Goal: Task Accomplishment & Management: Manage account settings

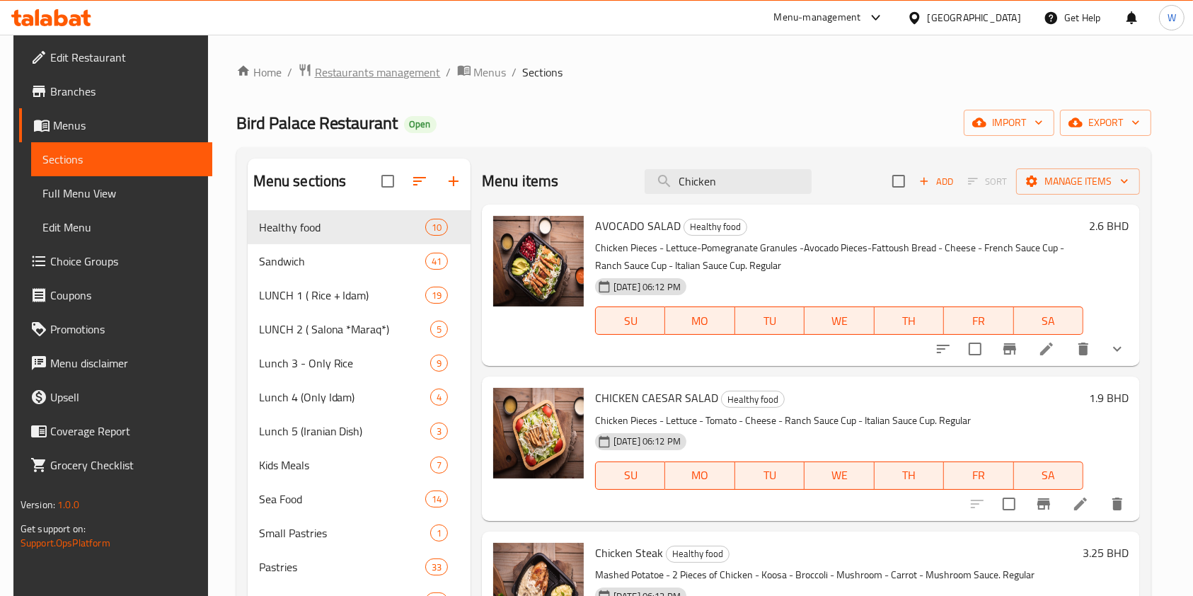
scroll to position [2924, 0]
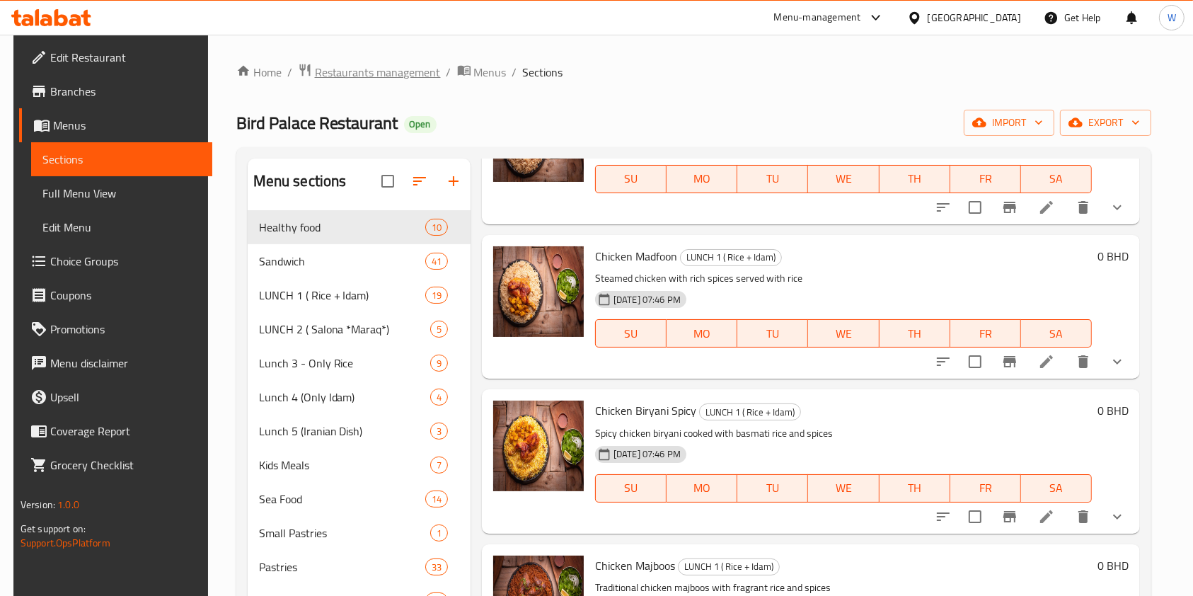
click at [369, 66] on span "Restaurants management" at bounding box center [378, 72] width 126 height 17
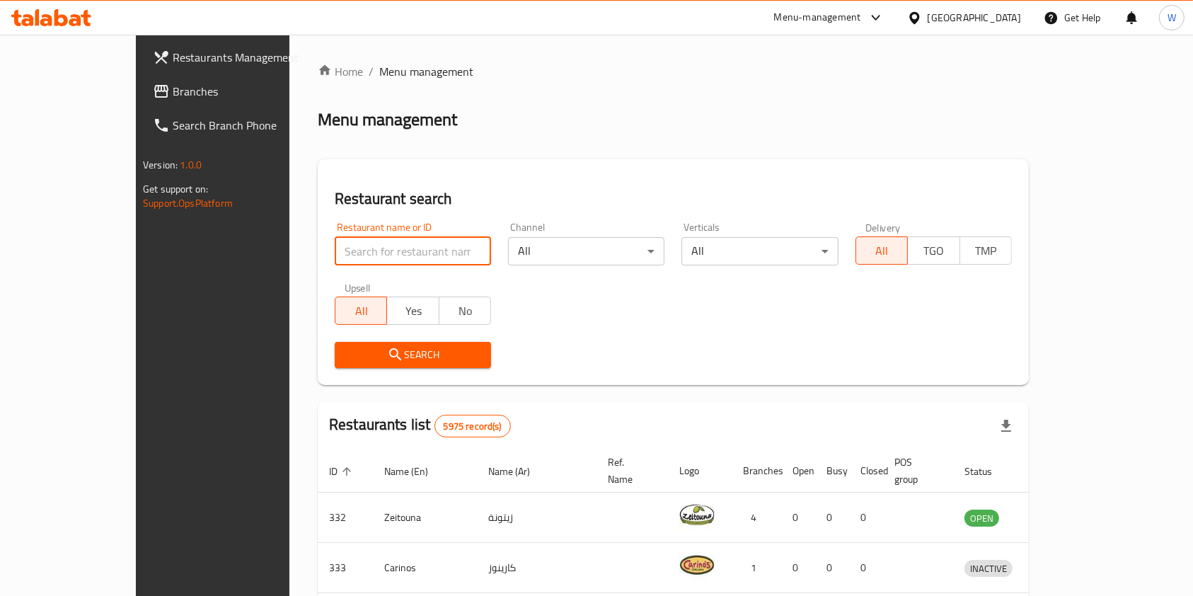
click at [335, 246] on input "search" at bounding box center [413, 251] width 156 height 28
paste input "Lilicha"
type input "Lilicha"
click button "Search" at bounding box center [413, 355] width 156 height 26
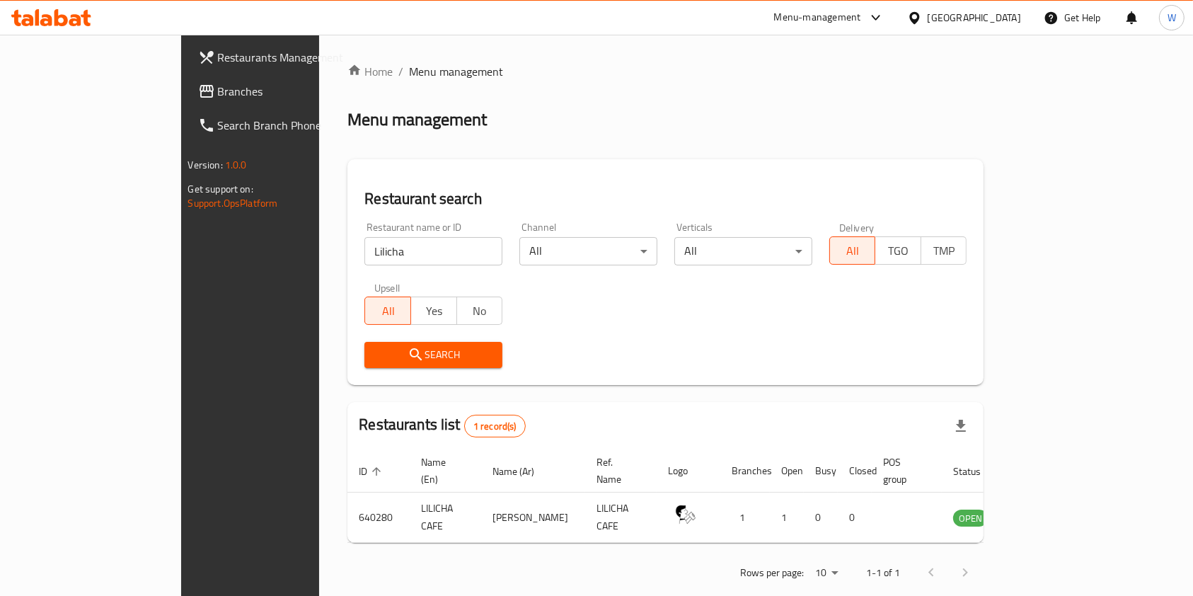
click at [591, 359] on div "Search" at bounding box center [665, 354] width 619 height 43
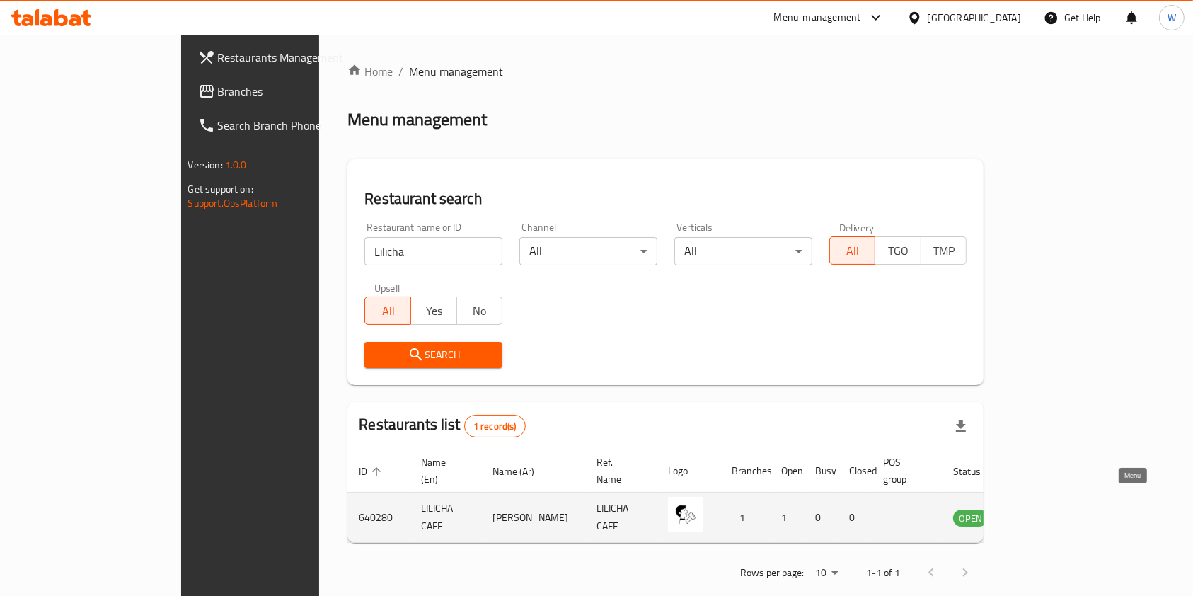
click at [1044, 509] on icon "enhanced table" at bounding box center [1035, 517] width 17 height 17
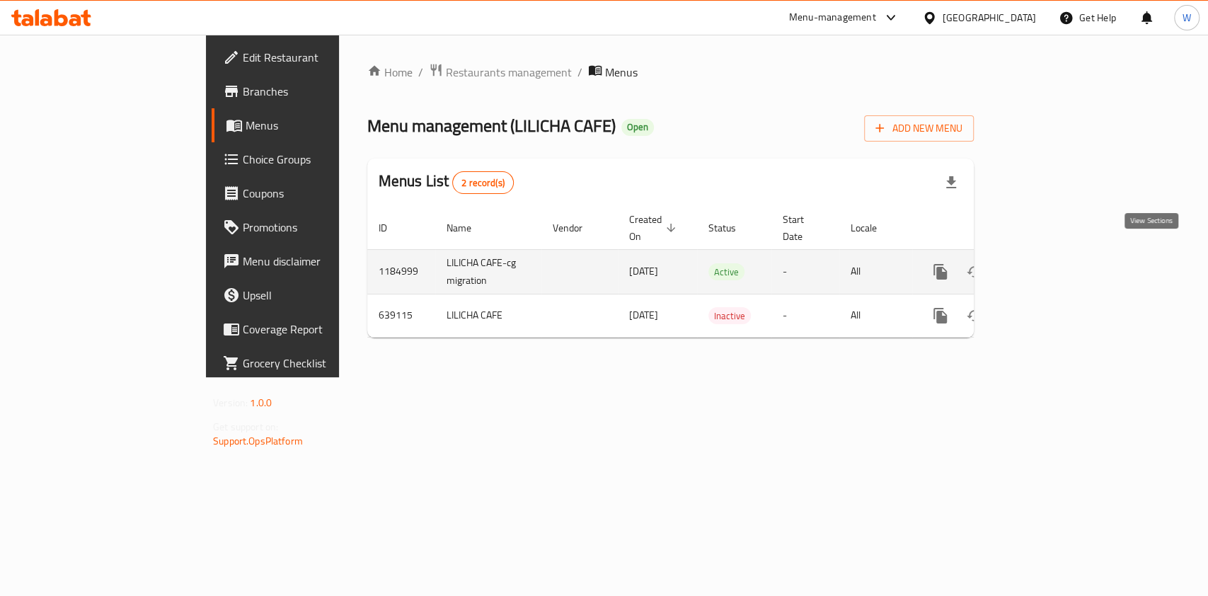
click at [1048, 265] on icon "enhanced table" at bounding box center [1042, 271] width 13 height 13
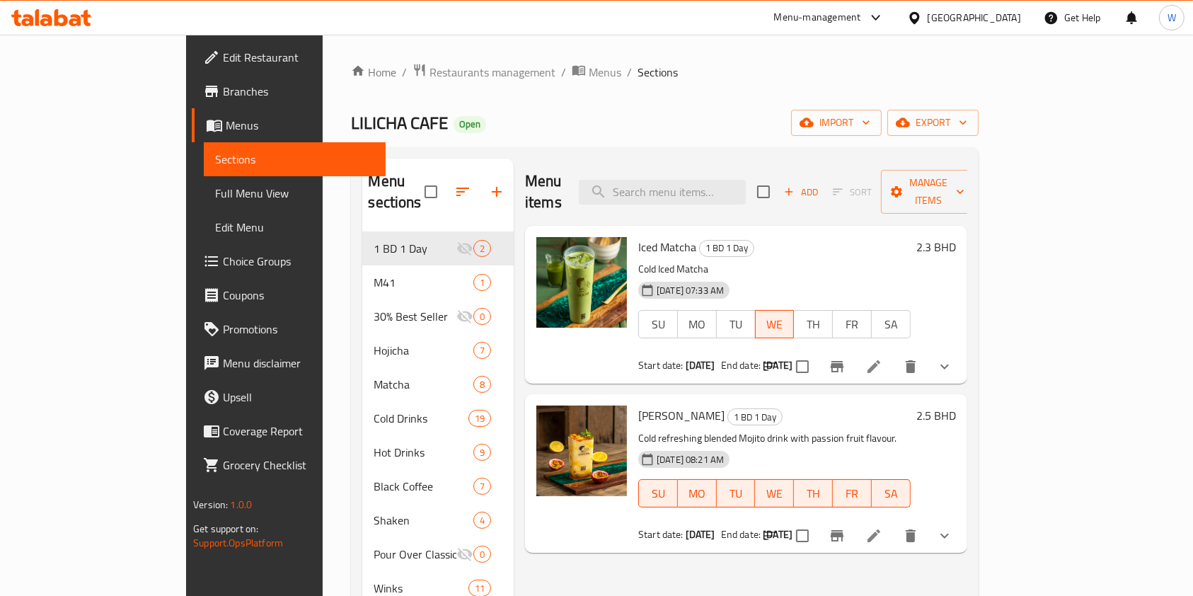
click at [594, 104] on div "Home / Restaurants management / Menus / Sections LILICHA CAFE Open import expor…" at bounding box center [664, 414] width 627 height 703
click at [429, 75] on span "Restaurants management" at bounding box center [492, 72] width 126 height 17
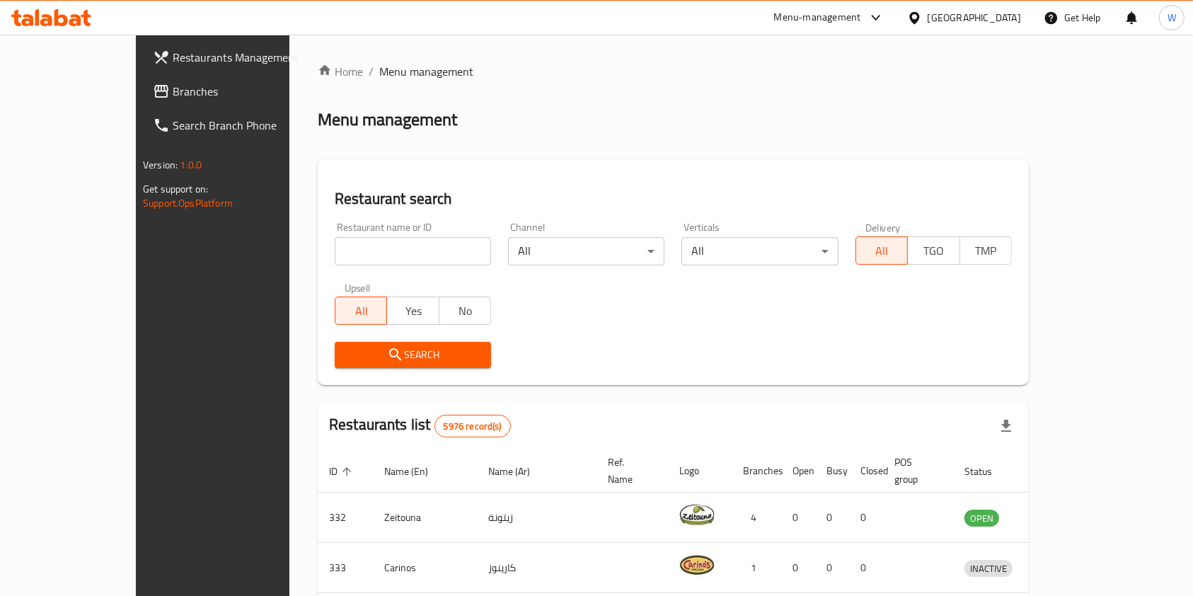
drag, startPoint x: 353, startPoint y: 250, endPoint x: 343, endPoint y: 256, distance: 11.8
click at [353, 250] on input "search" at bounding box center [413, 251] width 156 height 28
paste input "Gamba Juice"
type input "Gamba Juice"
click button "Search" at bounding box center [413, 355] width 156 height 26
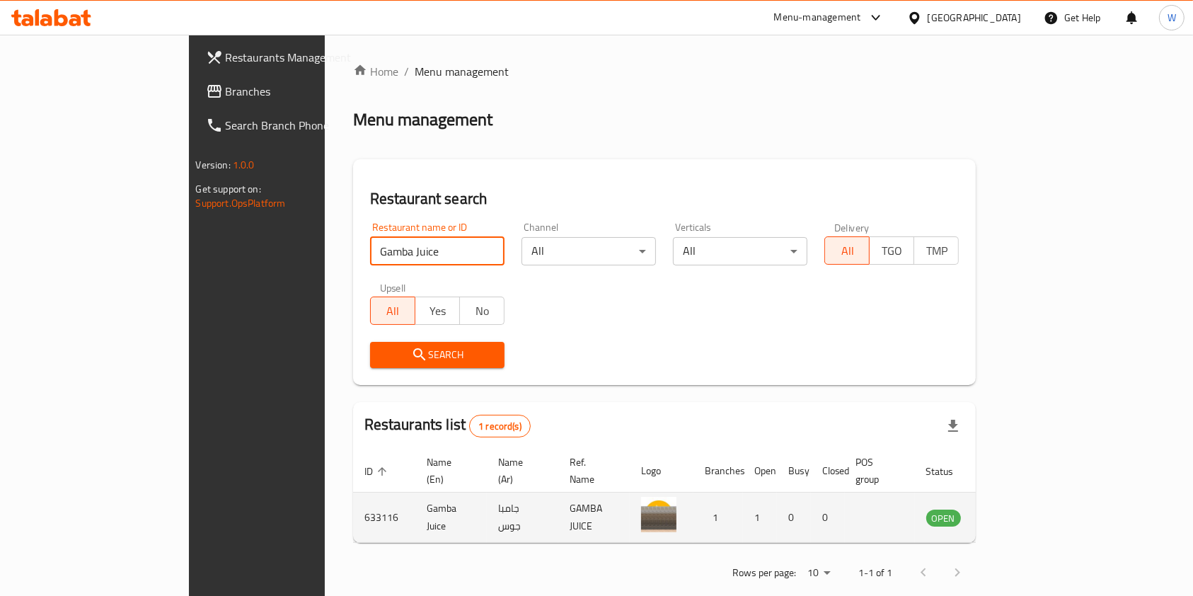
click at [1038, 510] on td "enhanced table" at bounding box center [1013, 517] width 49 height 50
click at [1017, 512] on icon "enhanced table" at bounding box center [1009, 518] width 16 height 12
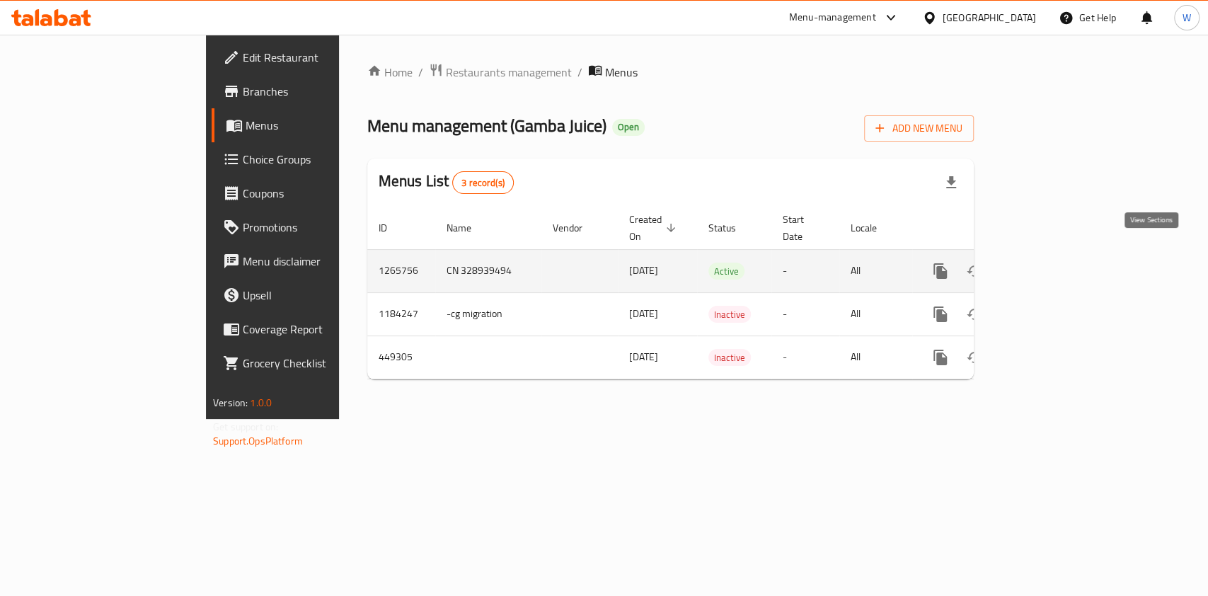
click at [1051, 263] on icon "enhanced table" at bounding box center [1042, 270] width 17 height 17
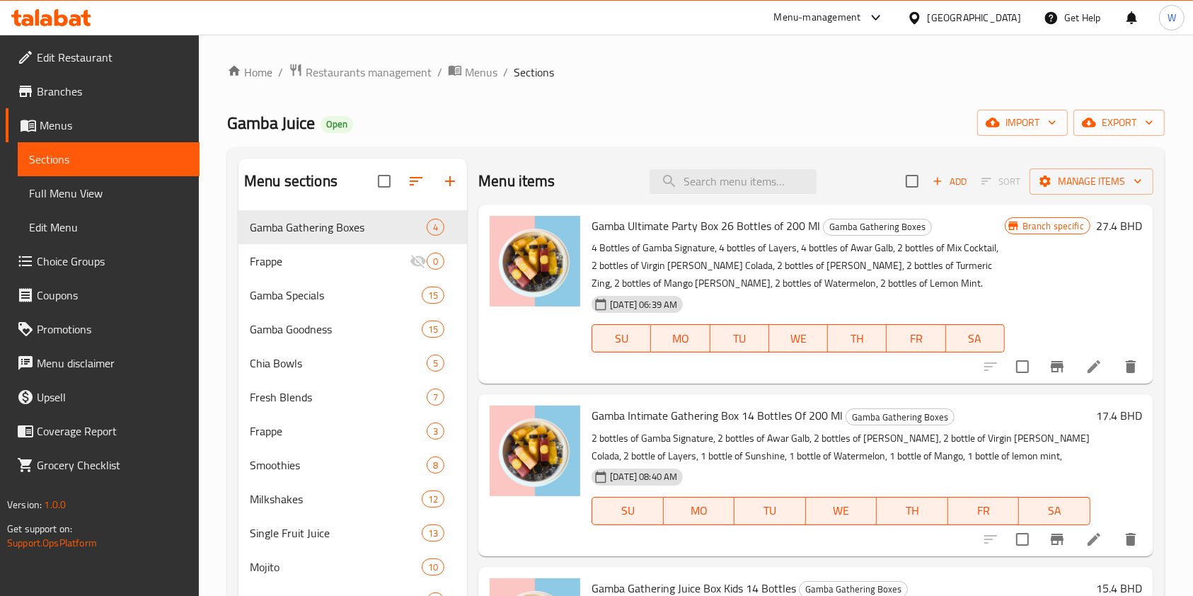
click at [628, 116] on div "Gamba Juice Open import export" at bounding box center [695, 123] width 937 height 26
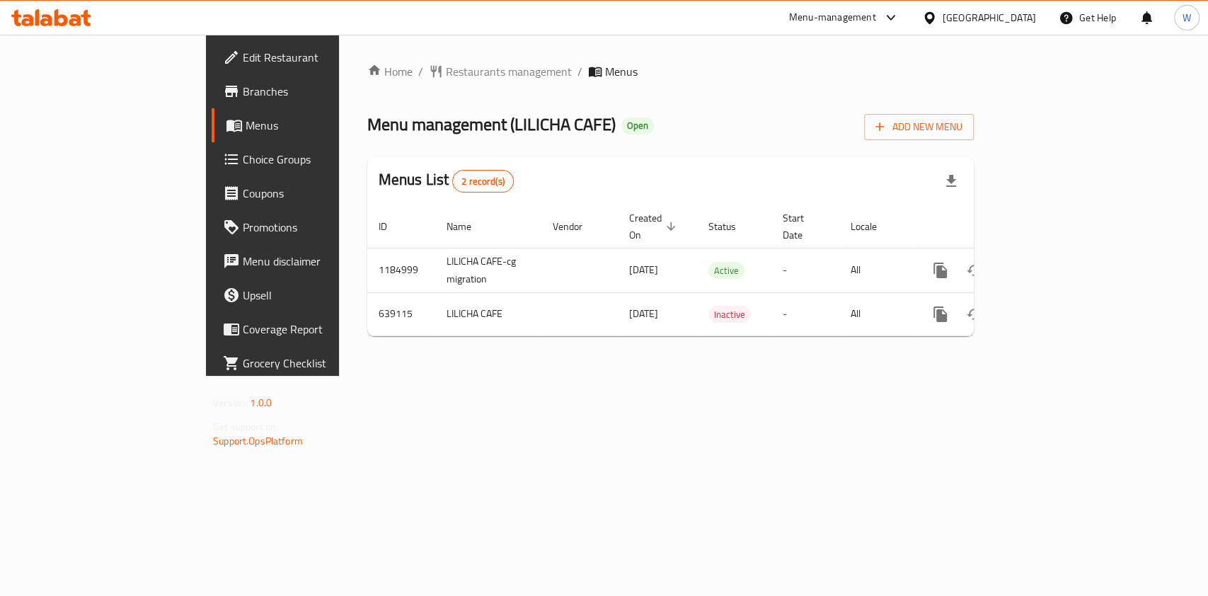
click at [243, 158] on span "Choice Groups" at bounding box center [320, 159] width 154 height 17
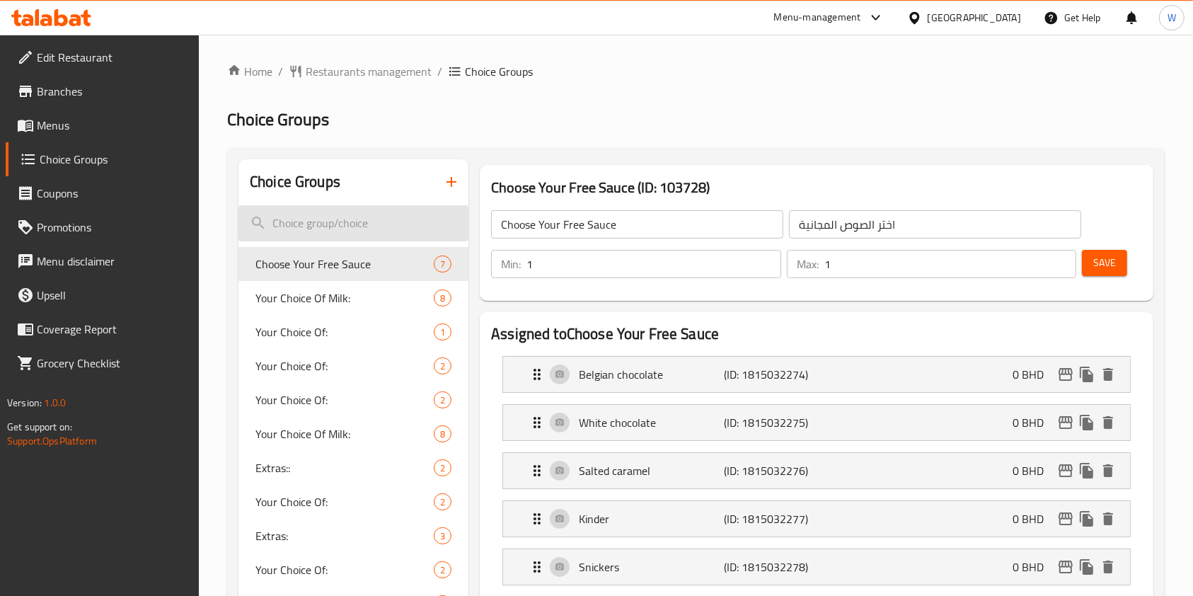
click at [345, 212] on input "search" at bounding box center [353, 223] width 230 height 36
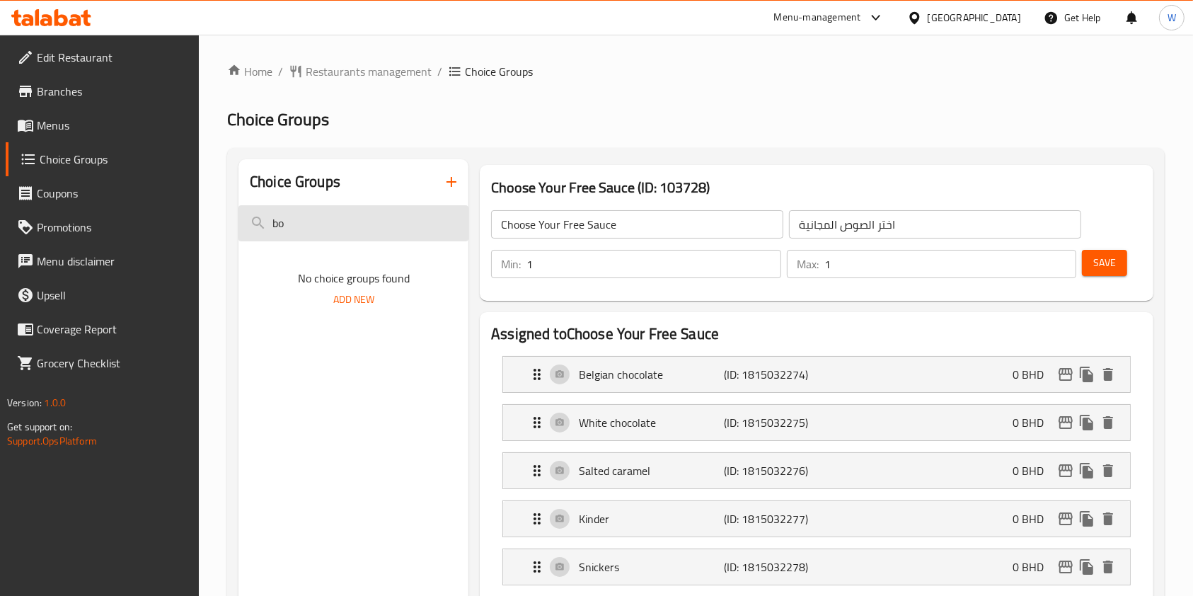
type input "b"
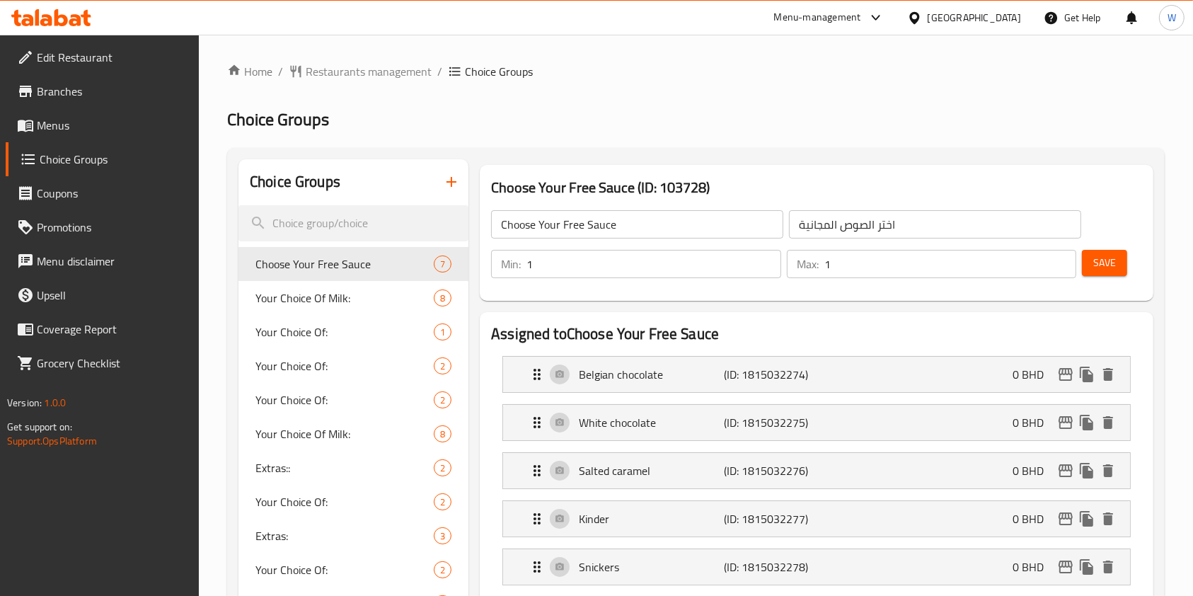
click at [477, 174] on div "Choose Your Free Sauce (ID: 103728) Choose Your Free Sauce ​ اختر الصوص المجاني…" at bounding box center [816, 232] width 685 height 147
click at [450, 180] on icon "button" at bounding box center [451, 181] width 17 height 17
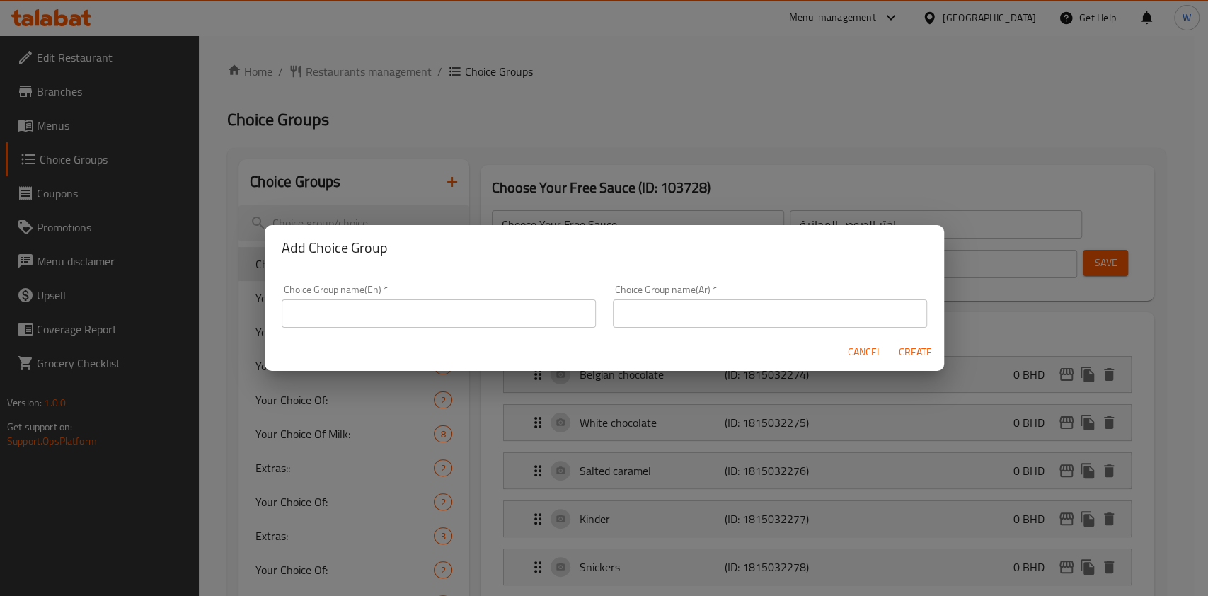
click at [410, 325] on input "text" at bounding box center [439, 313] width 314 height 28
type input "A"
click at [410, 325] on input "Add on (Boba):" at bounding box center [439, 313] width 314 height 28
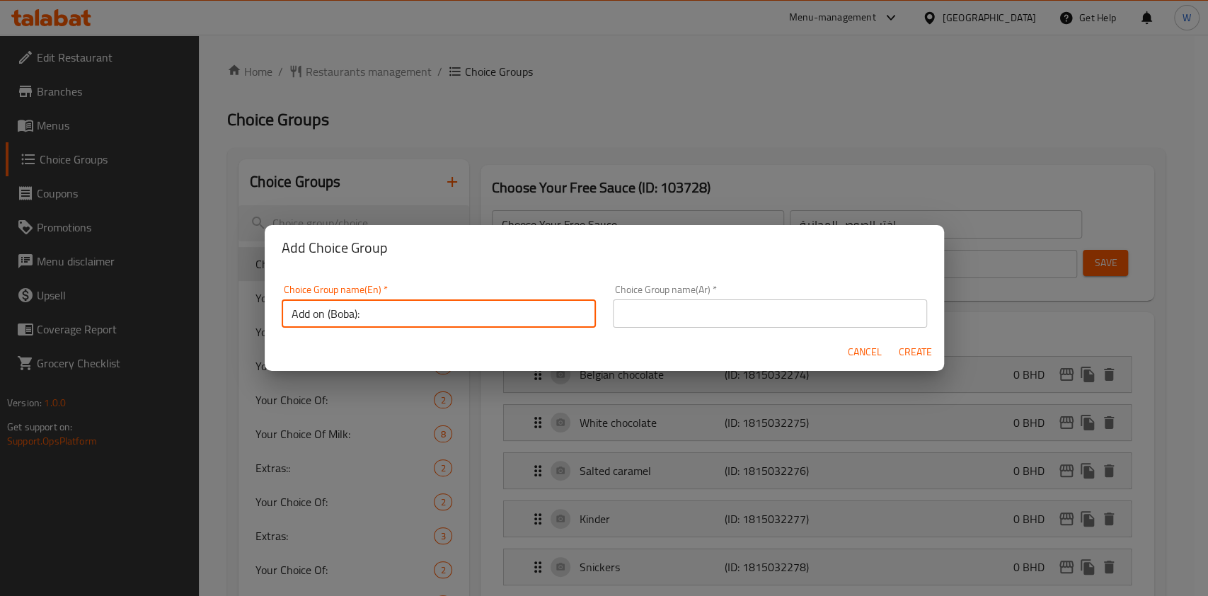
type input "Add on (Boba):"
click at [674, 317] on input "text" at bounding box center [770, 313] width 314 height 28
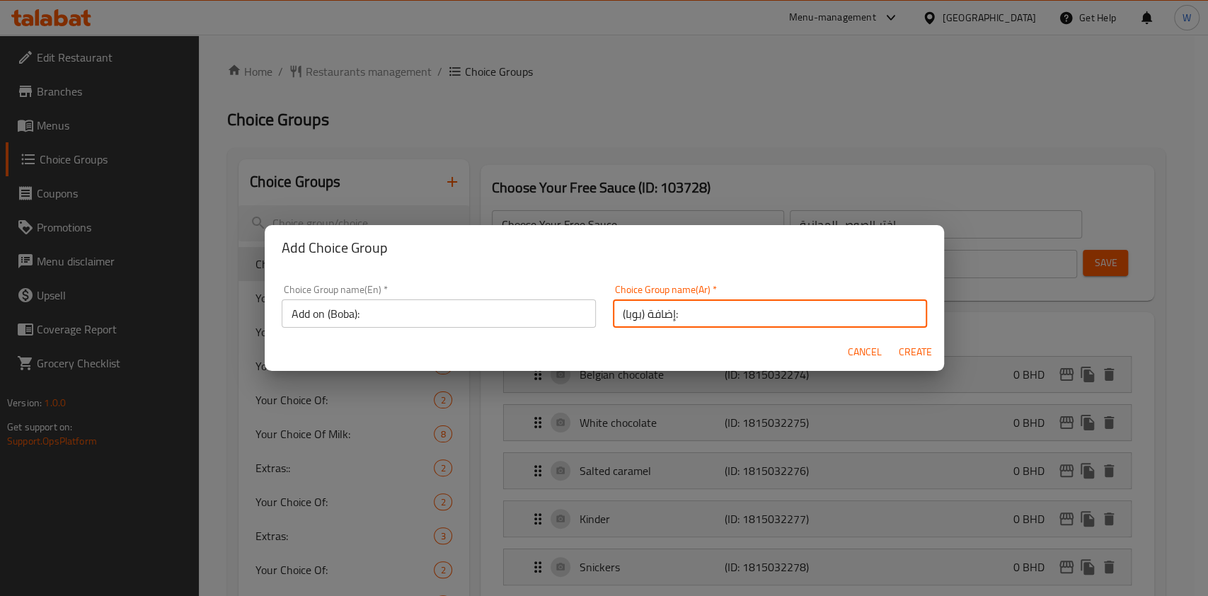
type input "إضافة (بوبا):"
click at [922, 352] on span "Create" at bounding box center [916, 352] width 34 height 18
type input "Add on (Boba):"
type input "إضافة (بوبا):"
type input "0"
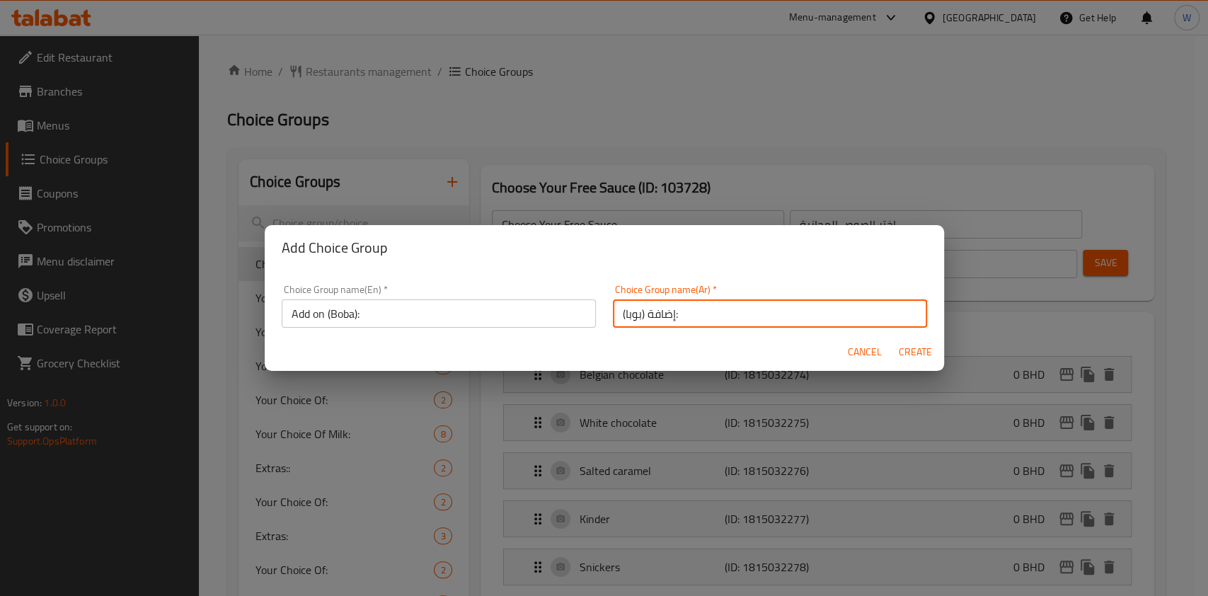
type input "0"
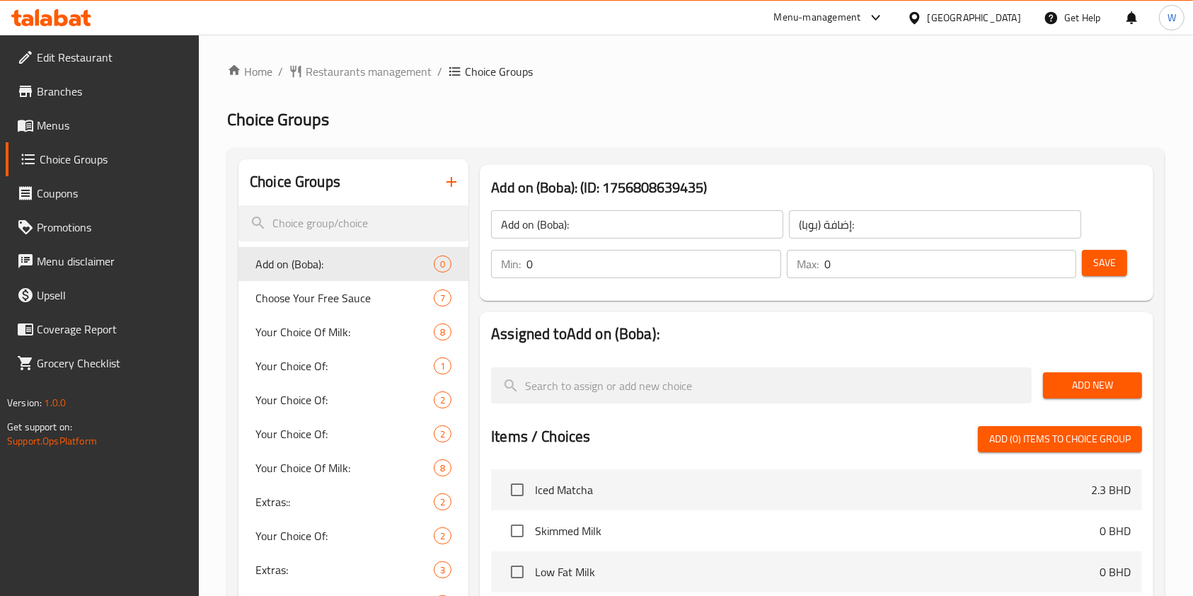
click at [1110, 388] on span "Add New" at bounding box center [1092, 385] width 76 height 18
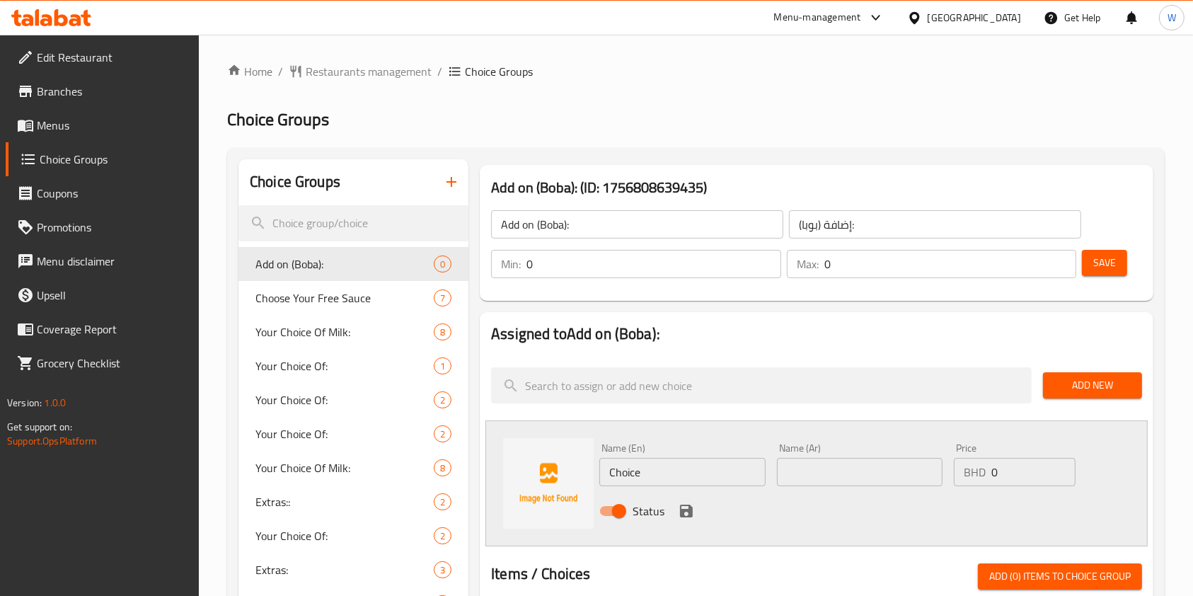
click at [711, 461] on input "Choice" at bounding box center [682, 472] width 166 height 28
paste input "Boba"
type input "Boba"
click at [830, 468] on input "text" at bounding box center [860, 472] width 166 height 28
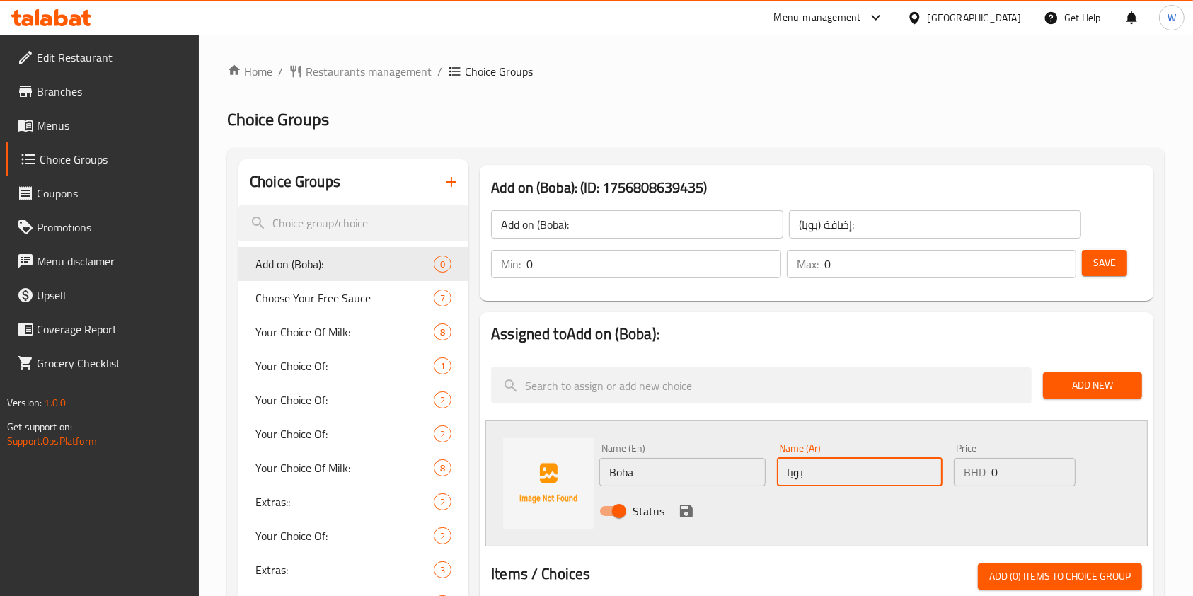
type input "بوبا"
click at [1041, 454] on div "Price BHD 0 Price" at bounding box center [1015, 464] width 122 height 43
click at [1027, 471] on input "0" at bounding box center [1033, 472] width 84 height 28
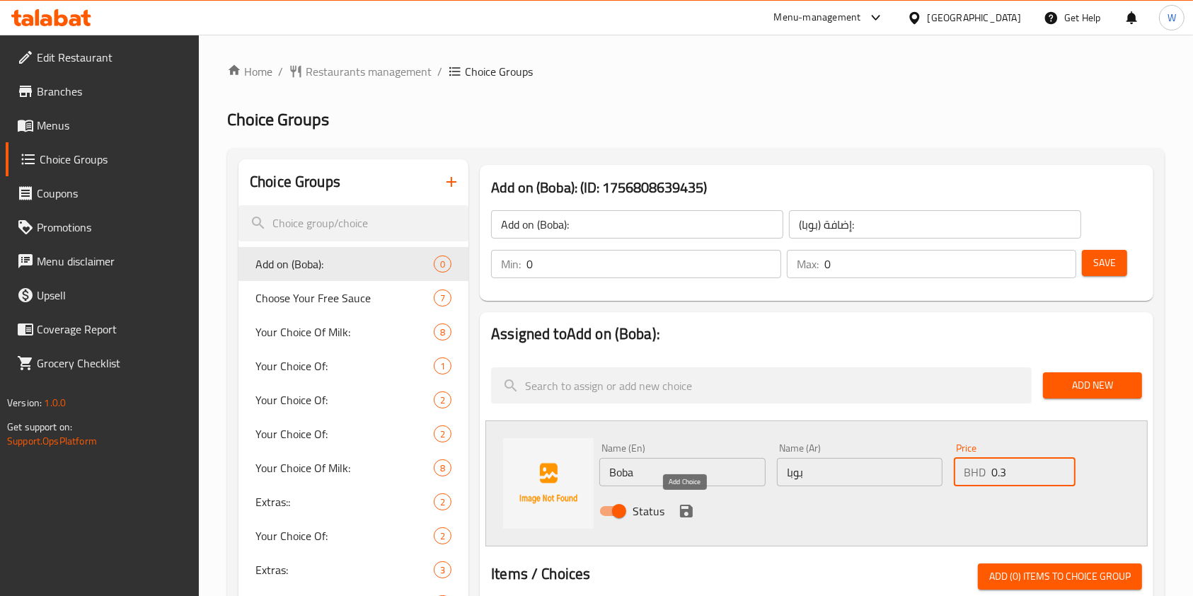
type input "0.3"
click at [685, 515] on icon "save" at bounding box center [686, 510] width 13 height 13
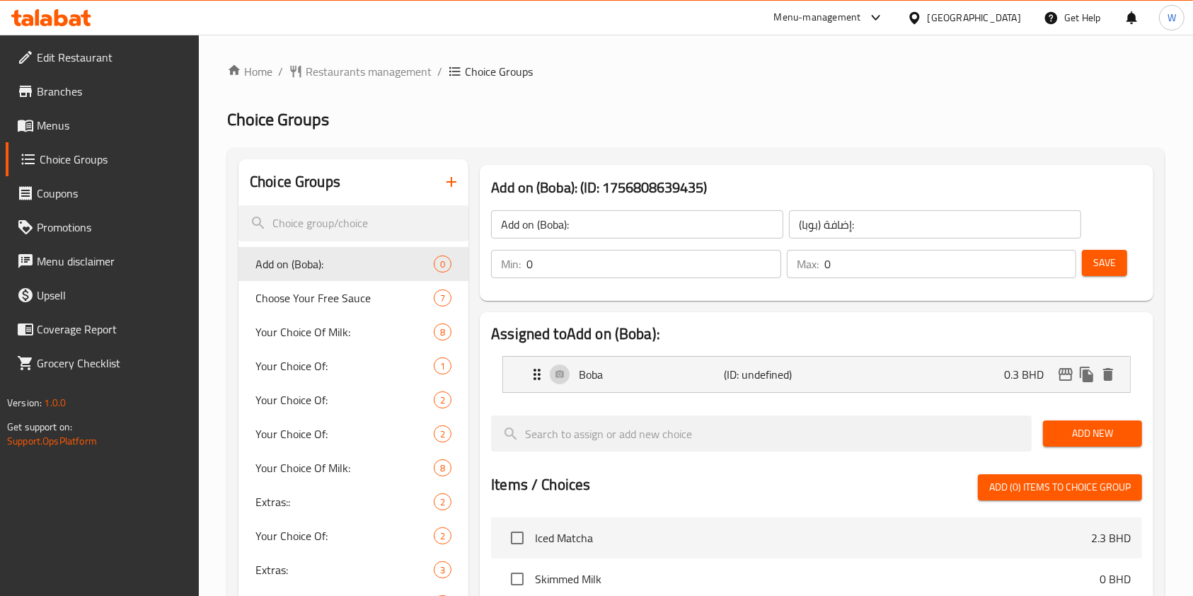
click at [1116, 263] on button "Save" at bounding box center [1104, 263] width 45 height 26
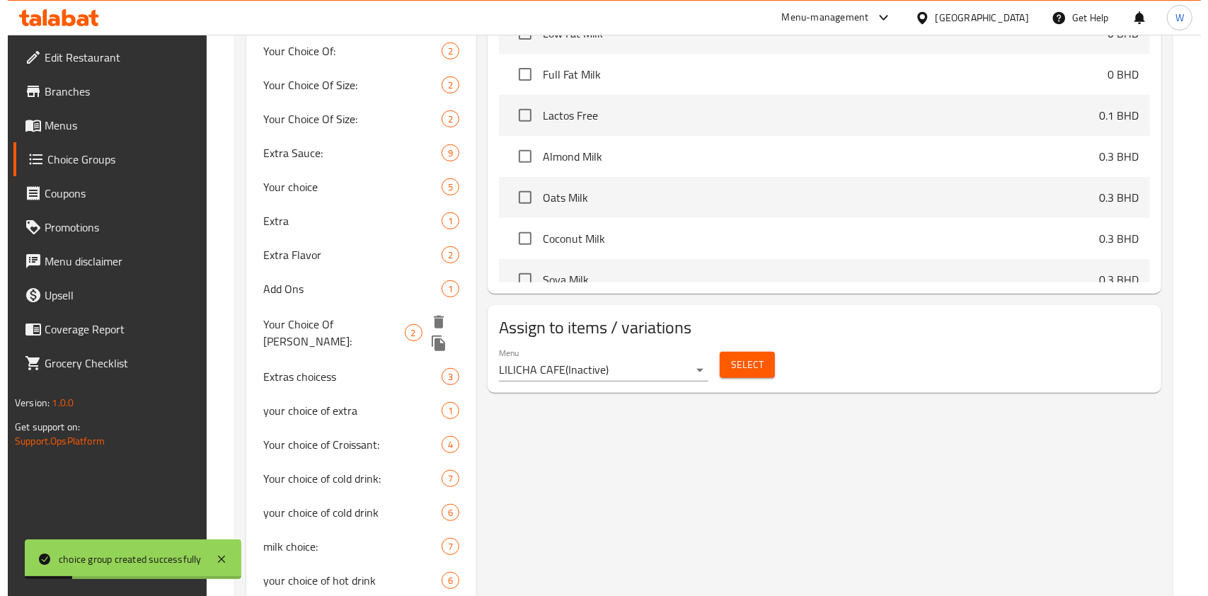
scroll to position [660, 0]
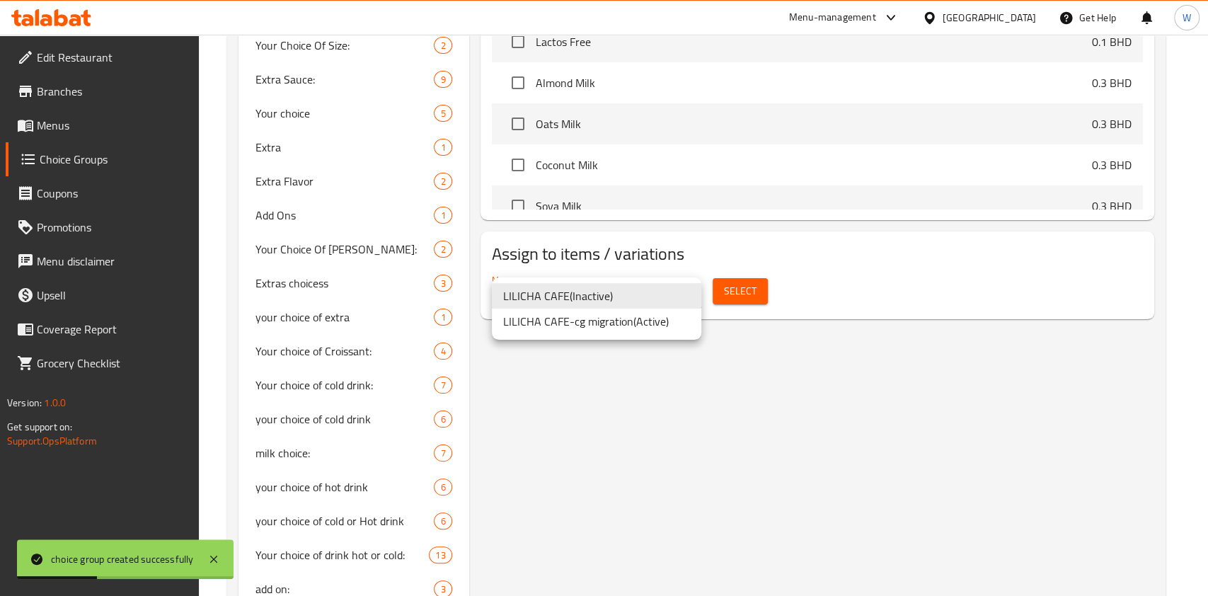
click at [659, 317] on li "LILICHA CAFE-cg migration ( Active )" at bounding box center [596, 320] width 209 height 25
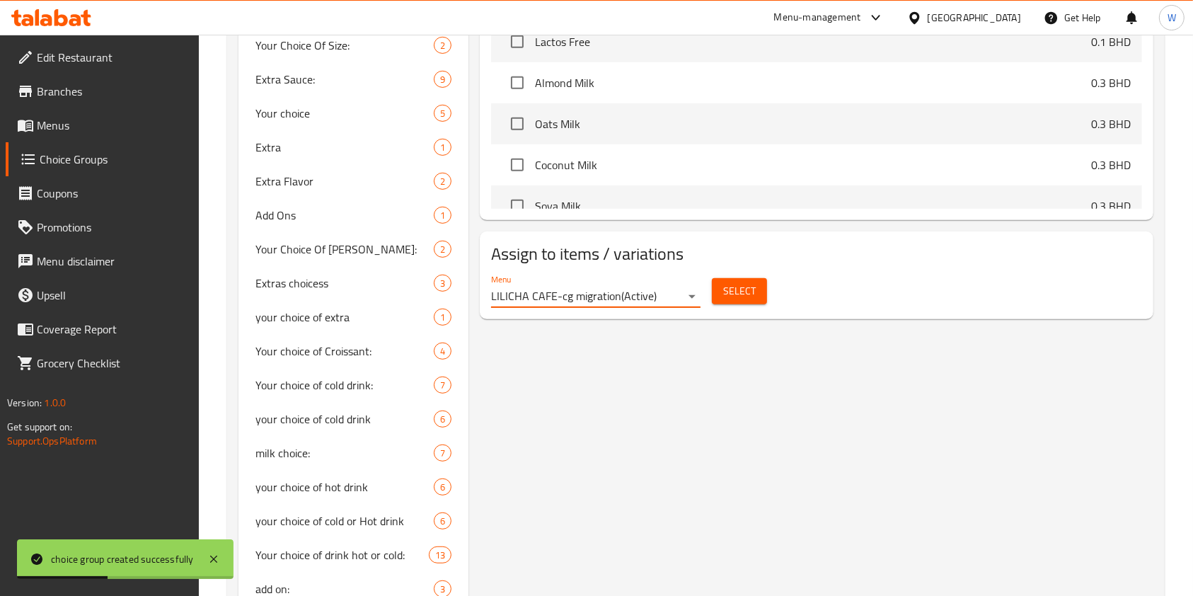
click at [739, 296] on span "Select" at bounding box center [739, 291] width 33 height 18
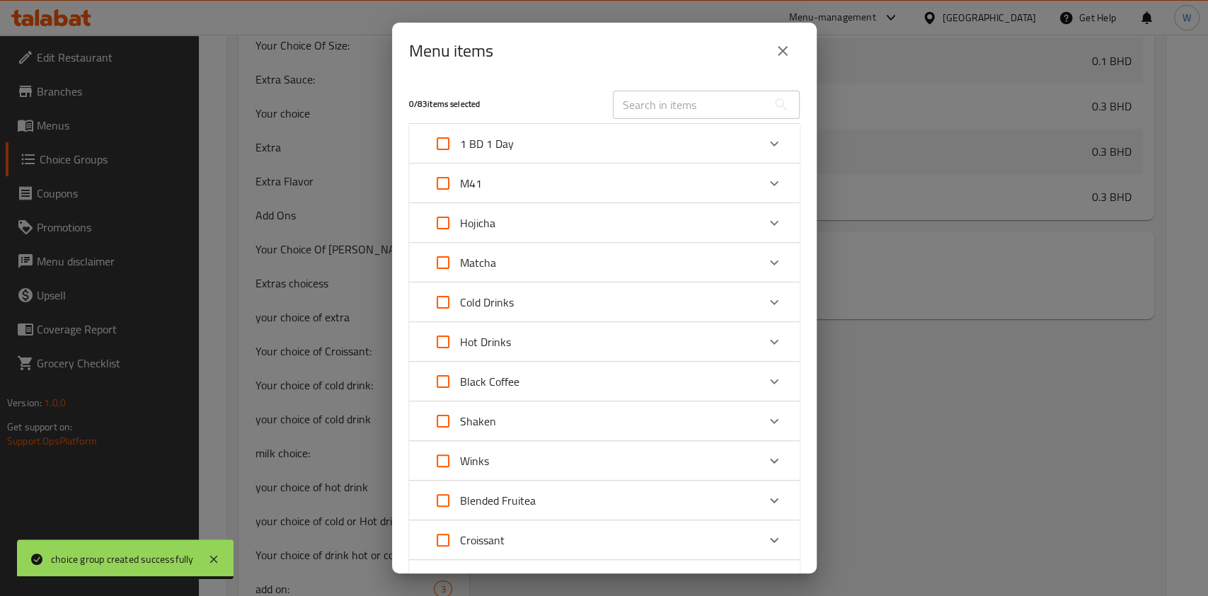
click at [566, 267] on div "Matcha" at bounding box center [591, 262] width 331 height 34
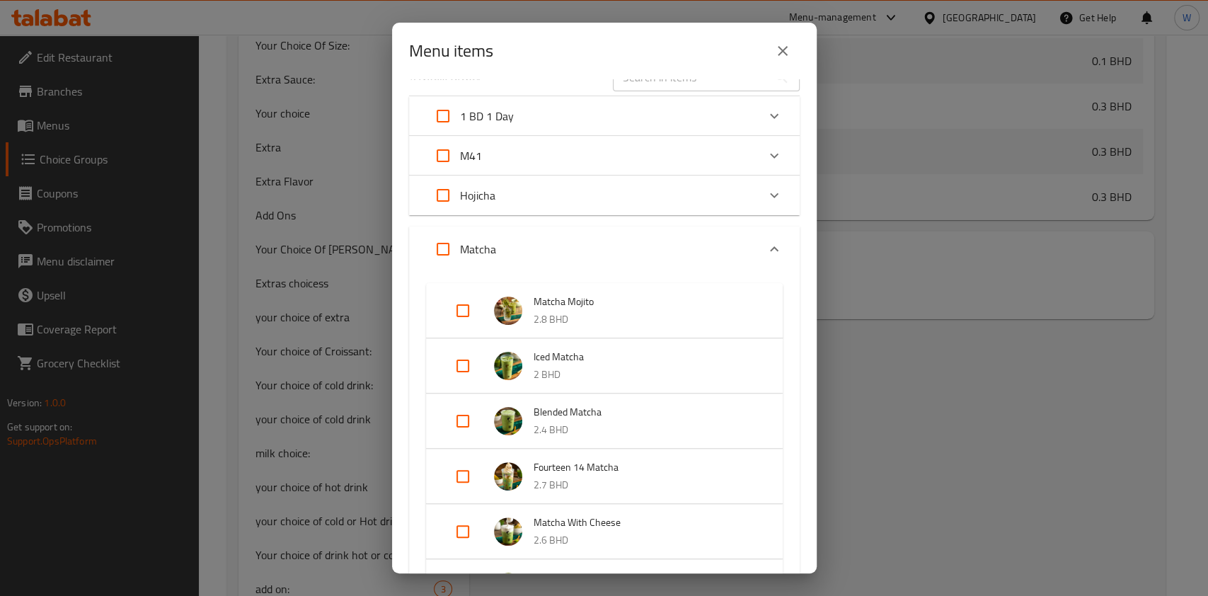
scroll to position [0, 0]
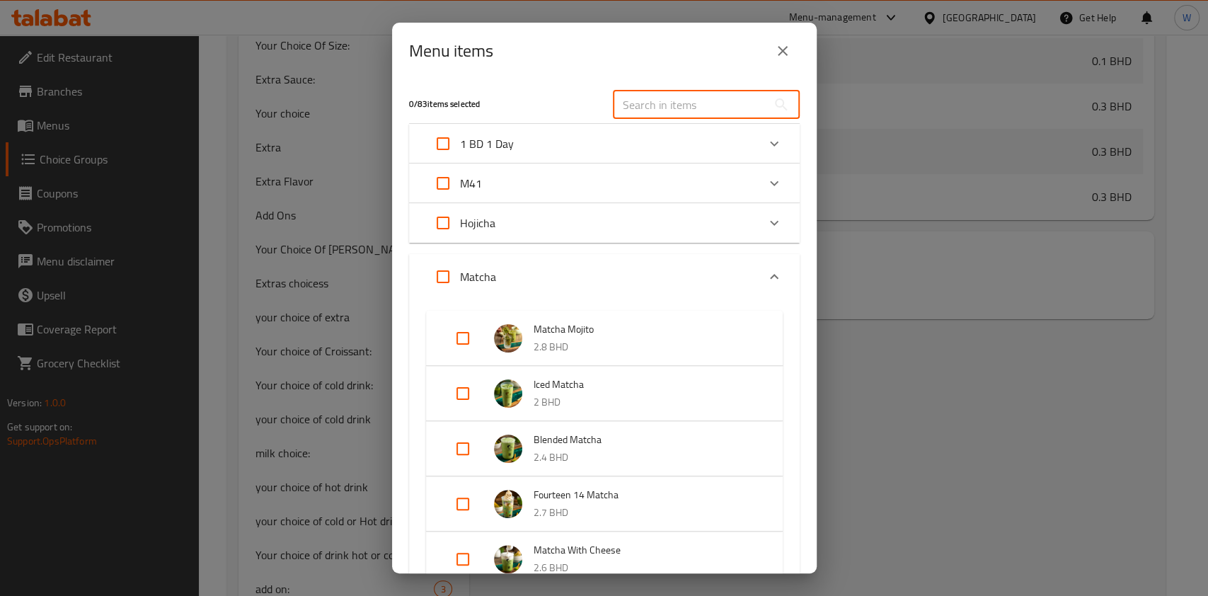
click at [645, 107] on input "text" at bounding box center [690, 105] width 154 height 28
paste input "blended Matcha"
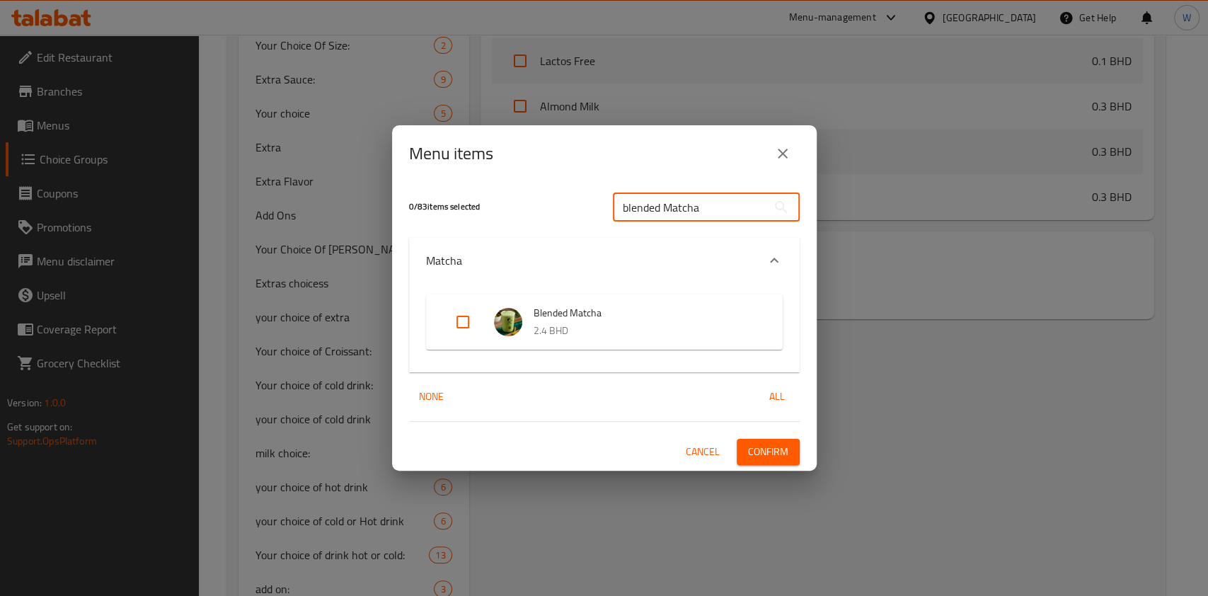
type input "blended Matcha"
click at [453, 325] on input "Expand" at bounding box center [463, 322] width 34 height 34
checkbox input "true"
click at [725, 209] on input "blended Matcha" at bounding box center [690, 207] width 154 height 28
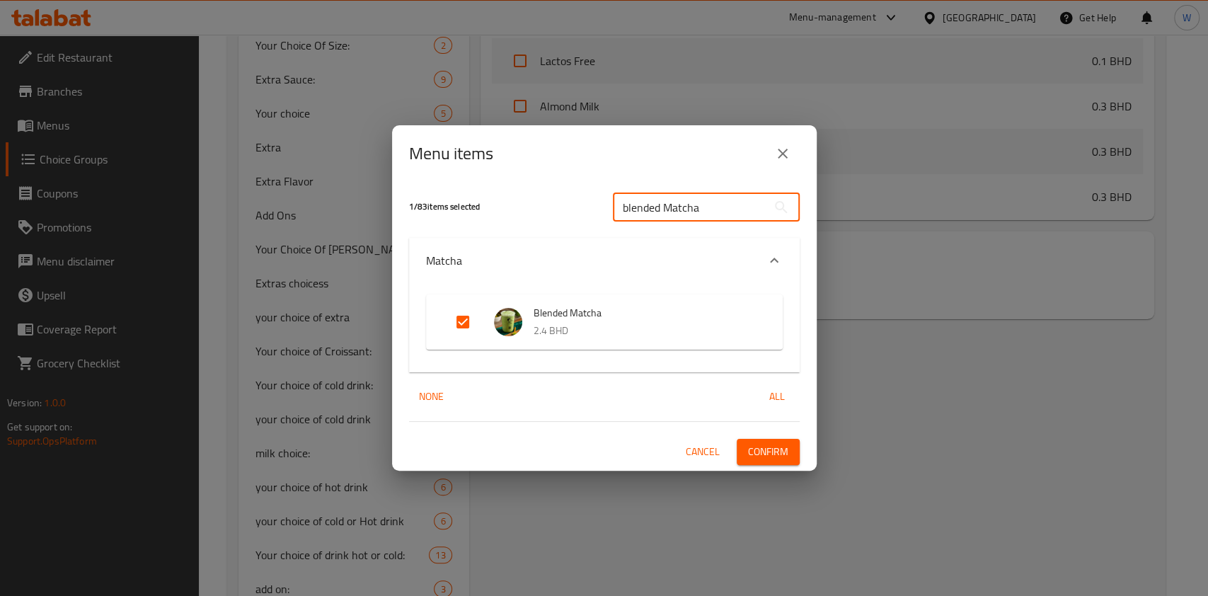
click at [725, 209] on input "blended Matcha" at bounding box center [690, 207] width 154 height 28
paste input "matcha with cheese"
type input "matcha with cheese"
click at [460, 325] on input "Expand" at bounding box center [463, 322] width 34 height 34
checkbox input "true"
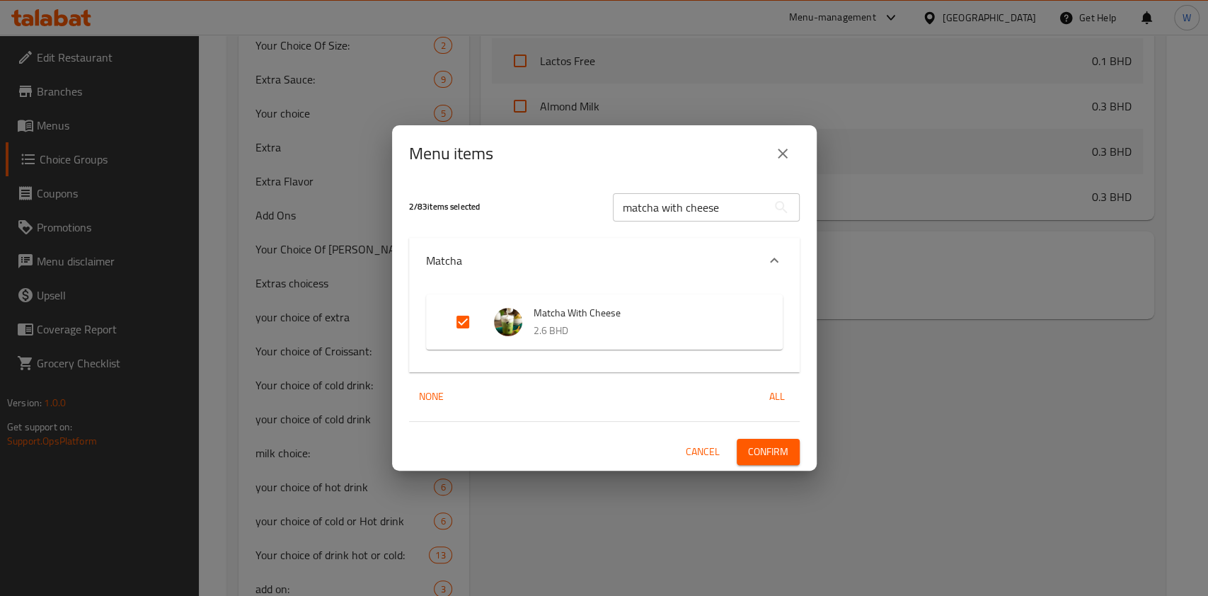
click at [695, 193] on input "matcha with cheese" at bounding box center [690, 207] width 154 height 28
click at [692, 197] on input "matcha with cheese" at bounding box center [690, 207] width 154 height 28
paste input "iced rose matcha"
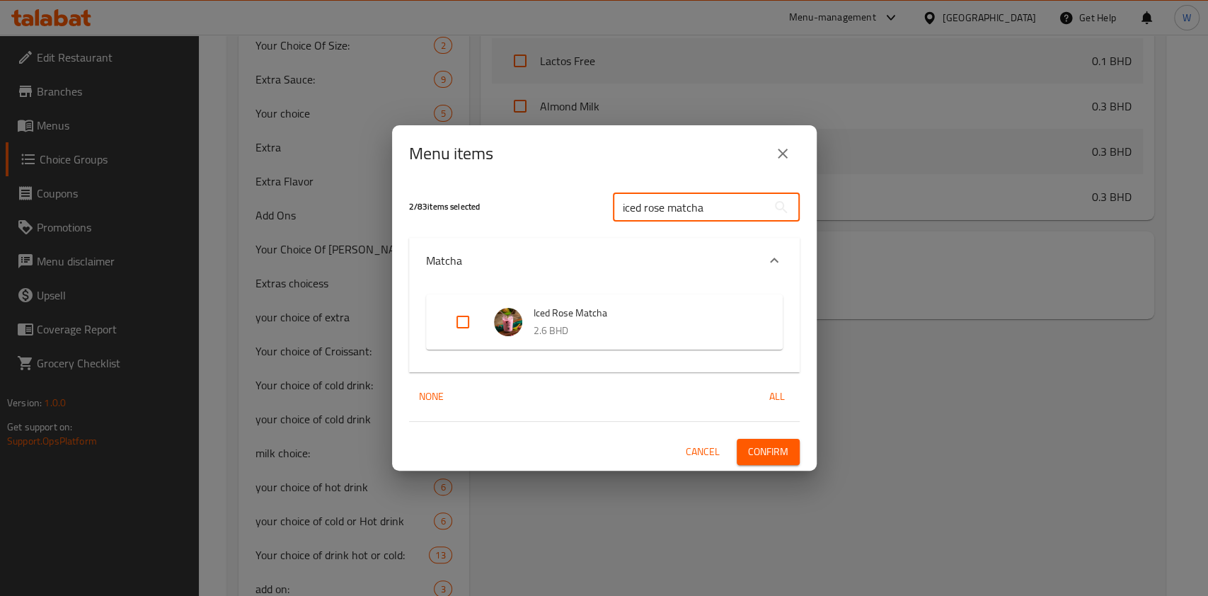
type input "iced rose matcha"
click at [461, 318] on input "Expand" at bounding box center [463, 322] width 34 height 34
checkbox input "true"
click at [673, 187] on div "iced rose matcha ​" at bounding box center [706, 207] width 204 height 45
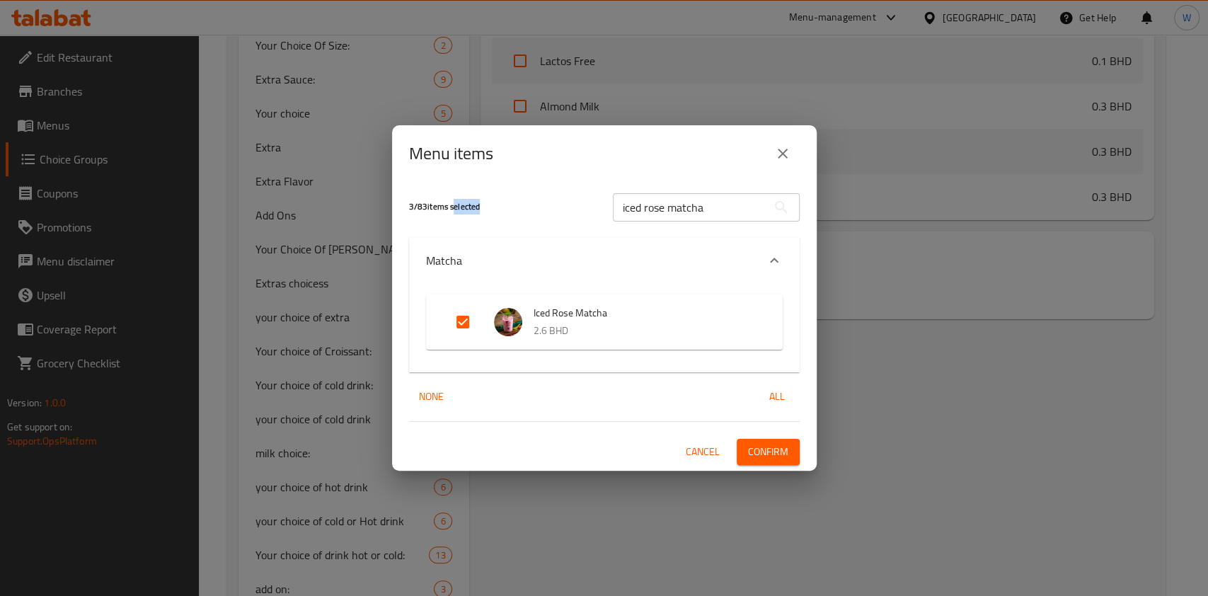
click at [669, 203] on input "iced rose matcha" at bounding box center [690, 207] width 154 height 28
paste input "14"
type input "14 matcha"
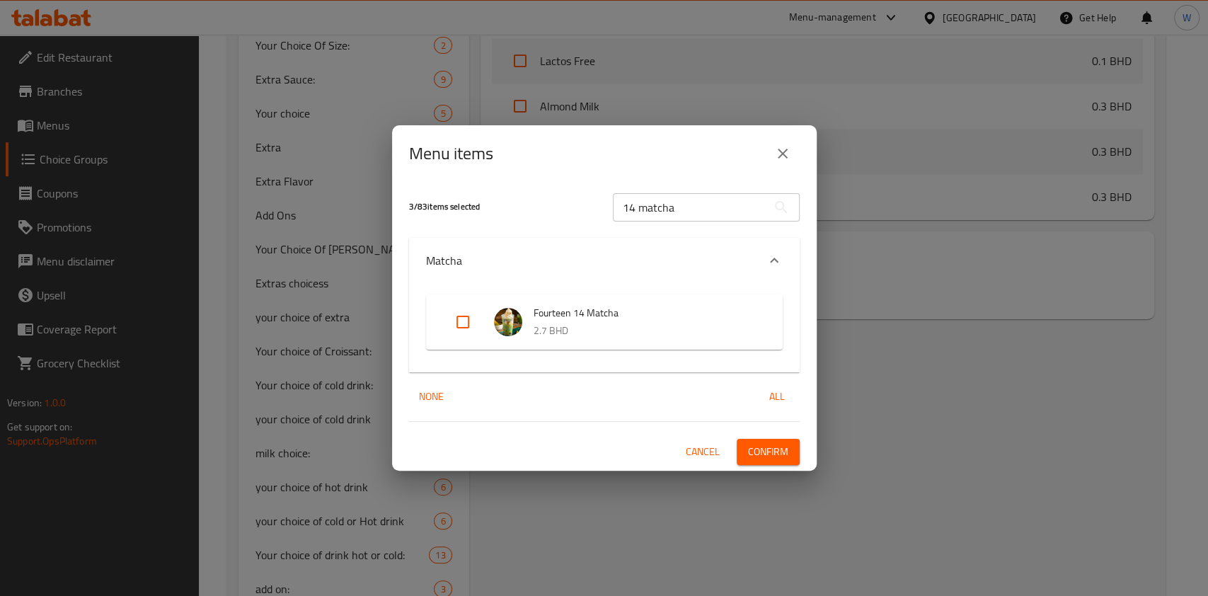
click at [466, 325] on input "Expand" at bounding box center [463, 322] width 34 height 34
checkbox input "true"
click at [734, 216] on input "14 matcha" at bounding box center [690, 207] width 154 height 28
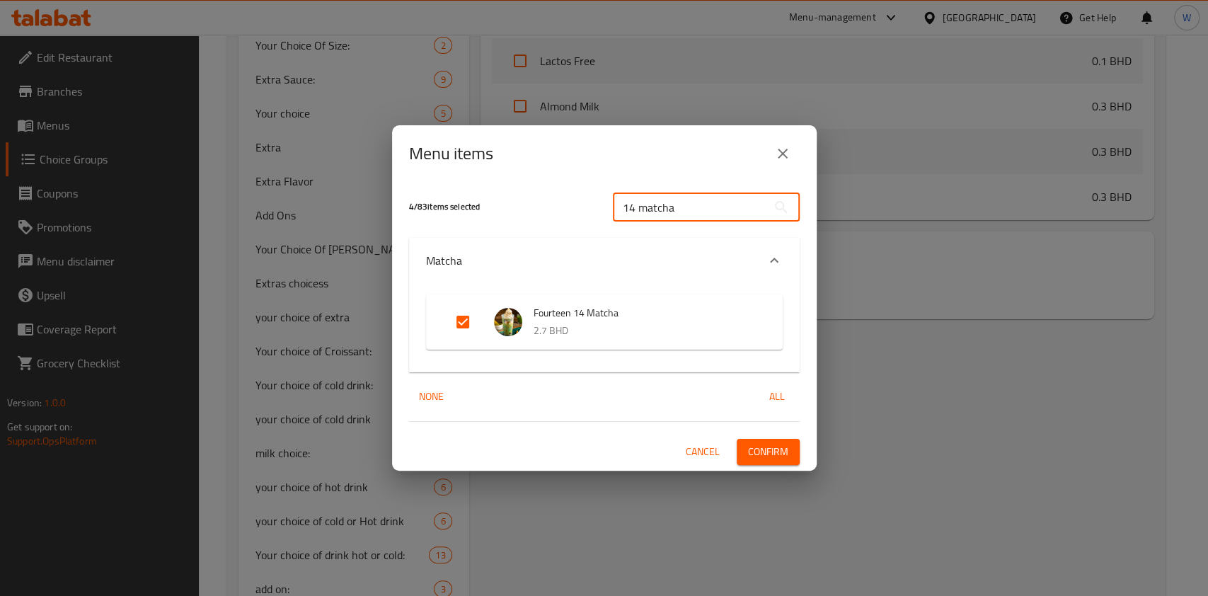
click at [734, 216] on input "14 matcha" at bounding box center [690, 207] width 154 height 28
paste input "cold affogato"
type input "cold affogato matcha"
click at [464, 320] on input "Expand" at bounding box center [463, 322] width 34 height 34
checkbox input "true"
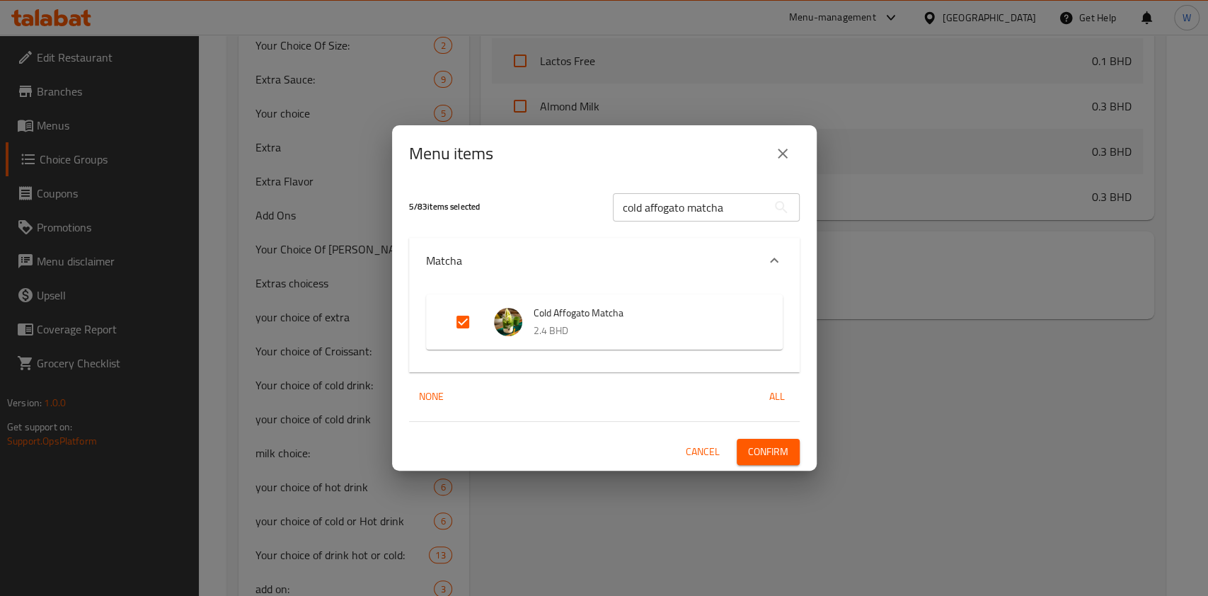
click at [710, 216] on input "cold affogato matcha" at bounding box center [690, 207] width 154 height 28
paste input "tom&jerry"
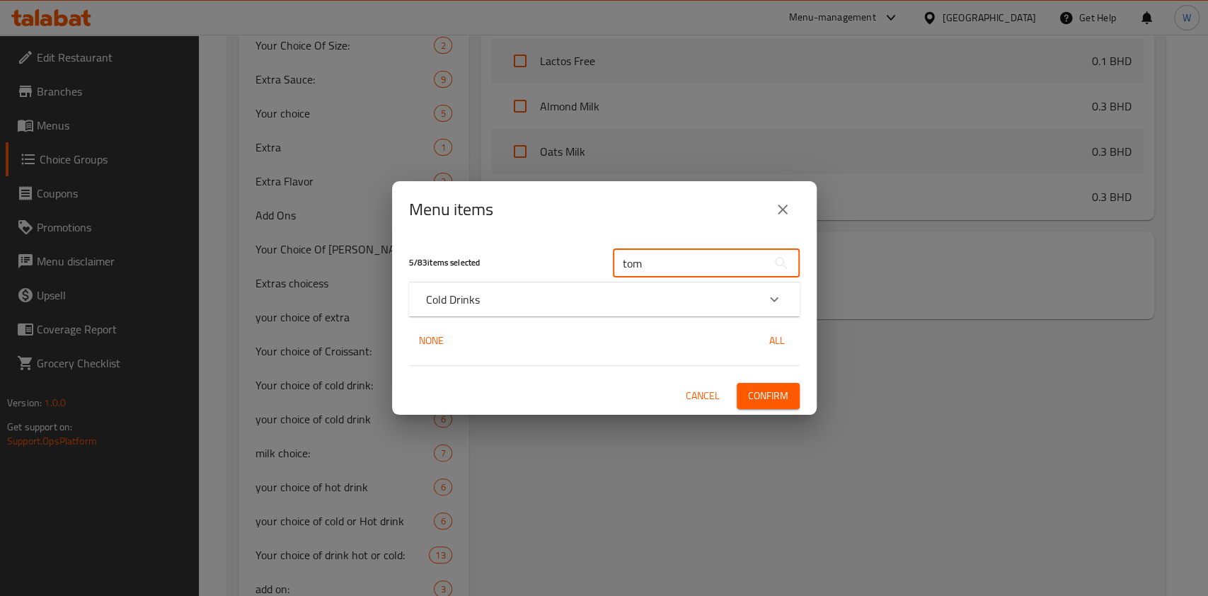
type input "tom"
click at [744, 308] on div "Cold Drinks" at bounding box center [604, 299] width 391 height 34
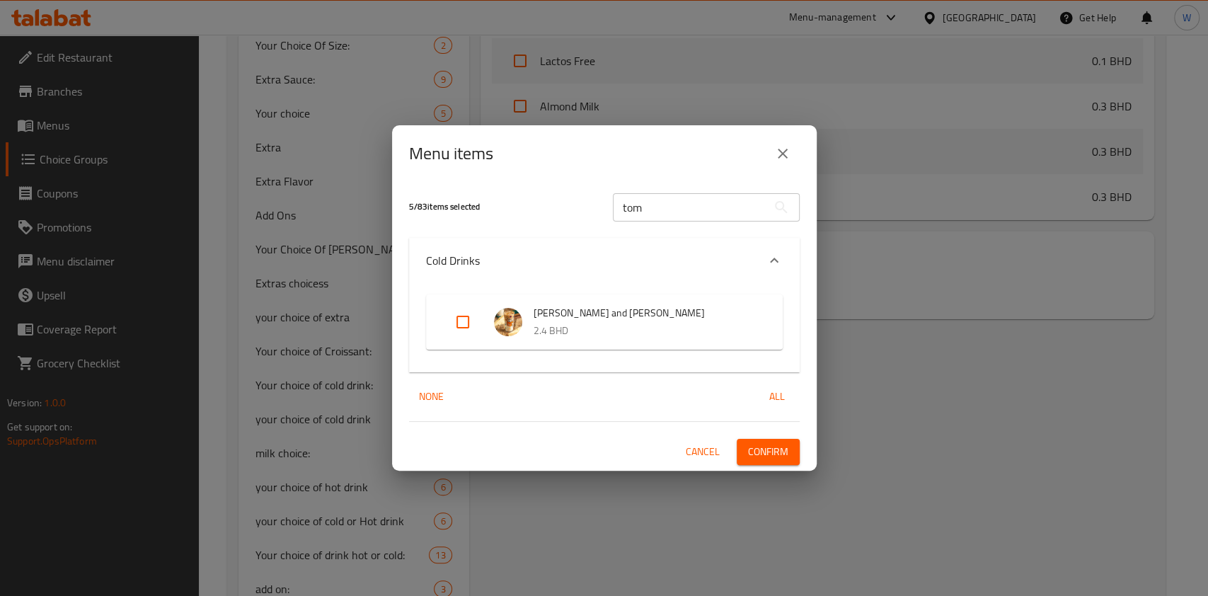
click at [467, 322] on input "Expand" at bounding box center [463, 322] width 34 height 34
checkbox input "true"
click at [646, 193] on input "tom" at bounding box center [690, 207] width 154 height 28
click at [642, 207] on input "tom" at bounding box center [690, 207] width 154 height 28
drag, startPoint x: 655, startPoint y: 206, endPoint x: 620, endPoint y: 208, distance: 35.4
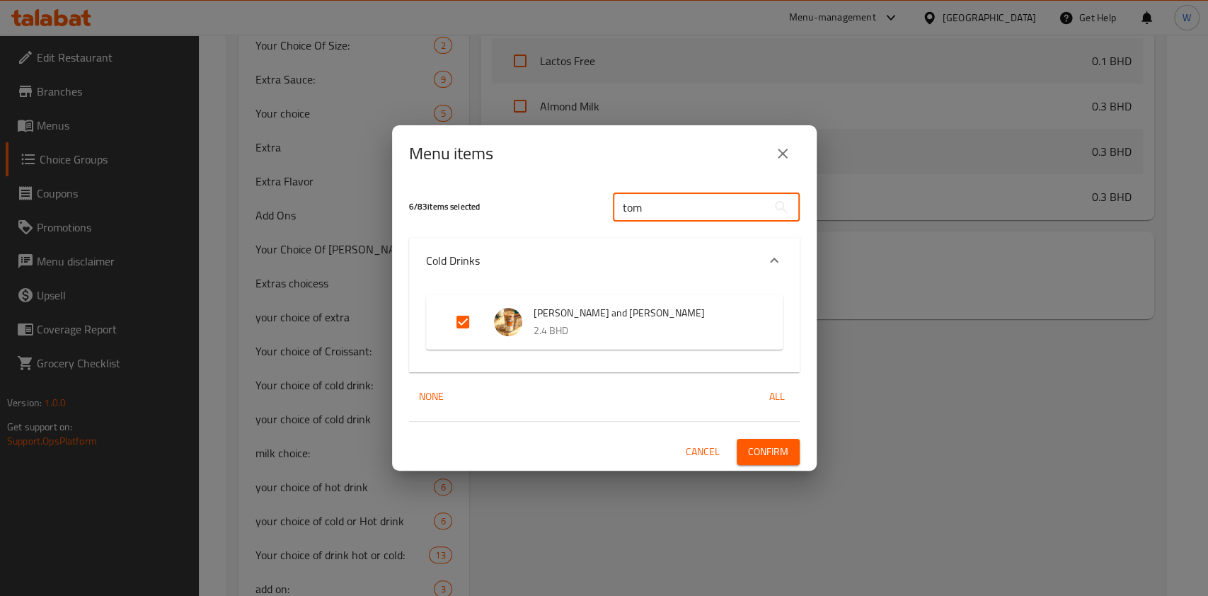
click at [620, 208] on input "tom" at bounding box center [690, 207] width 154 height 28
paste input "14"
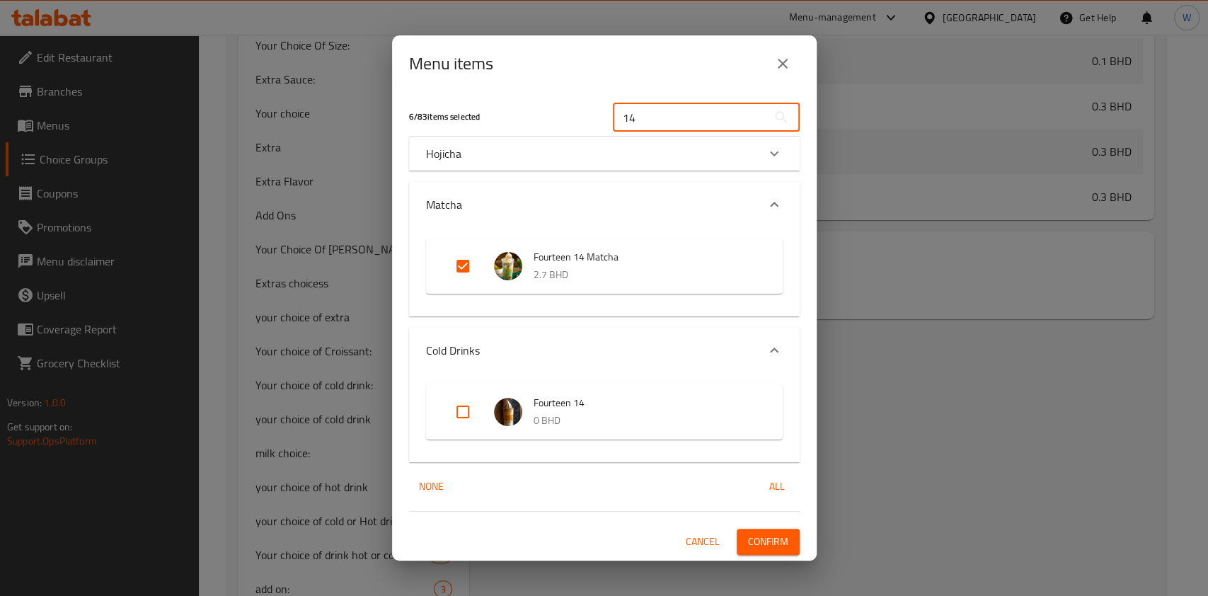
type input "14"
click at [467, 416] on input "Expand" at bounding box center [463, 412] width 34 height 34
checkbox input "true"
click at [651, 122] on input "14" at bounding box center [690, 117] width 154 height 28
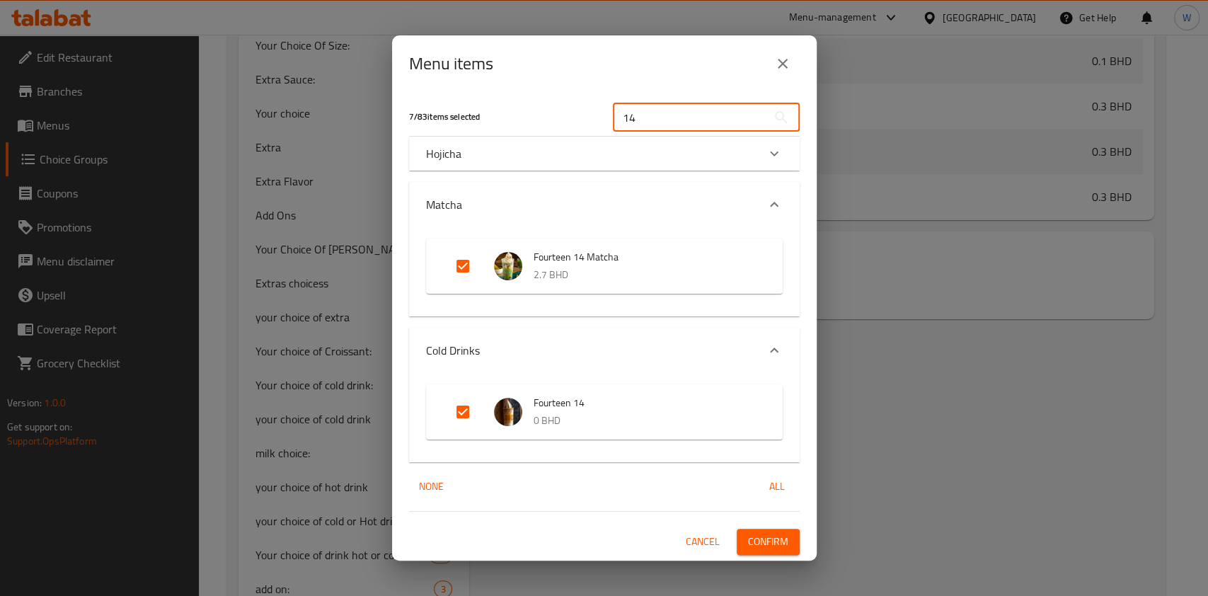
paste input "Lilicha latte"
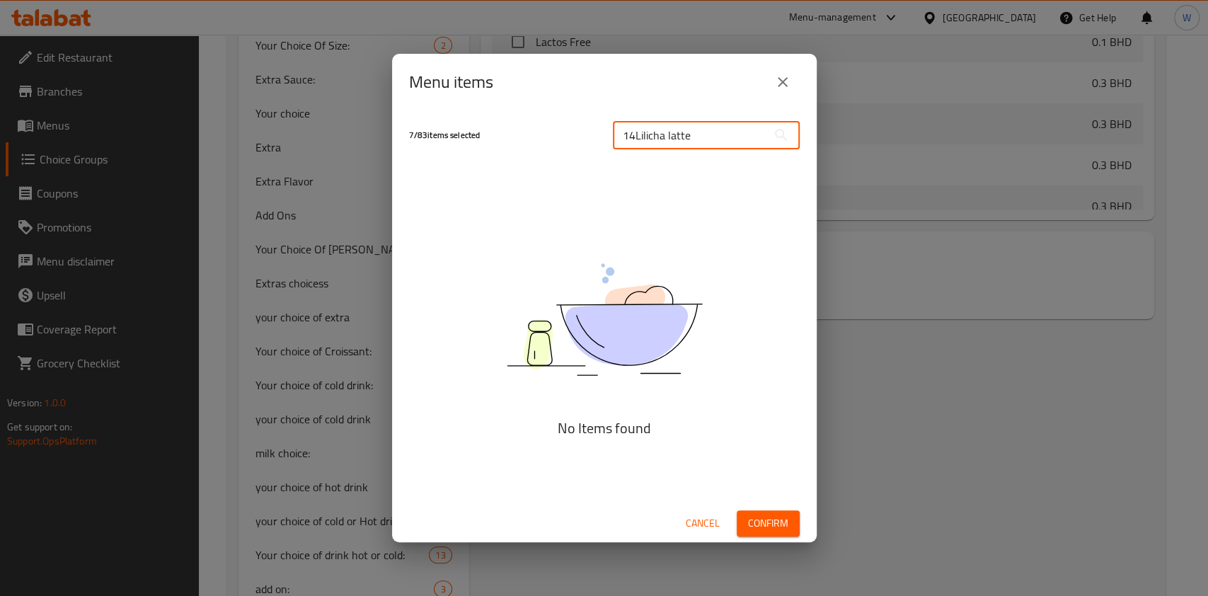
drag, startPoint x: 688, startPoint y: 139, endPoint x: 565, endPoint y: 142, distance: 123.9
click at [565, 142] on div "7 / 83 items selected 14Lilicha latte ​" at bounding box center [604, 136] width 408 height 56
paste input "text"
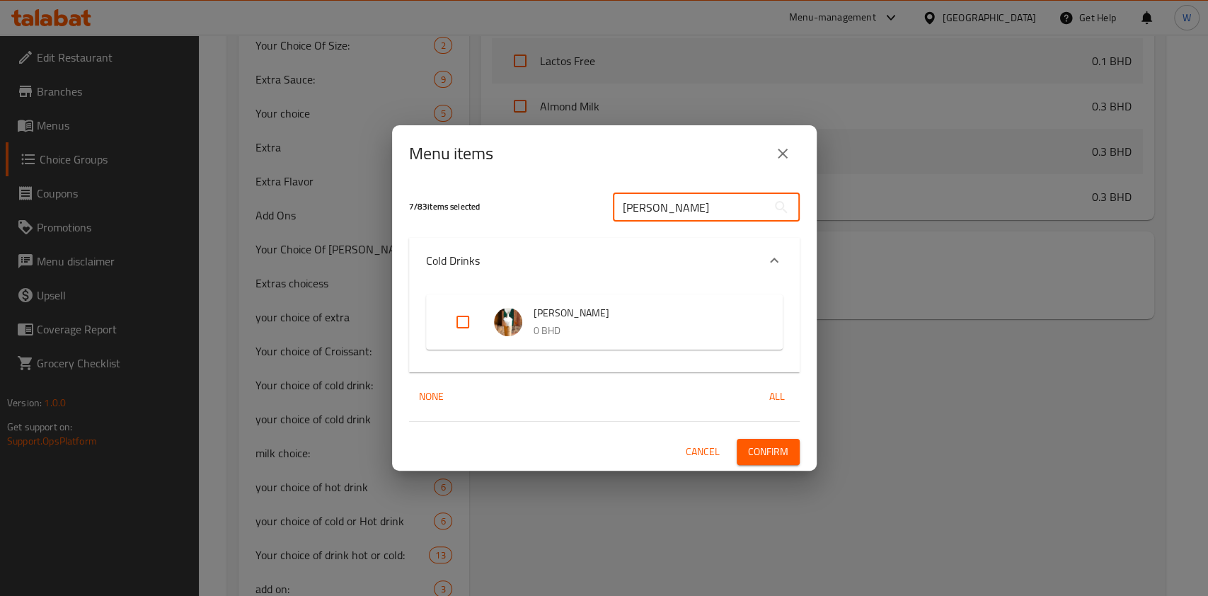
type input "Lilicha latte"
click at [462, 325] on input "Expand" at bounding box center [463, 322] width 34 height 34
checkbox input "true"
click at [671, 209] on input "Lilicha latte" at bounding box center [690, 207] width 154 height 28
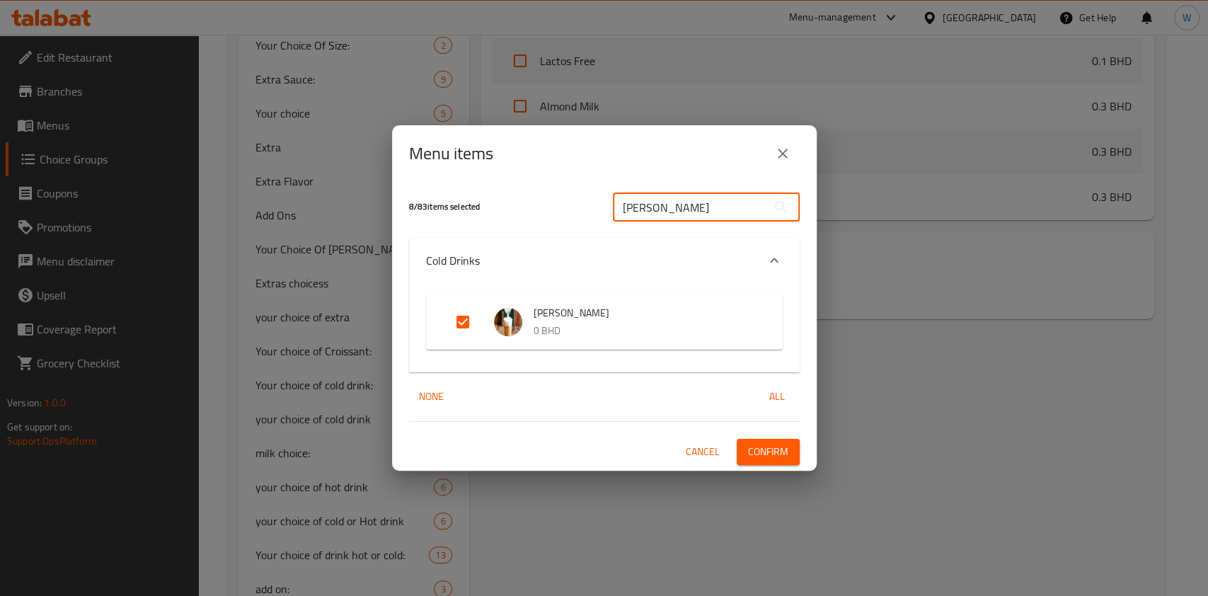
click at [671, 209] on input "Lilicha latte" at bounding box center [690, 207] width 154 height 28
paste input "rose"
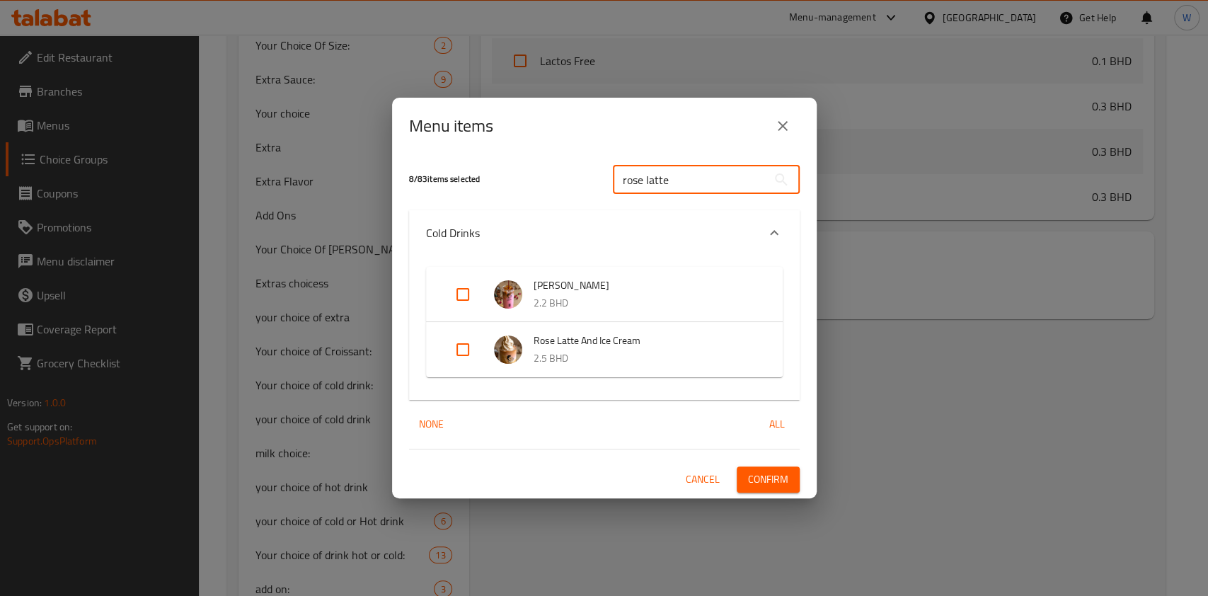
type input "rose latte"
click at [463, 298] on input "Expand" at bounding box center [463, 294] width 34 height 34
checkbox input "true"
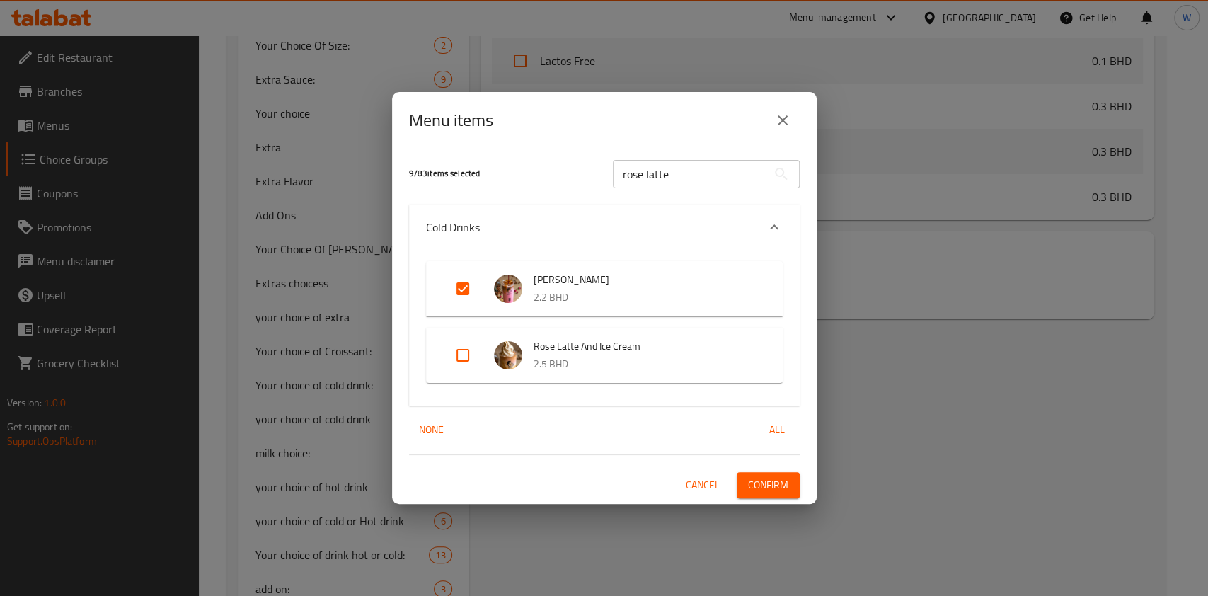
click at [693, 175] on input "rose latte" at bounding box center [690, 174] width 154 height 28
paste input "& ice cream"
type input "rose latte"
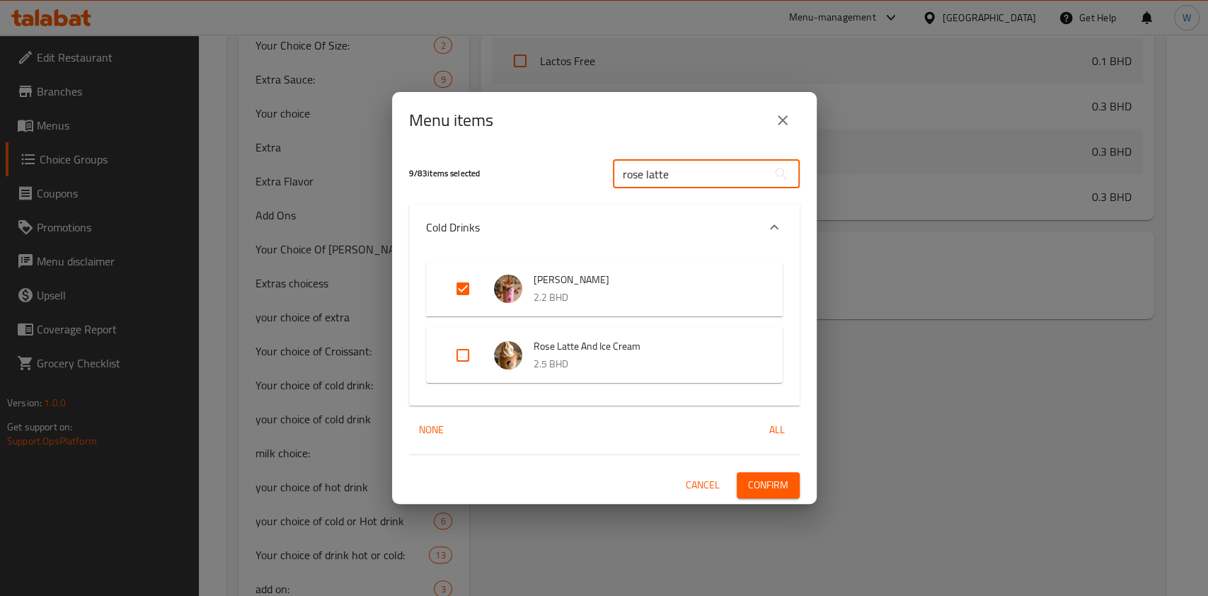
click at [459, 364] on input "Expand" at bounding box center [463, 355] width 34 height 34
checkbox input "true"
click at [678, 178] on input "rose latte" at bounding box center [690, 174] width 154 height 28
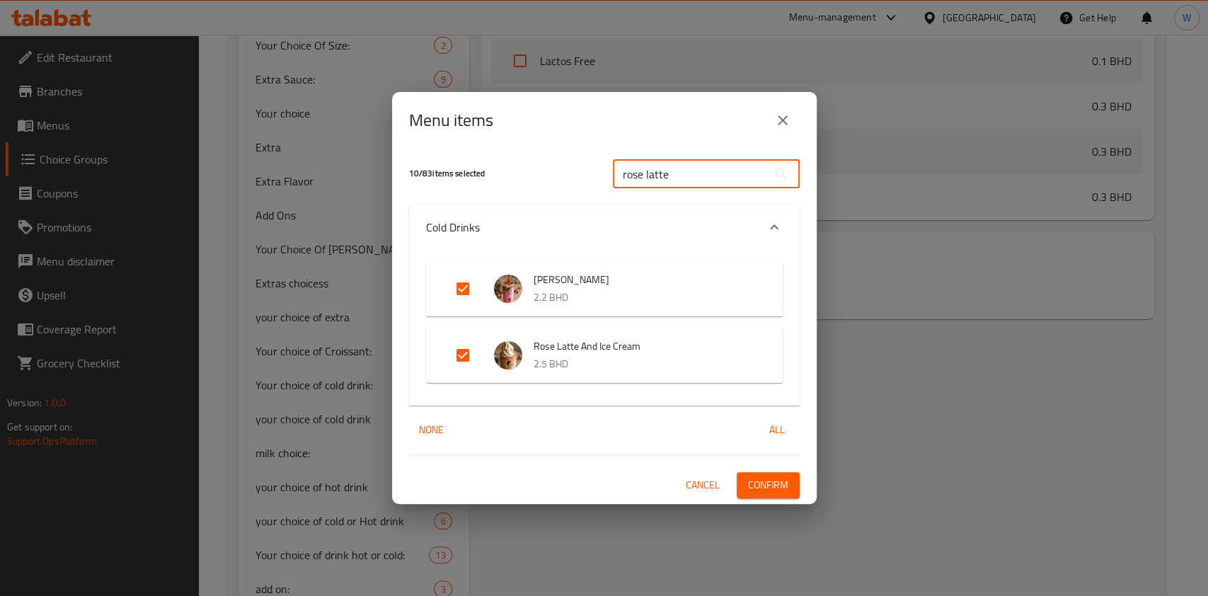
paste input "Spanish"
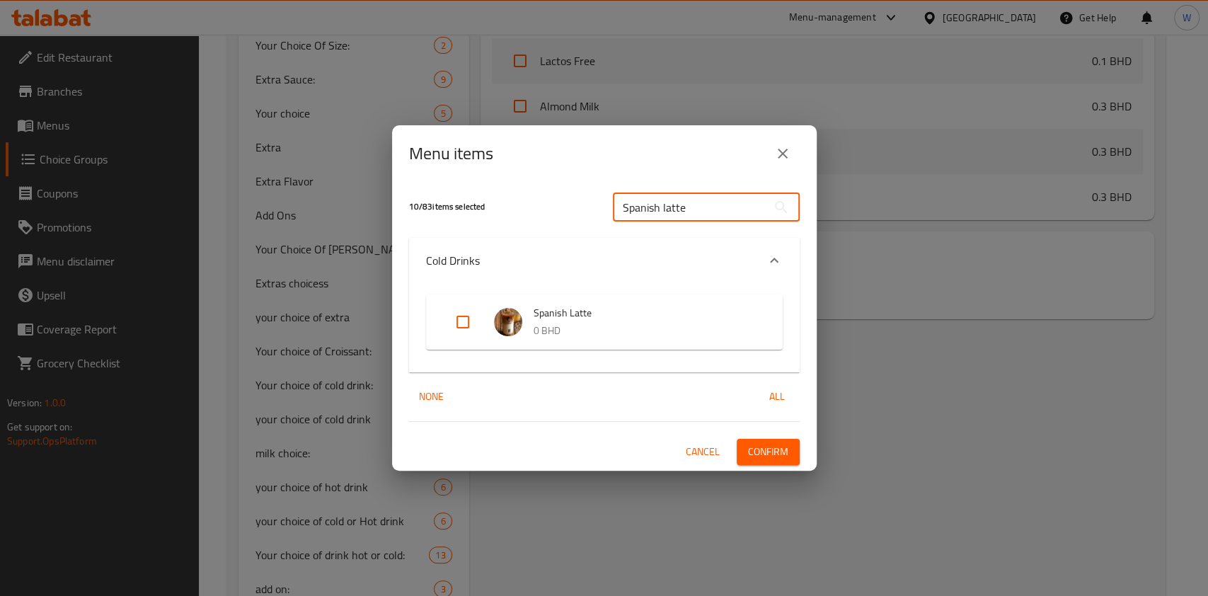
type input "Spanish latte"
click at [469, 329] on input "Expand" at bounding box center [463, 322] width 34 height 34
checkbox input "true"
click at [632, 197] on input "Spanish latte" at bounding box center [690, 207] width 154 height 28
click at [634, 197] on input "Spanish latte" at bounding box center [690, 207] width 154 height 28
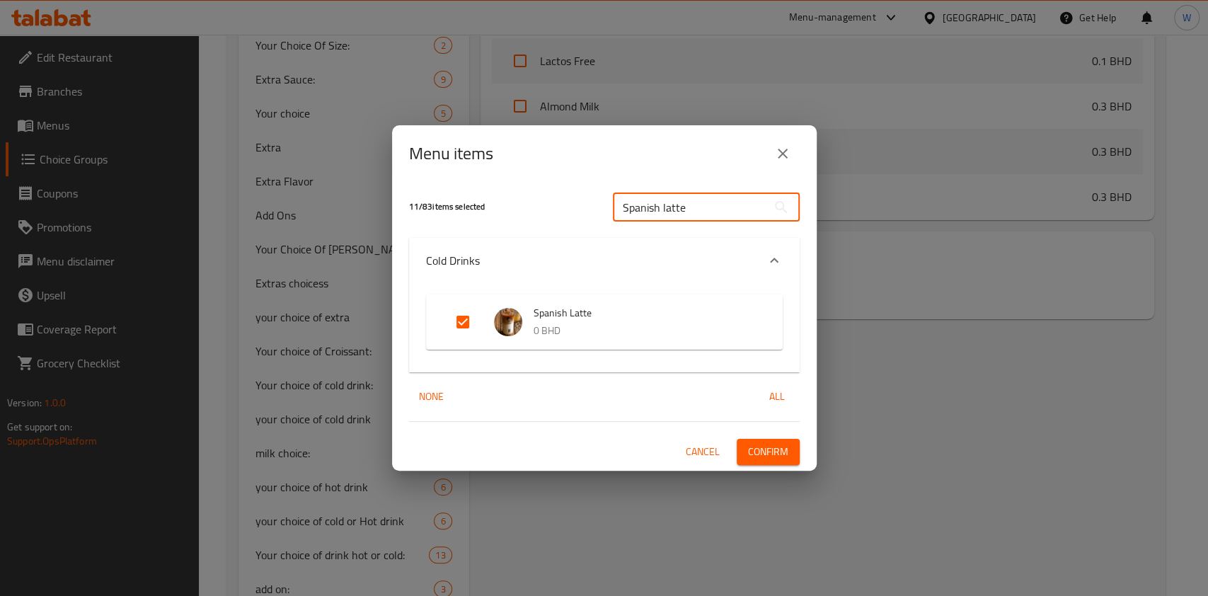
click at [634, 197] on input "Spanish latte" at bounding box center [690, 207] width 154 height 28
paste input "immortale"
type input "immortale"
click at [458, 325] on input "Expand" at bounding box center [463, 322] width 34 height 34
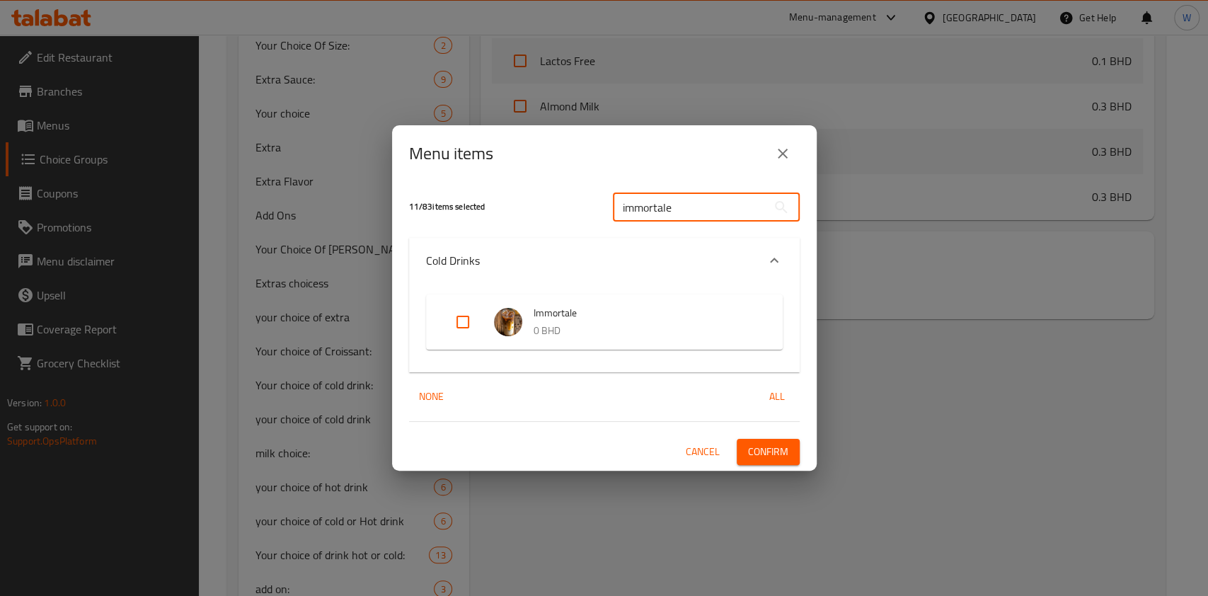
checkbox input "true"
click at [648, 199] on input "immortale" at bounding box center [690, 207] width 154 height 28
paste input "cold chocolate"
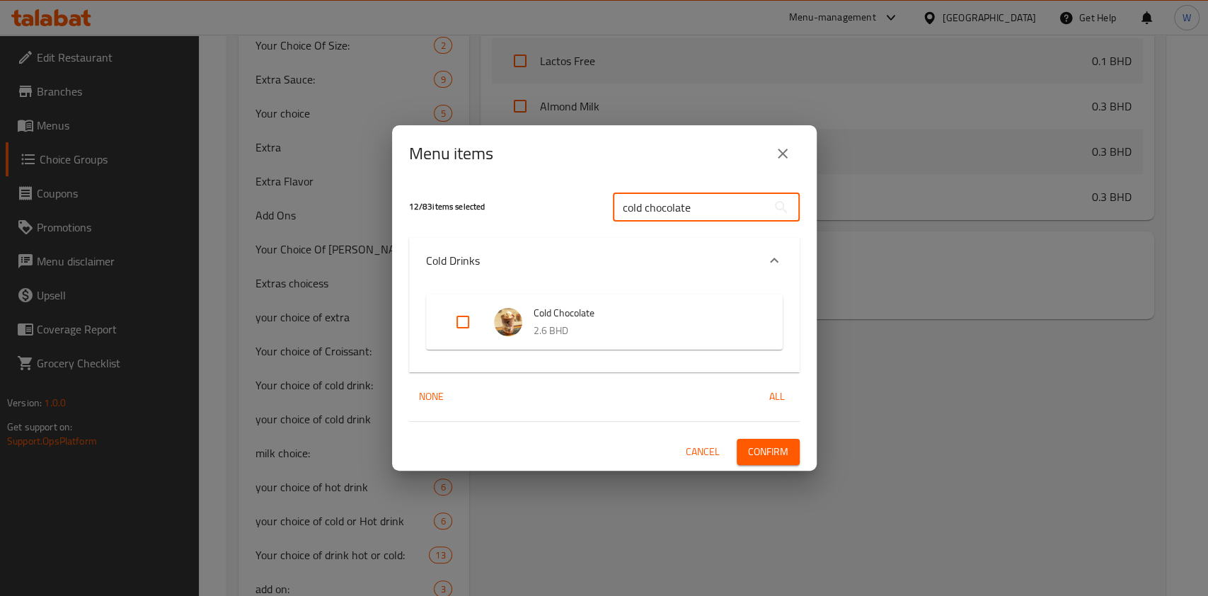
type input "cold chocolate"
click at [461, 327] on input "Expand" at bounding box center [463, 322] width 34 height 34
checkbox input "true"
click at [623, 213] on input "cold chocolate" at bounding box center [690, 207] width 154 height 28
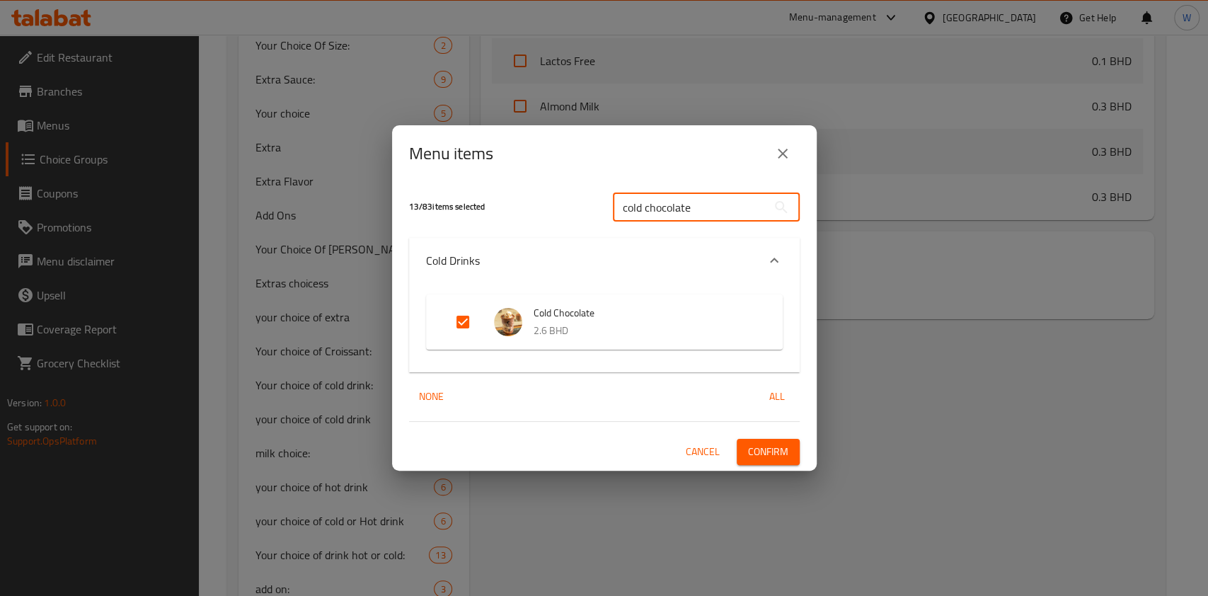
click at [623, 213] on input "cold chocolate" at bounding box center [690, 207] width 154 height 28
paste input "K2B"
type input "K2B"
click at [464, 323] on input "Expand" at bounding box center [463, 322] width 34 height 34
checkbox input "true"
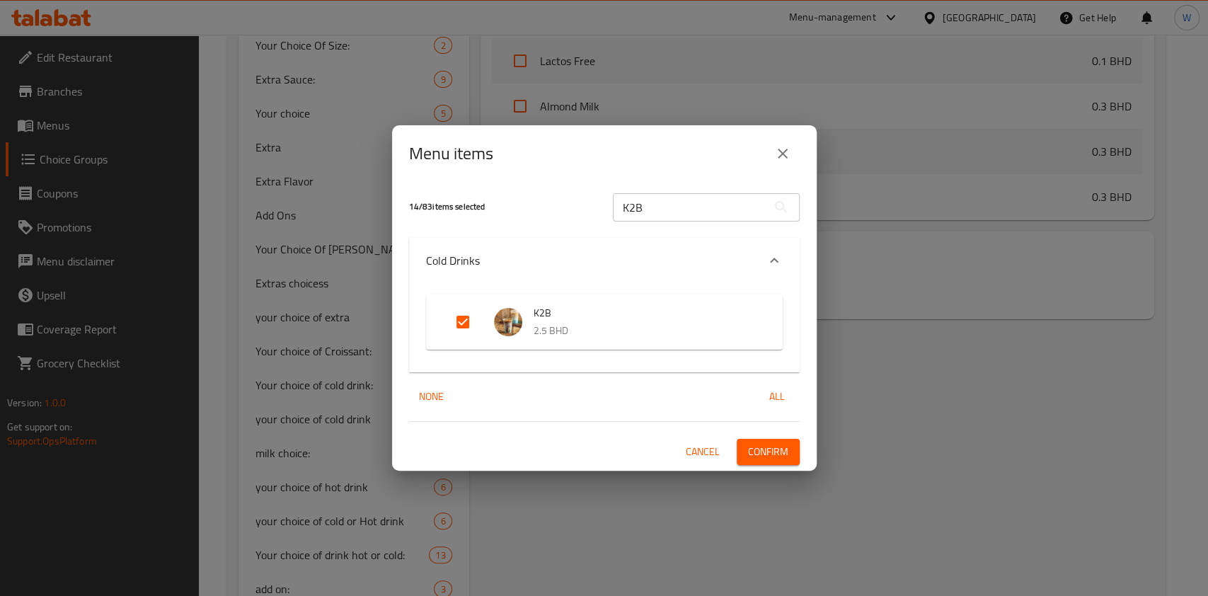
click at [634, 201] on input "K2B" at bounding box center [690, 207] width 154 height 28
paste input "signature"
type input "signature"
click at [470, 329] on input "Expand" at bounding box center [463, 322] width 34 height 34
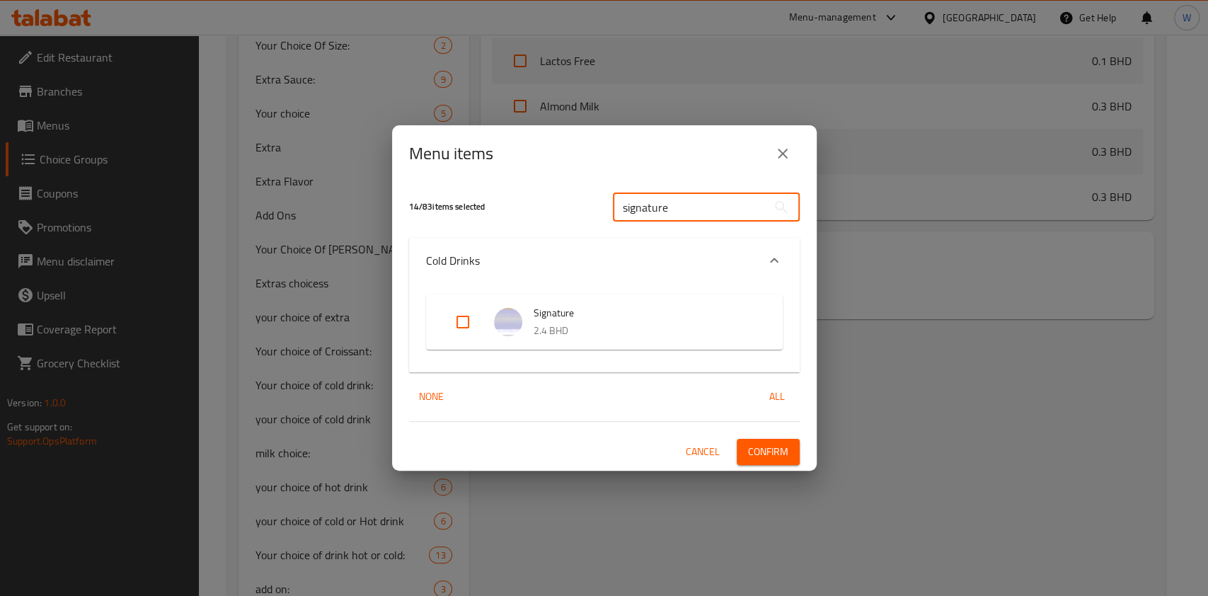
checkbox input "true"
click at [695, 202] on input "signature" at bounding box center [690, 207] width 154 height 28
paste input "blended Hojicha"
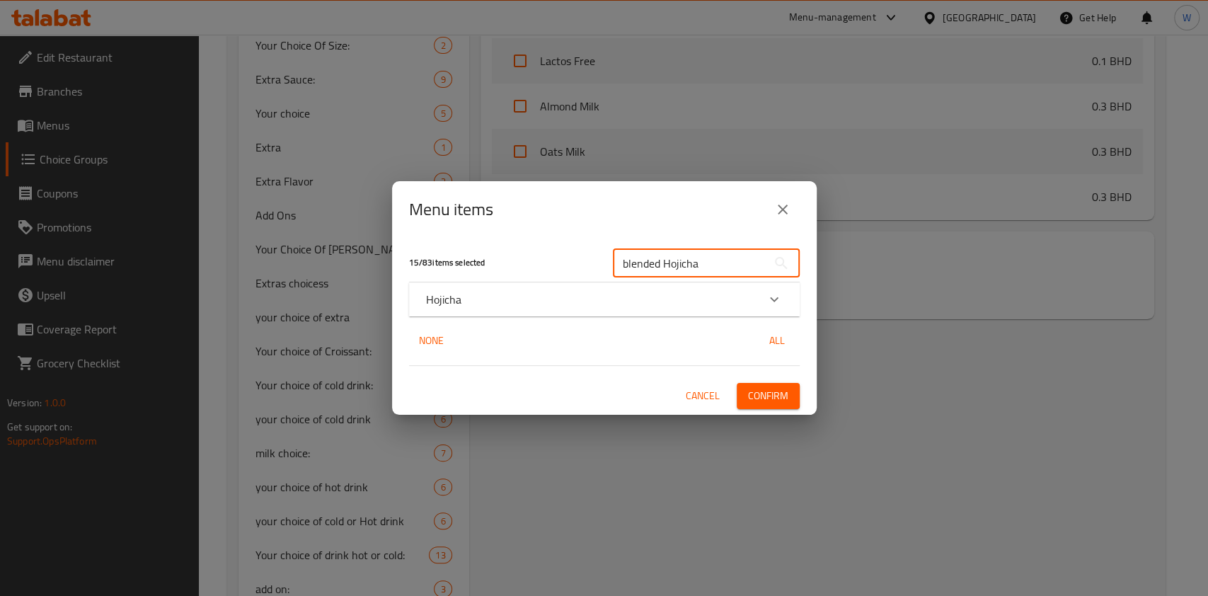
type input "blended Hojicha"
click at [740, 303] on div "Hojicha" at bounding box center [591, 299] width 331 height 17
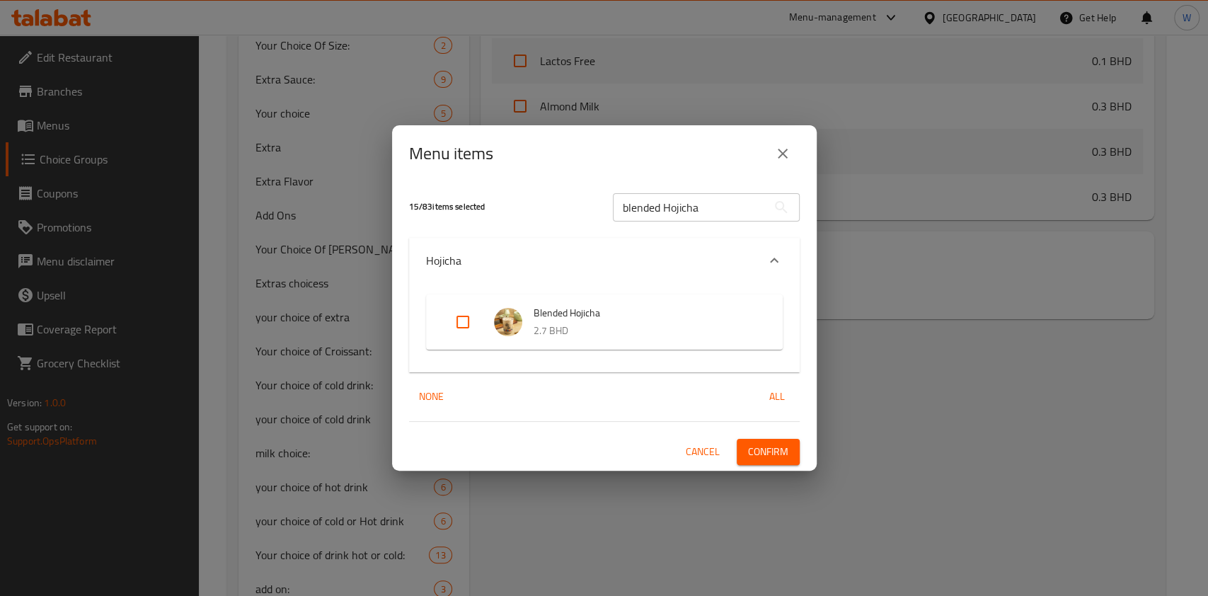
click at [461, 328] on input "Expand" at bounding box center [463, 322] width 34 height 34
checkbox input "true"
click at [637, 195] on input "blended Hojicha" at bounding box center [690, 207] width 154 height 28
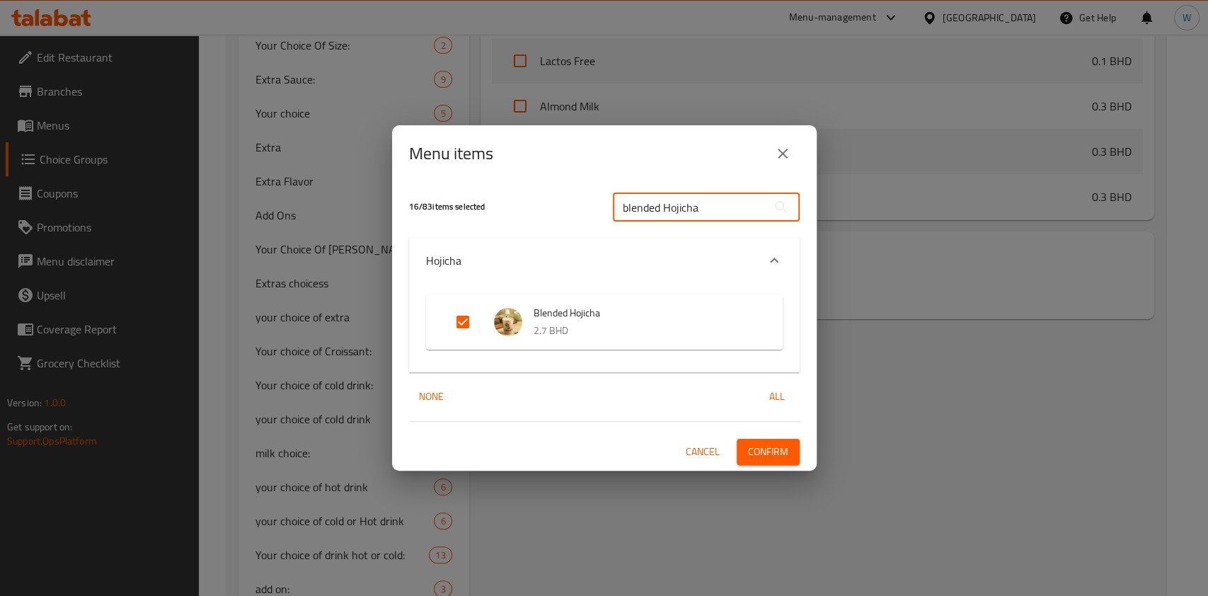
click at [637, 195] on input "blended Hojicha" at bounding box center [690, 207] width 154 height 28
paste input "Hojicha with cheese"
type input "Hojicha with cheese"
click at [464, 316] on input "Expand" at bounding box center [463, 322] width 34 height 34
checkbox input "true"
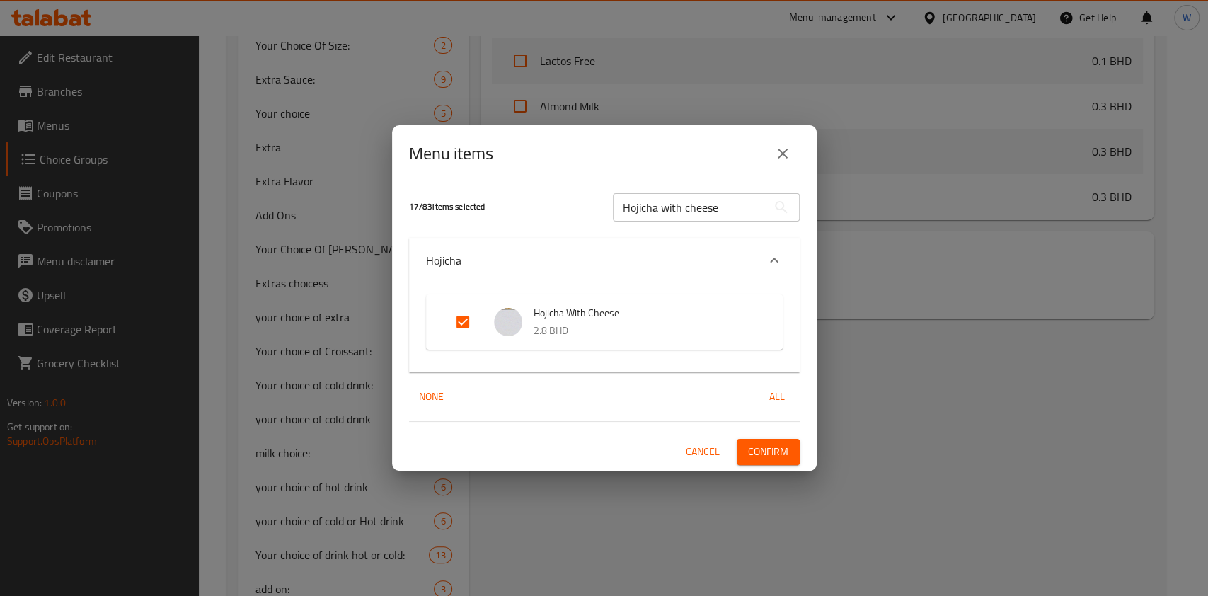
click at [687, 212] on input "Hojicha with cheese" at bounding box center [690, 207] width 154 height 28
paste input "iced rose Hojicha"
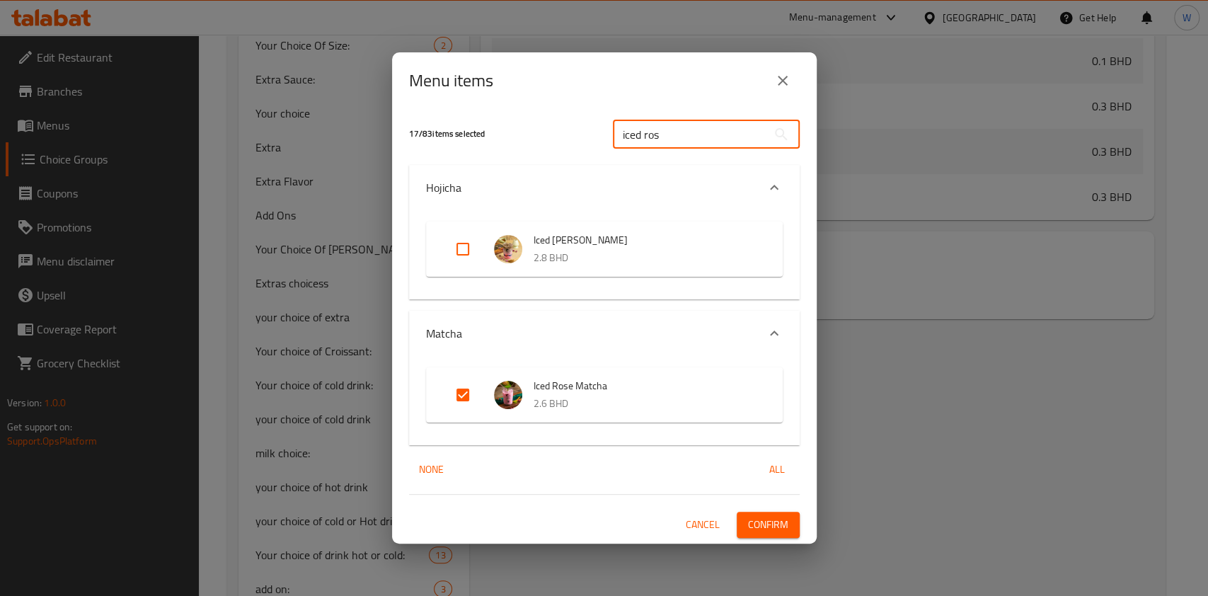
type input "iced ros"
click at [468, 258] on input "Expand" at bounding box center [463, 249] width 34 height 34
checkbox input "true"
click at [638, 133] on input "iced ros" at bounding box center [690, 134] width 154 height 28
click at [637, 133] on input "iced ros" at bounding box center [690, 134] width 154 height 28
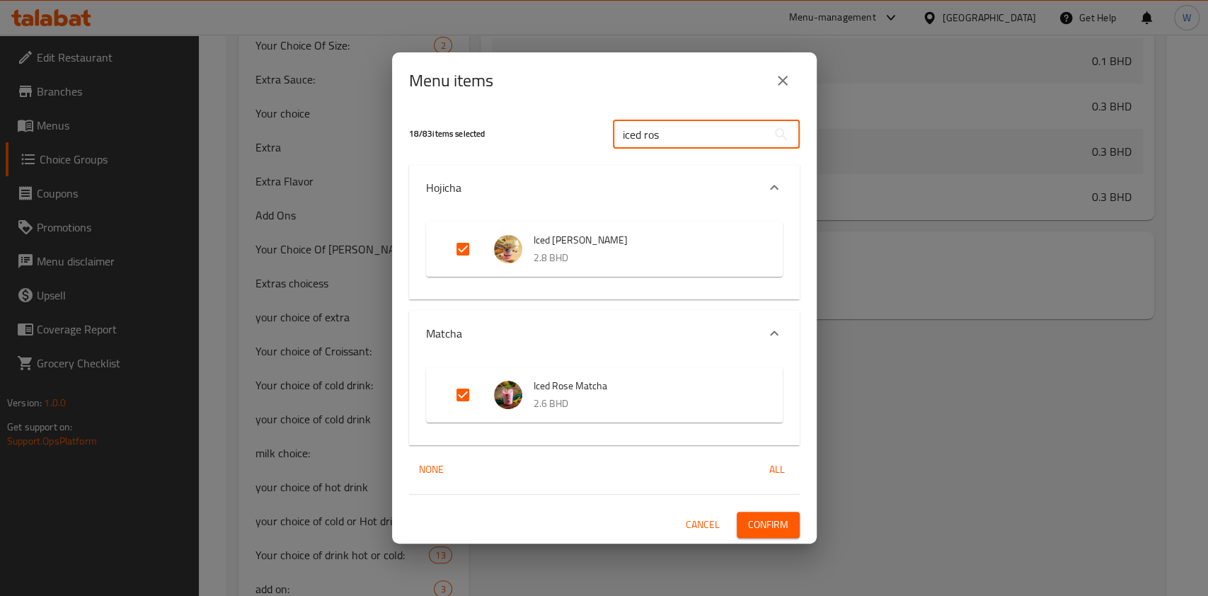
click at [637, 133] on input "iced ros" at bounding box center [690, 134] width 154 height 28
paste input "14Hojicha"
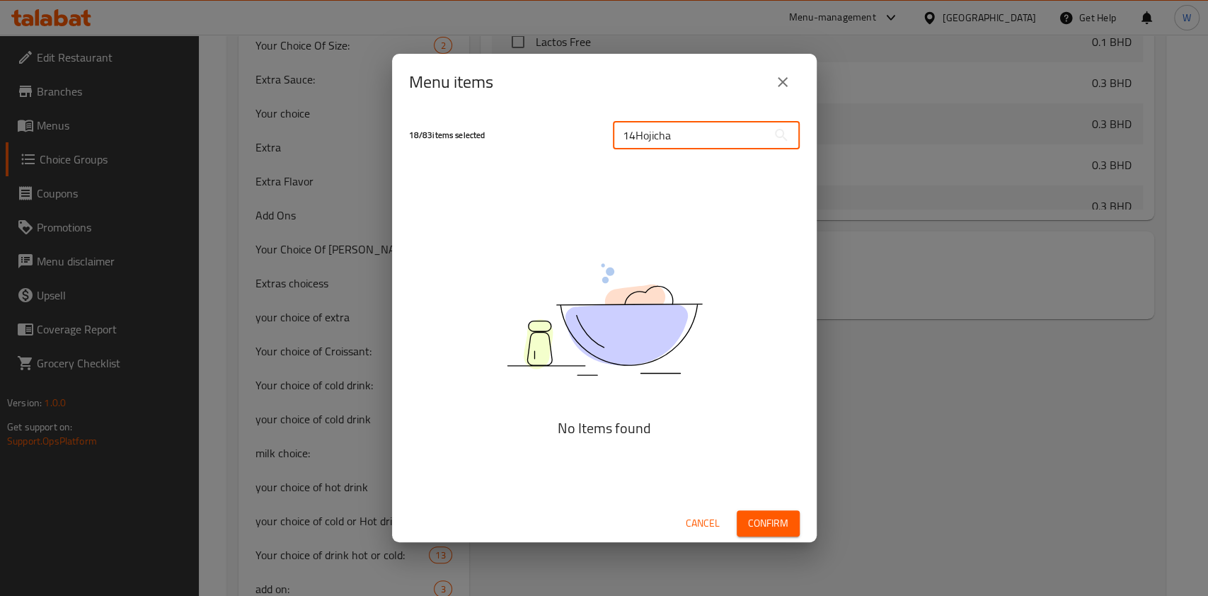
click at [632, 141] on input "14Hojicha" at bounding box center [690, 135] width 154 height 28
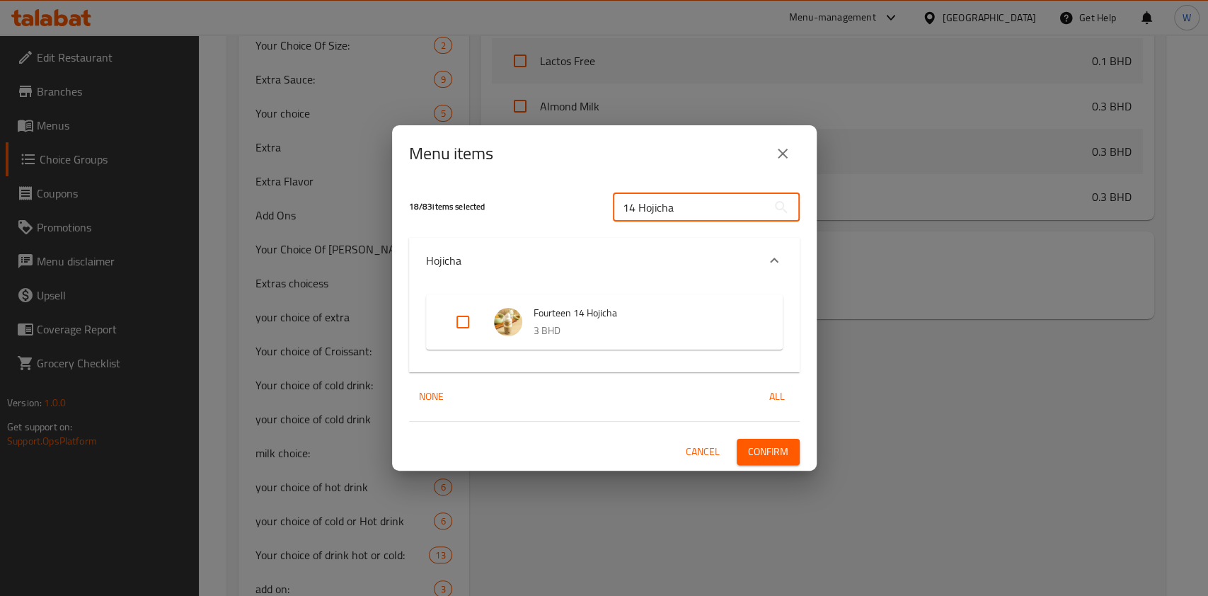
type input "14 Hojicha"
click at [461, 326] on input "Expand" at bounding box center [463, 322] width 34 height 34
checkbox input "true"
click at [654, 214] on input "14 Hojicha" at bounding box center [690, 207] width 154 height 28
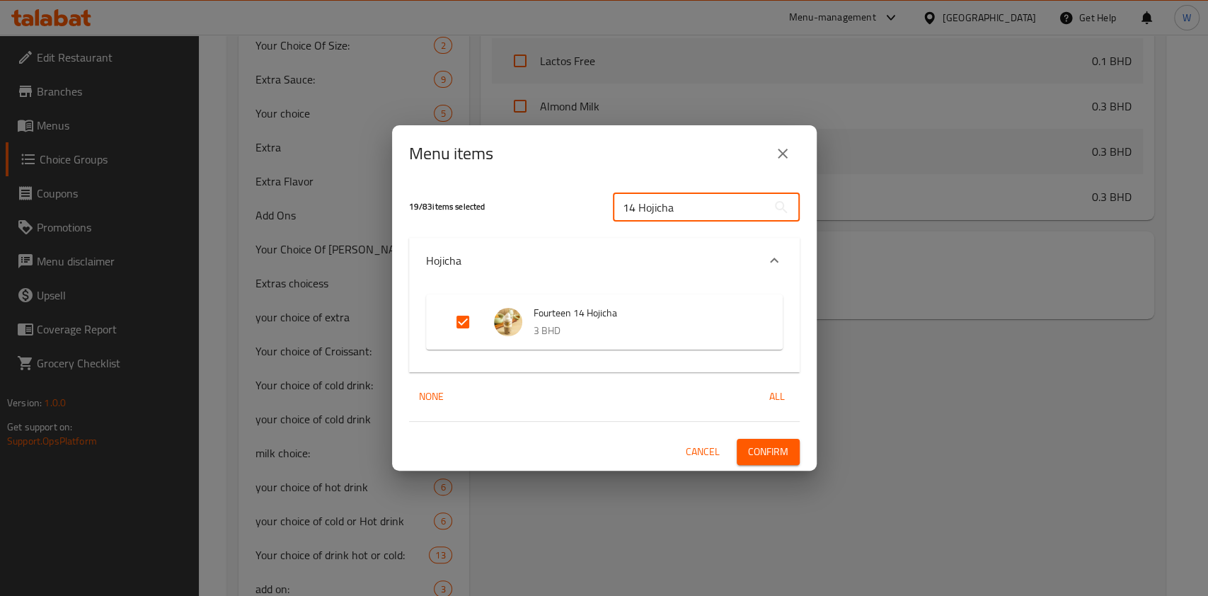
click at [654, 214] on input "14 Hojicha" at bounding box center [690, 207] width 154 height 28
paste input "cold affogato"
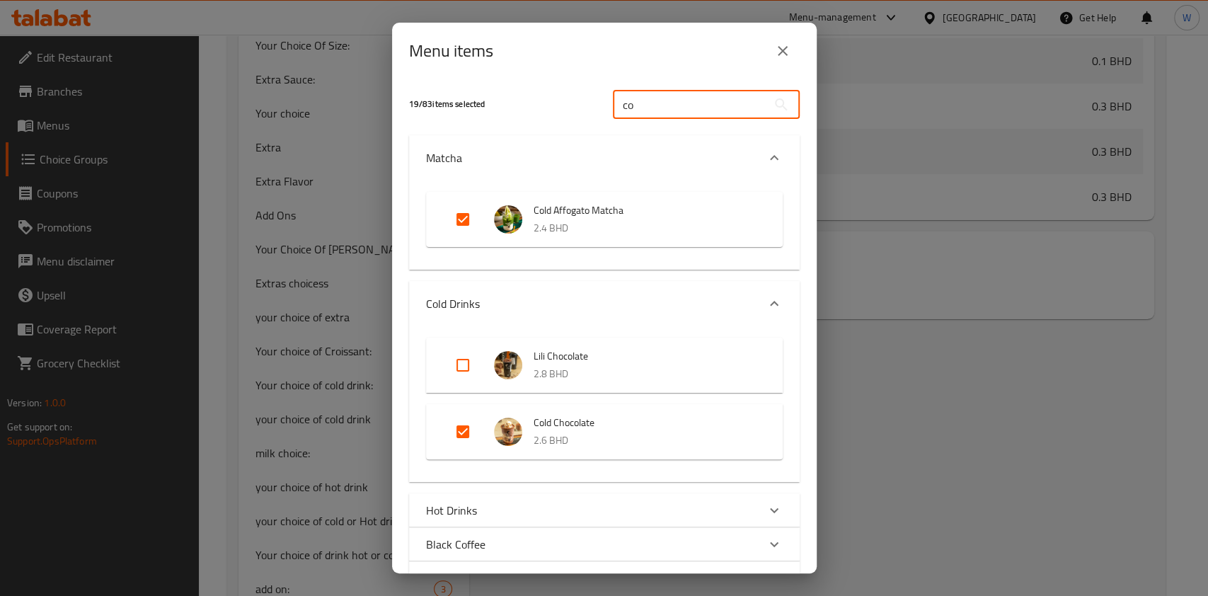
type input "c"
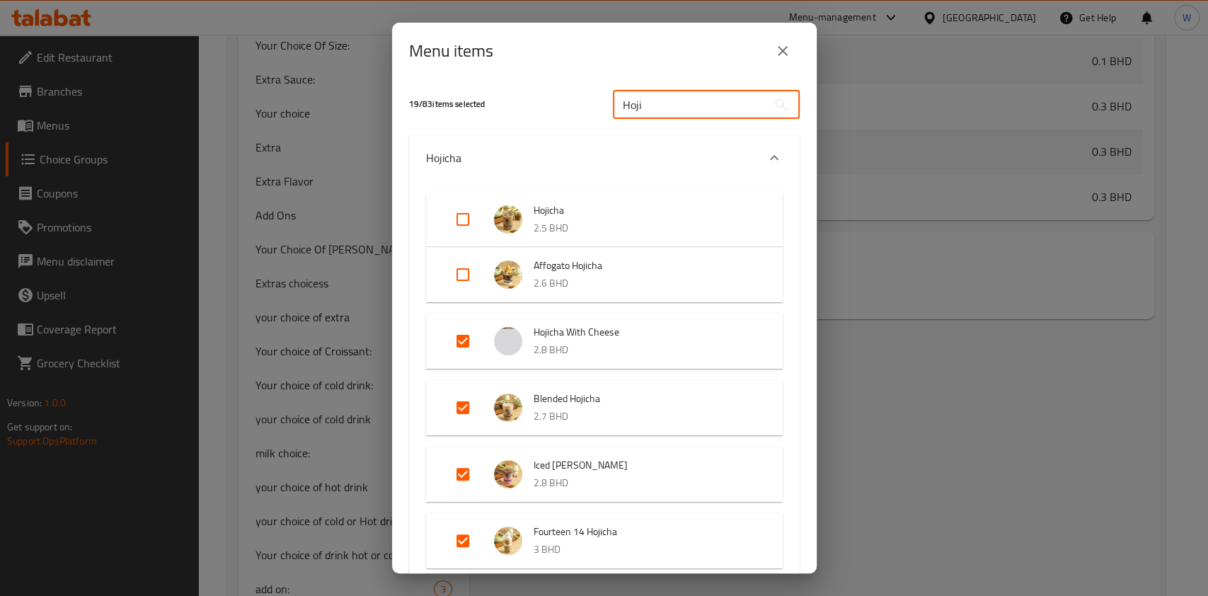
type input "Hoji"
click at [466, 283] on input "Expand" at bounding box center [463, 275] width 34 height 34
checkbox input "true"
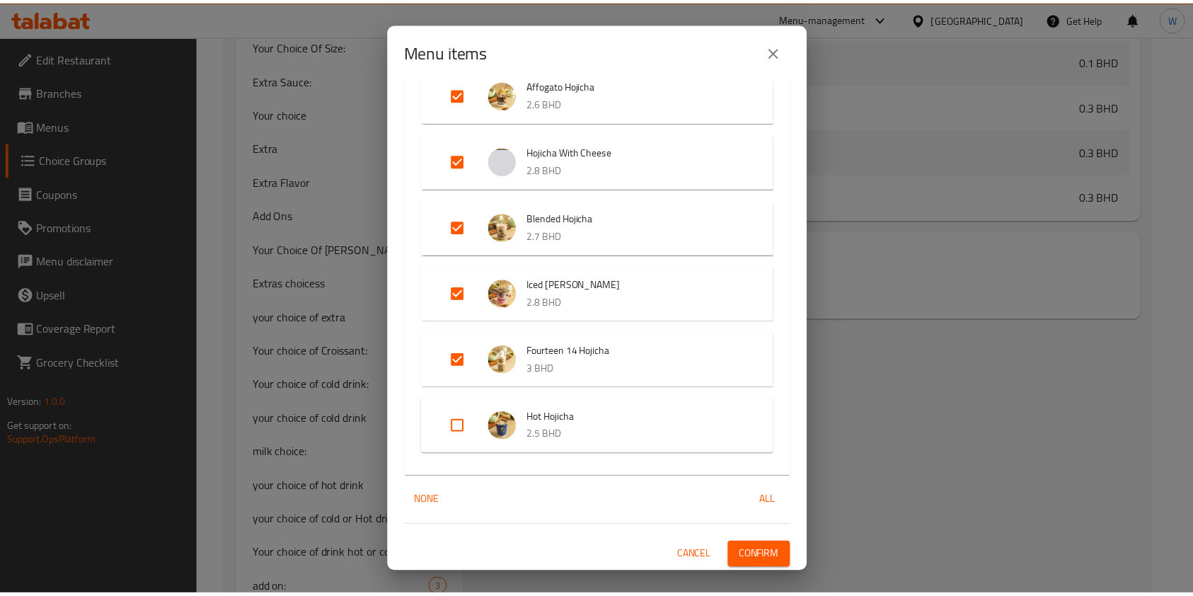
scroll to position [194, 0]
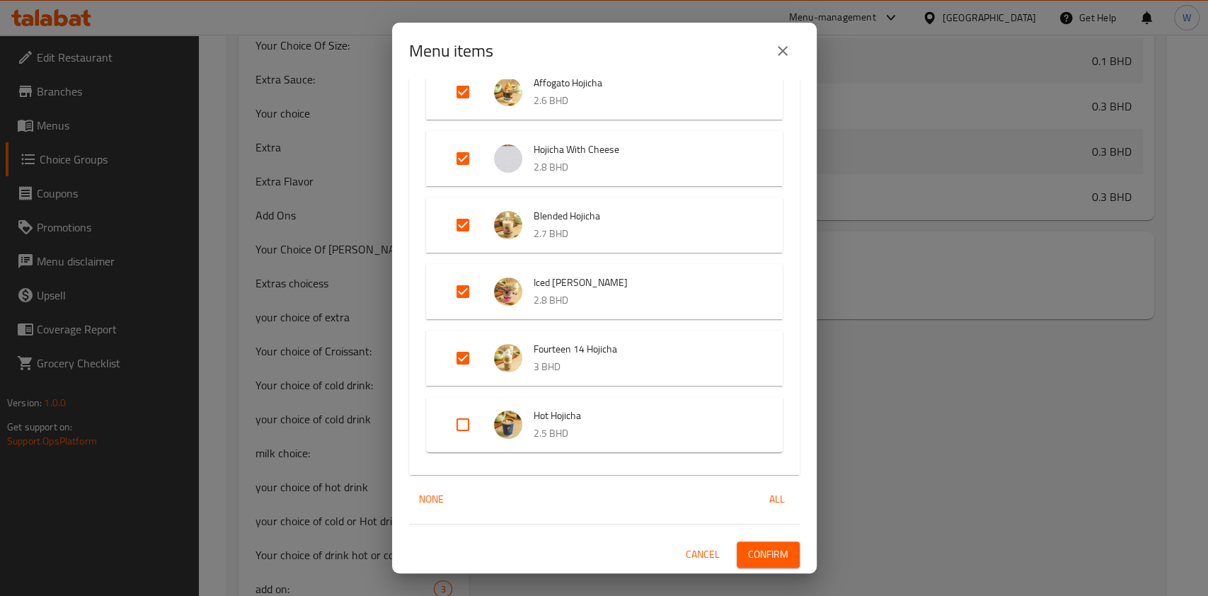
click at [748, 556] on span "Confirm" at bounding box center [768, 554] width 40 height 18
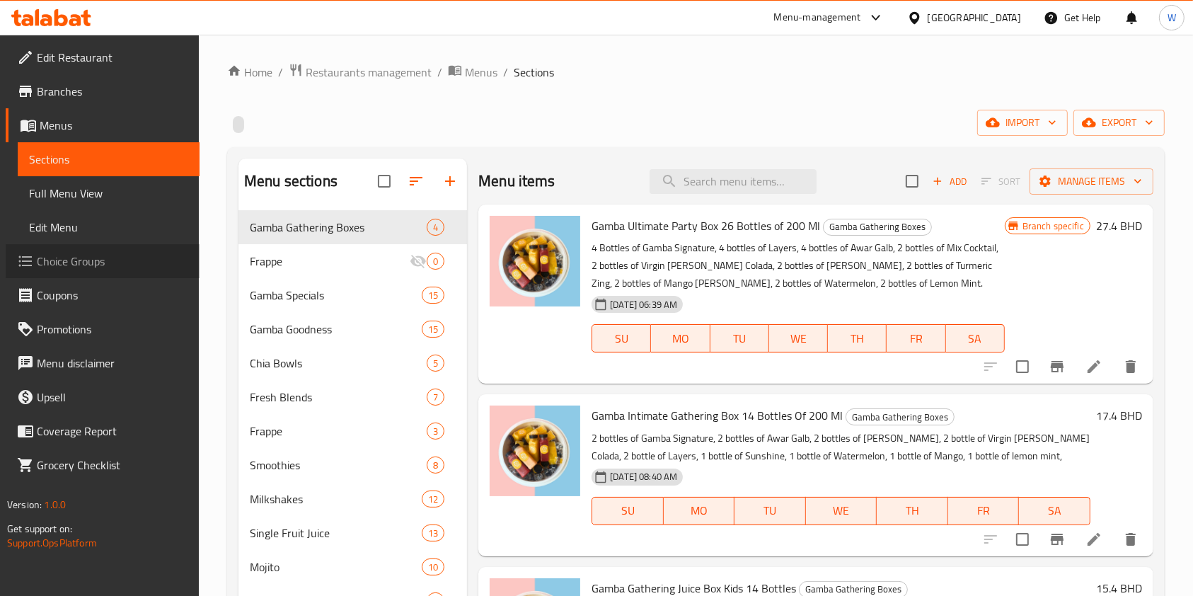
click at [120, 246] on link "Choice Groups" at bounding box center [103, 261] width 194 height 34
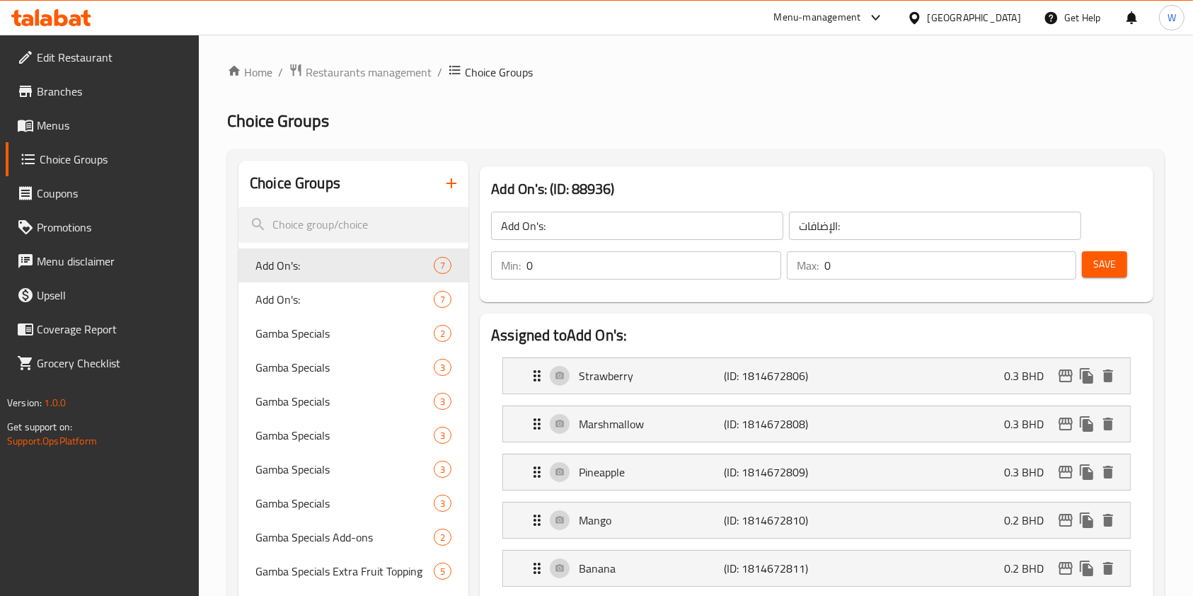
click at [461, 187] on button "button" at bounding box center [451, 183] width 34 height 34
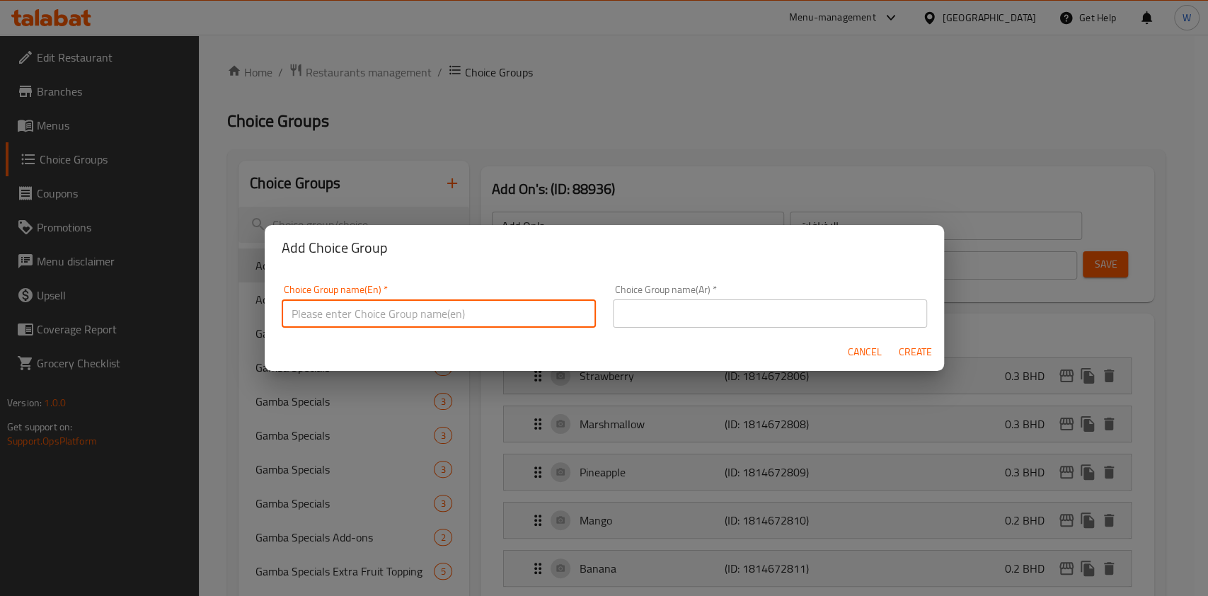
click at [417, 299] on input "text" at bounding box center [439, 313] width 314 height 28
type input "Milkshake Add on's:"
click at [353, 332] on div "Choice Group name(En)   * Milkshake Add on's: Choice Group name(En) *" at bounding box center [438, 306] width 331 height 60
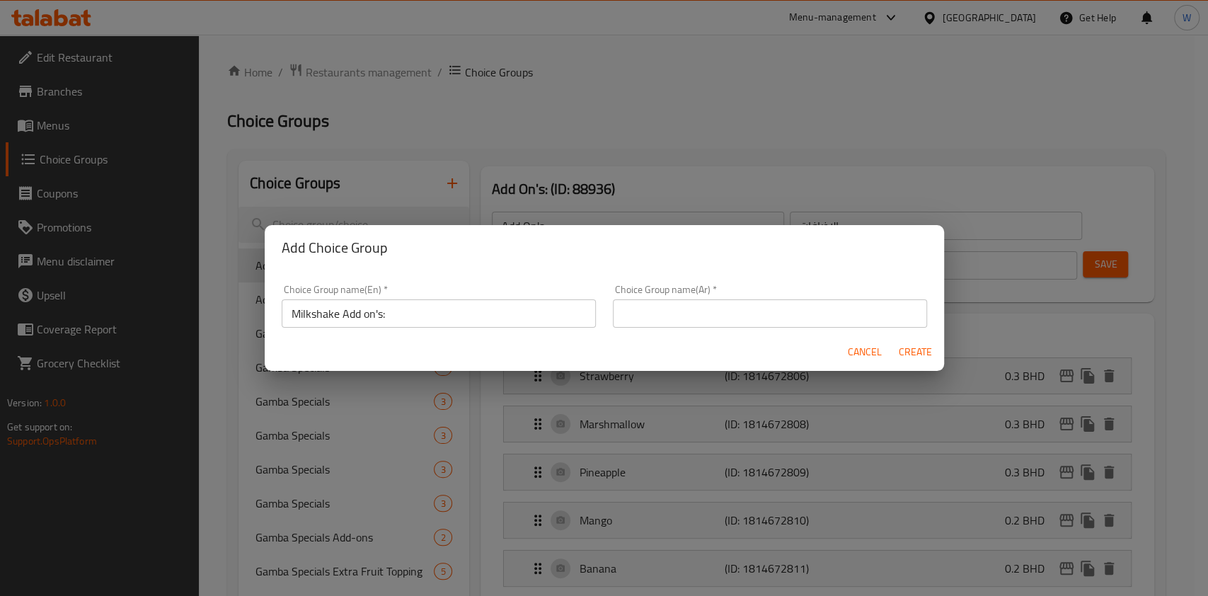
click at [359, 316] on input "Milkshake Add on's:" at bounding box center [439, 313] width 314 height 28
click at [691, 336] on div "Cancel Create" at bounding box center [604, 351] width 679 height 37
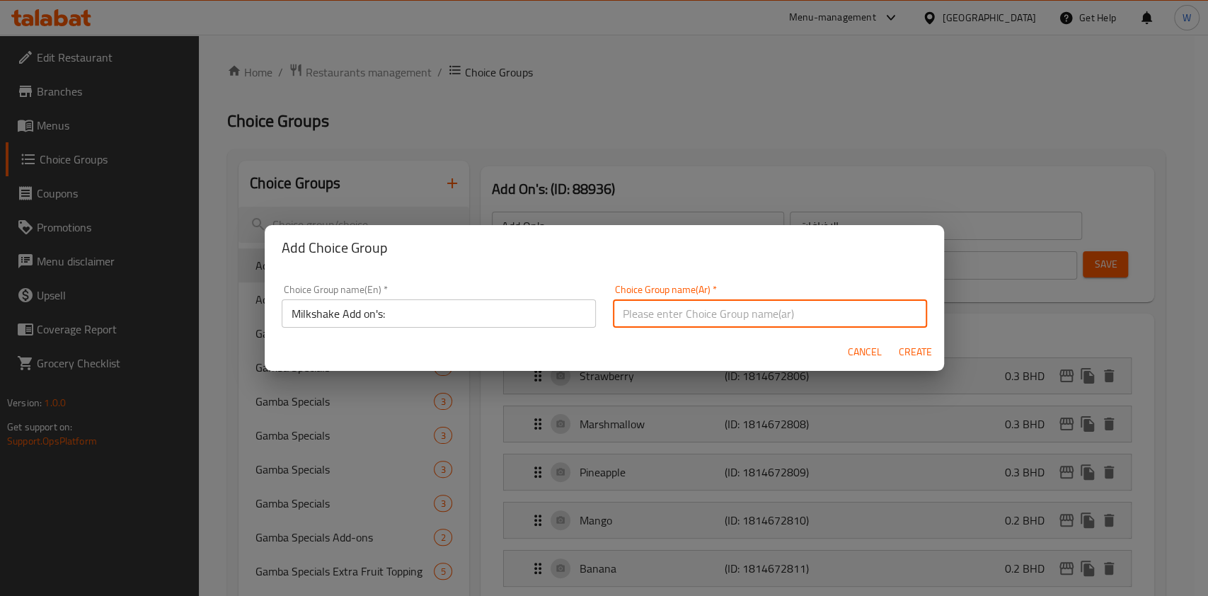
click at [702, 305] on input "text" at bounding box center [770, 313] width 314 height 28
paste input "إضافات ميلك شيك:"
type input "إضافات ميلك شيك:"
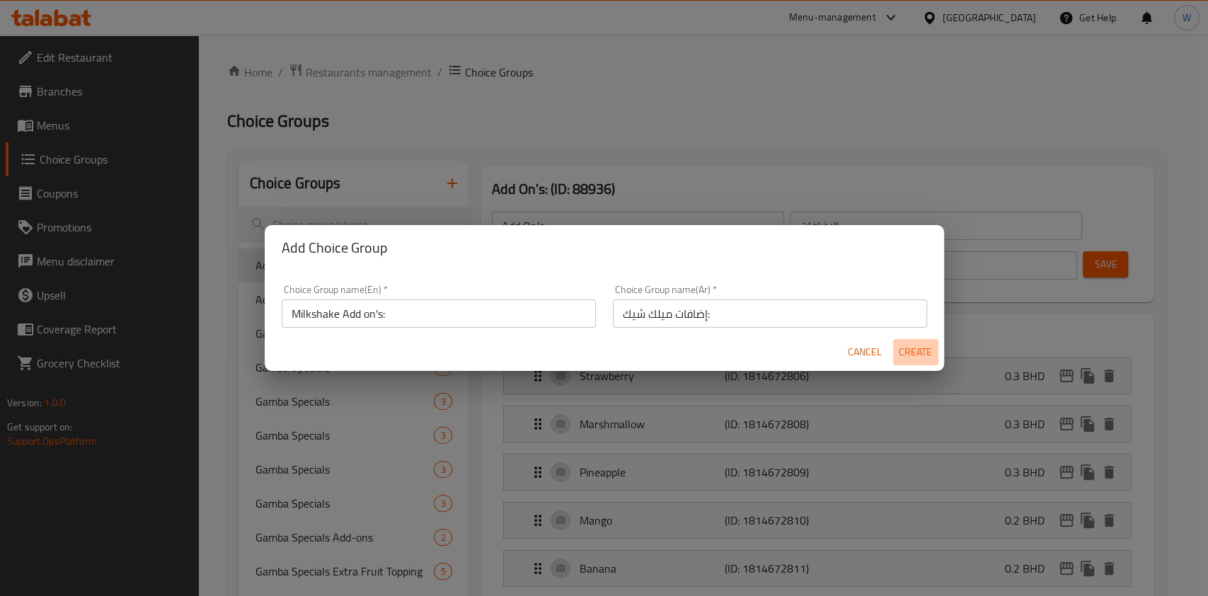
click at [921, 356] on span "Create" at bounding box center [916, 352] width 34 height 18
type input "Milkshake Add on's:"
type input "إضافات ميلك شيك:"
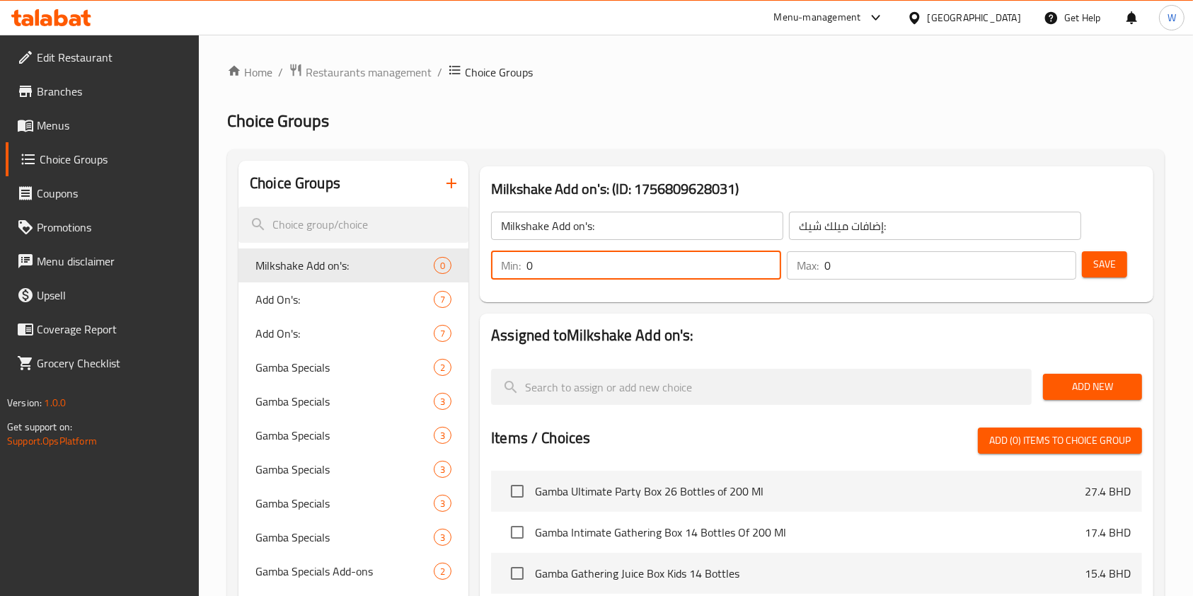
drag, startPoint x: 579, startPoint y: 275, endPoint x: 434, endPoint y: 277, distance: 144.3
type input "1"
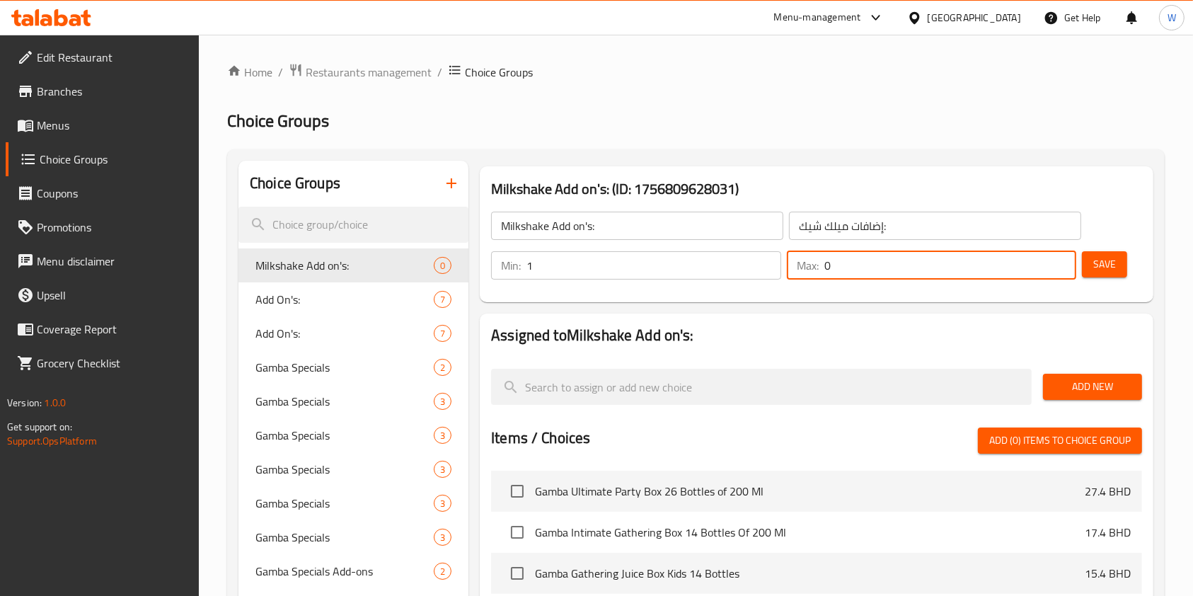
drag, startPoint x: 981, startPoint y: 275, endPoint x: 728, endPoint y: 275, distance: 253.3
click at [728, 275] on div "Min: 1 ​ Max: 0 ​" at bounding box center [783, 265] width 596 height 40
type input "1"
click at [848, 329] on h2 "Assigned to Milkshake Add on's:" at bounding box center [816, 335] width 651 height 21
click at [1085, 374] on button "Add New" at bounding box center [1092, 387] width 99 height 26
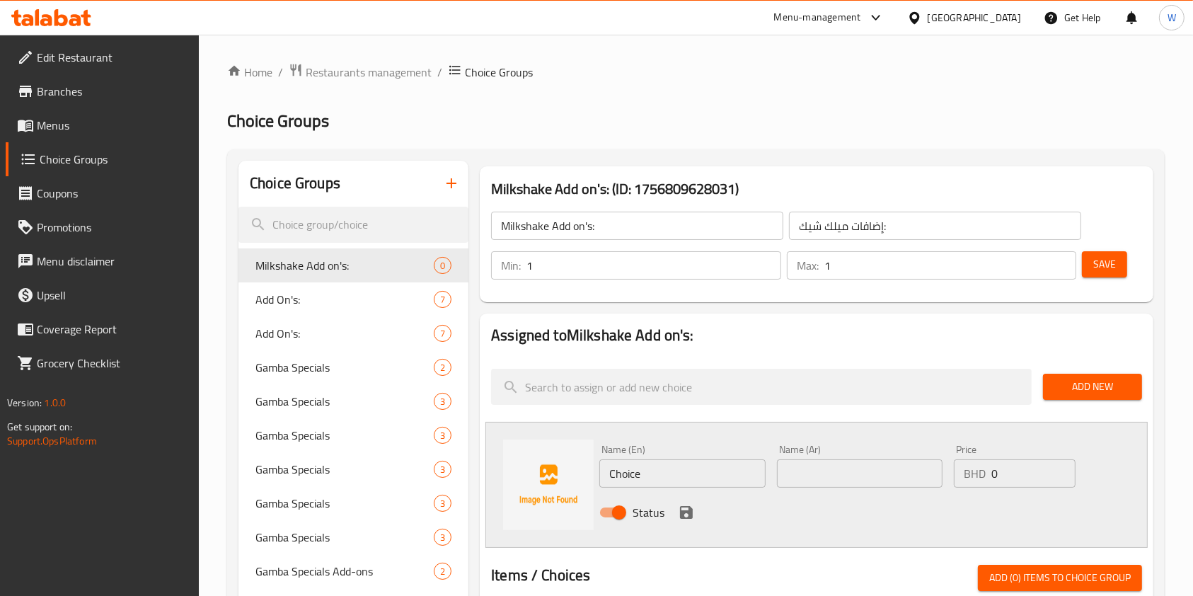
click at [556, 237] on input "Milkshake Add on's:" at bounding box center [637, 226] width 292 height 28
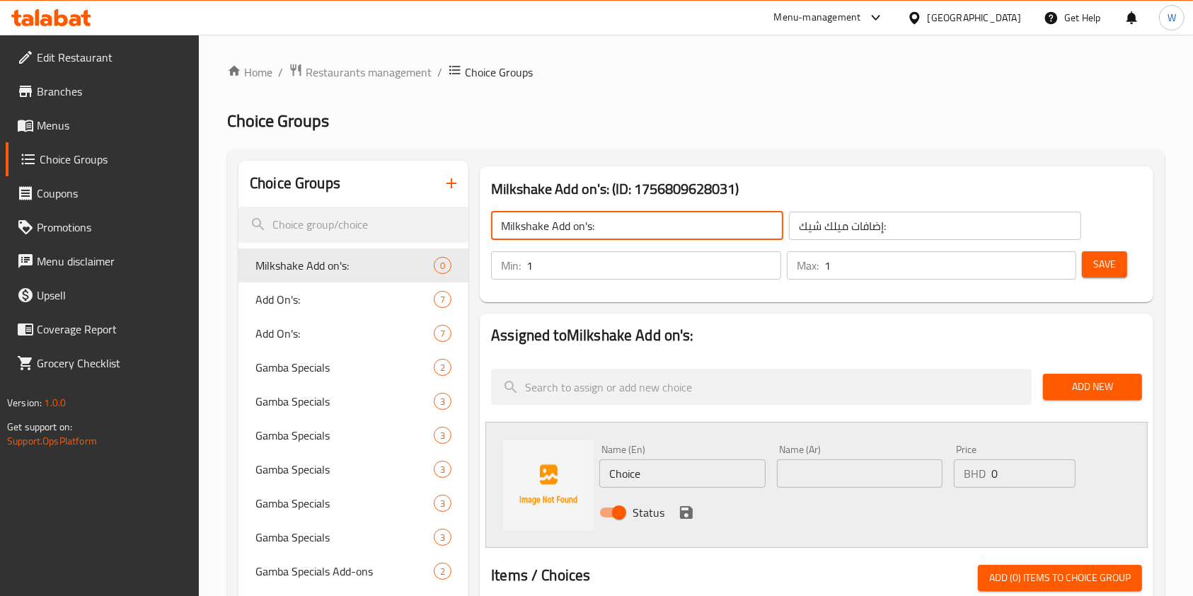
click at [556, 237] on input "Milkshake Add on's:" at bounding box center [637, 226] width 292 height 28
paste input "Whip Cream Option"
type input "Whip Cream Option:"
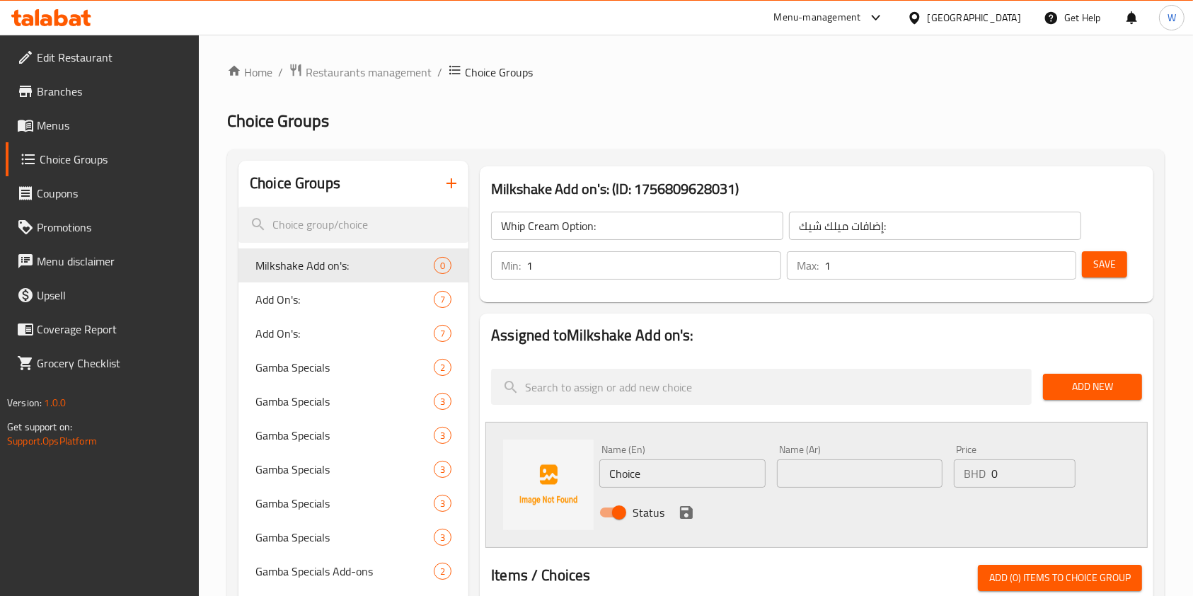
click at [901, 244] on div "Min: 1 ​ Max: 1 ​ Save" at bounding box center [814, 265] width 662 height 45
click at [900, 232] on input "إضافات ميلك شيك:" at bounding box center [935, 226] width 292 height 28
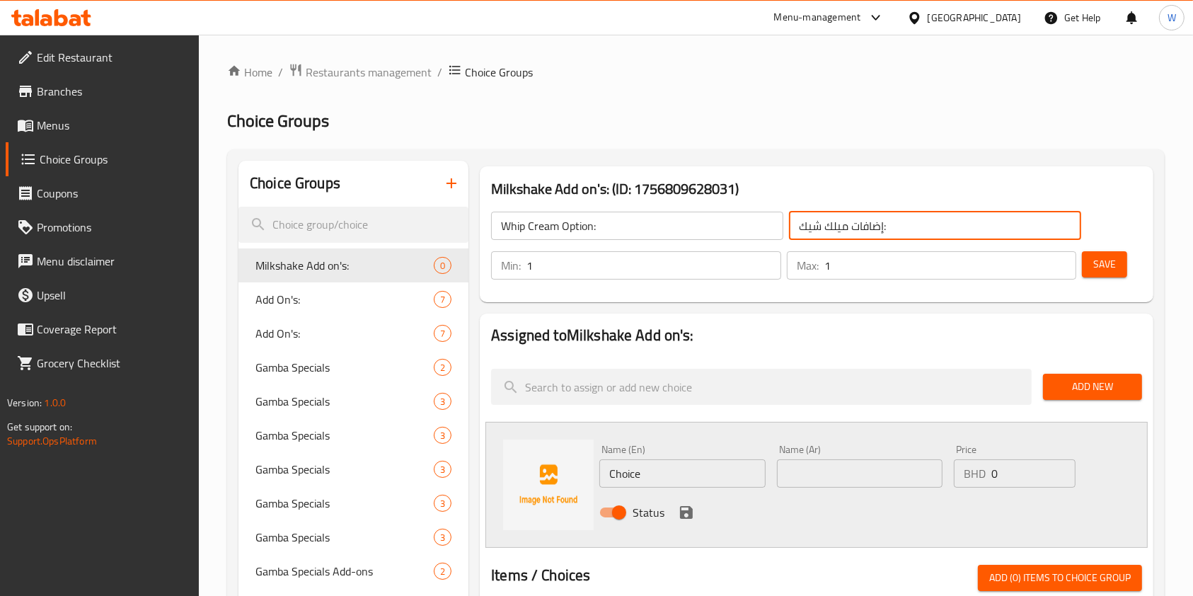
click at [900, 232] on input "إضافات ميلك شيك:" at bounding box center [935, 226] width 292 height 28
paste input "يار الكريمة المخفوقة"
type input "خيار الكريمة المخفوقة:"
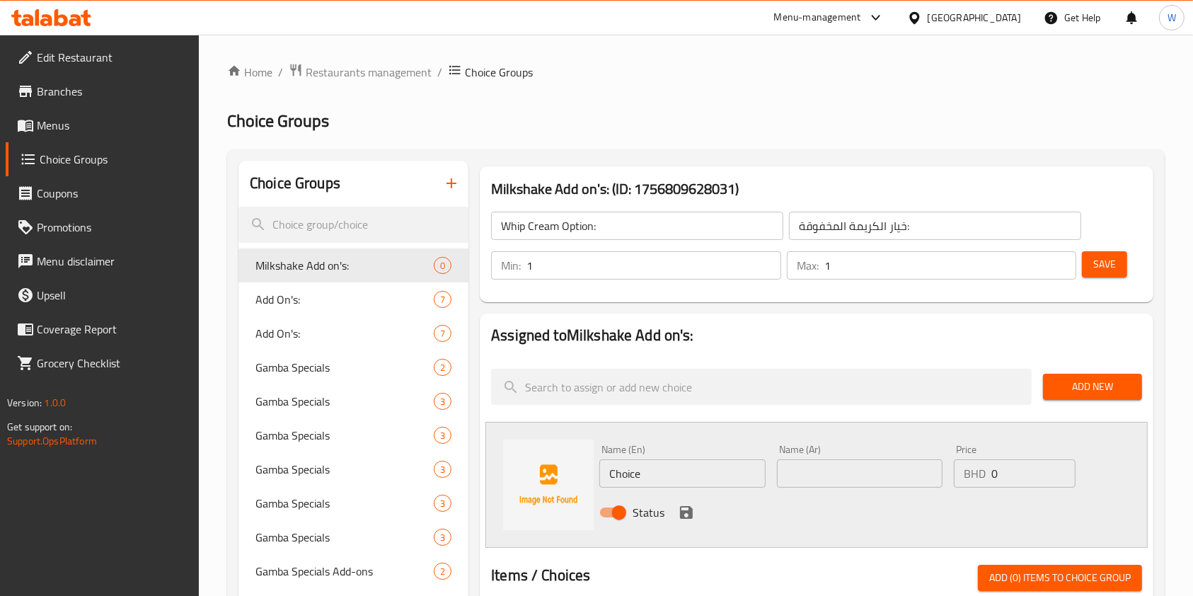
click at [640, 495] on div "Status" at bounding box center [859, 512] width 531 height 38
click at [647, 478] on input "Choice" at bounding box center [682, 473] width 166 height 28
paste input "With whip cream"
type input "With whip cream"
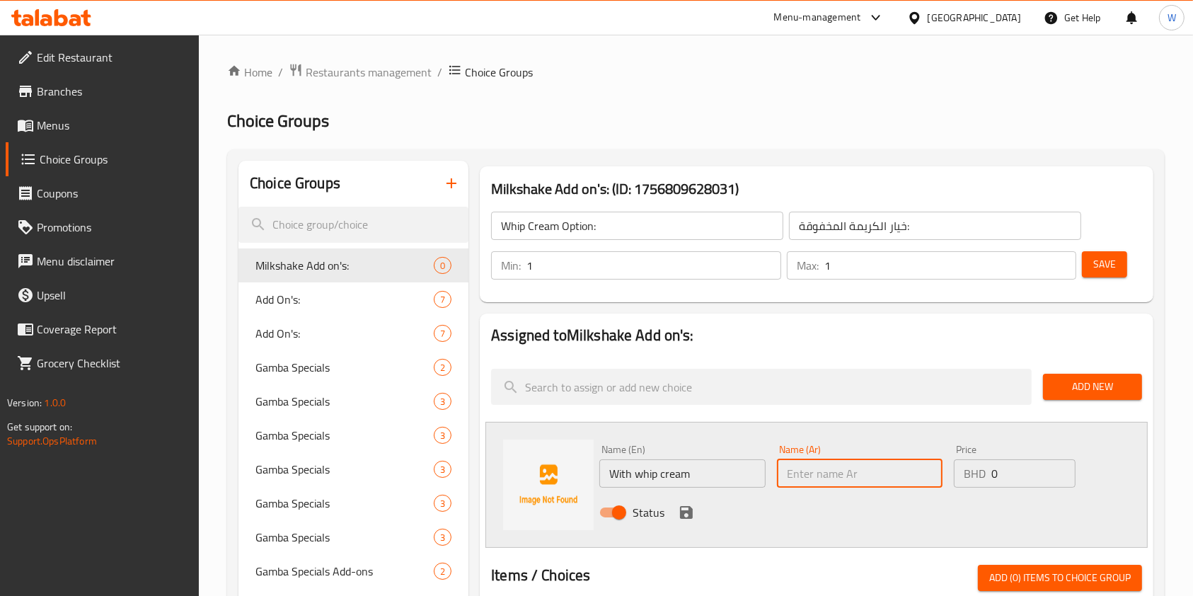
click at [889, 475] on input "text" at bounding box center [860, 473] width 166 height 28
paste input "With whip cream"
type input "With whip cream"
drag, startPoint x: 693, startPoint y: 514, endPoint x: 701, endPoint y: 511, distance: 9.2
click at [692, 514] on icon "save" at bounding box center [686, 512] width 17 height 17
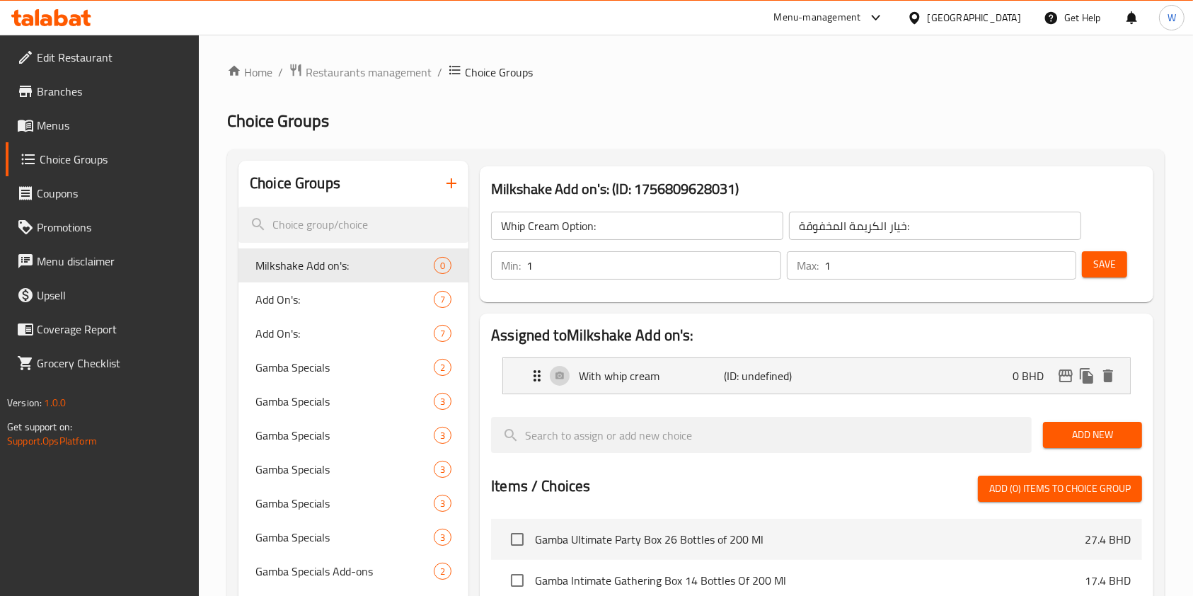
click at [1098, 434] on span "Add New" at bounding box center [1092, 435] width 76 height 18
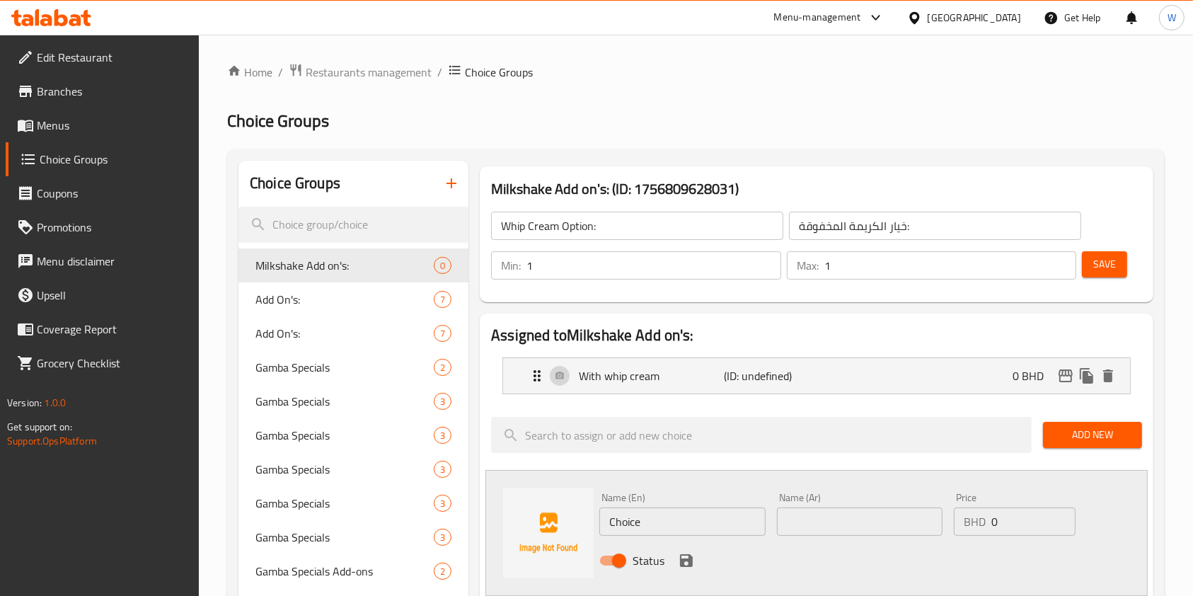
click at [643, 520] on input "Choice" at bounding box center [682, 521] width 166 height 28
paste input "Without whip cream"
type input "Without whip cream"
click at [825, 516] on input "text" at bounding box center [860, 521] width 166 height 28
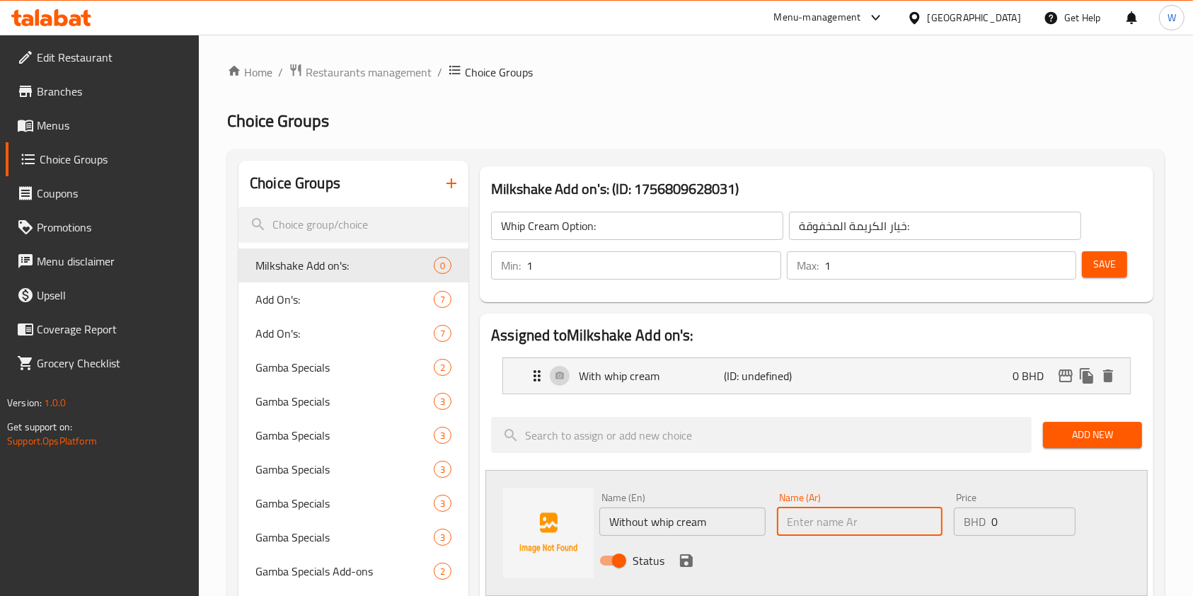
paste input "Without whip cream"
type input "Without whip cream"
click at [681, 564] on icon "save" at bounding box center [686, 560] width 13 height 13
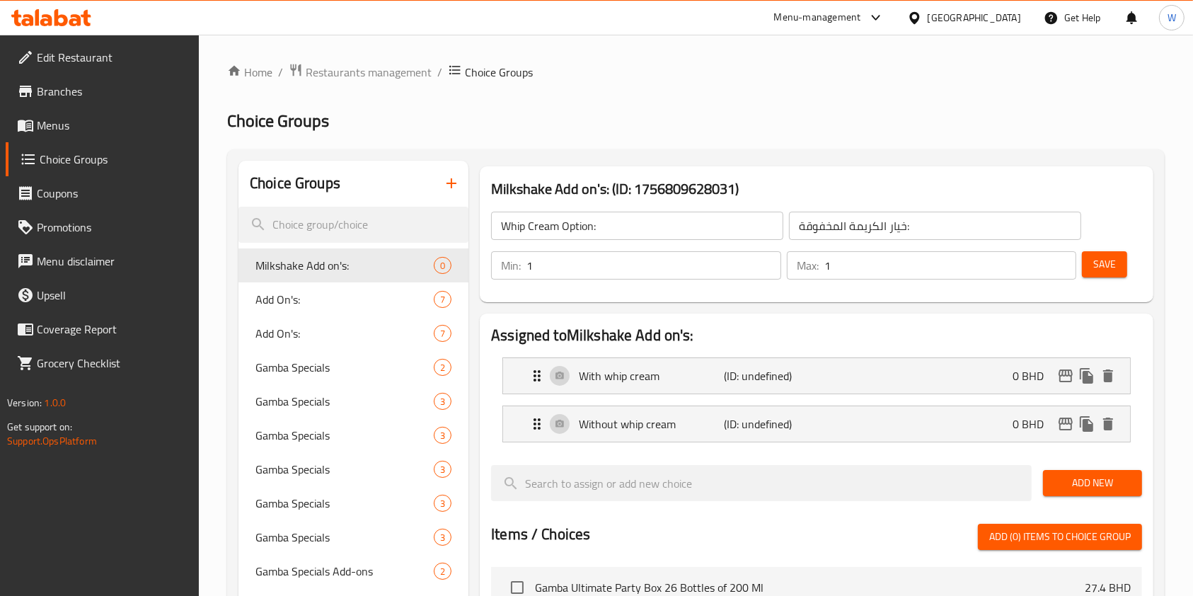
click at [1113, 263] on span "Save" at bounding box center [1104, 264] width 23 height 18
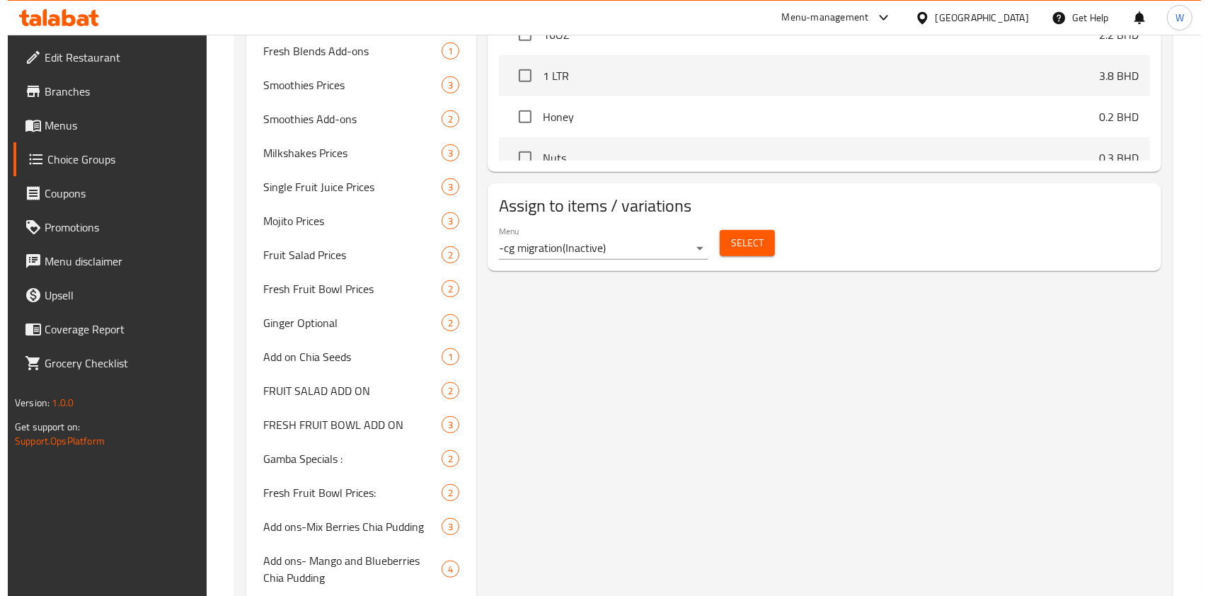
scroll to position [754, 0]
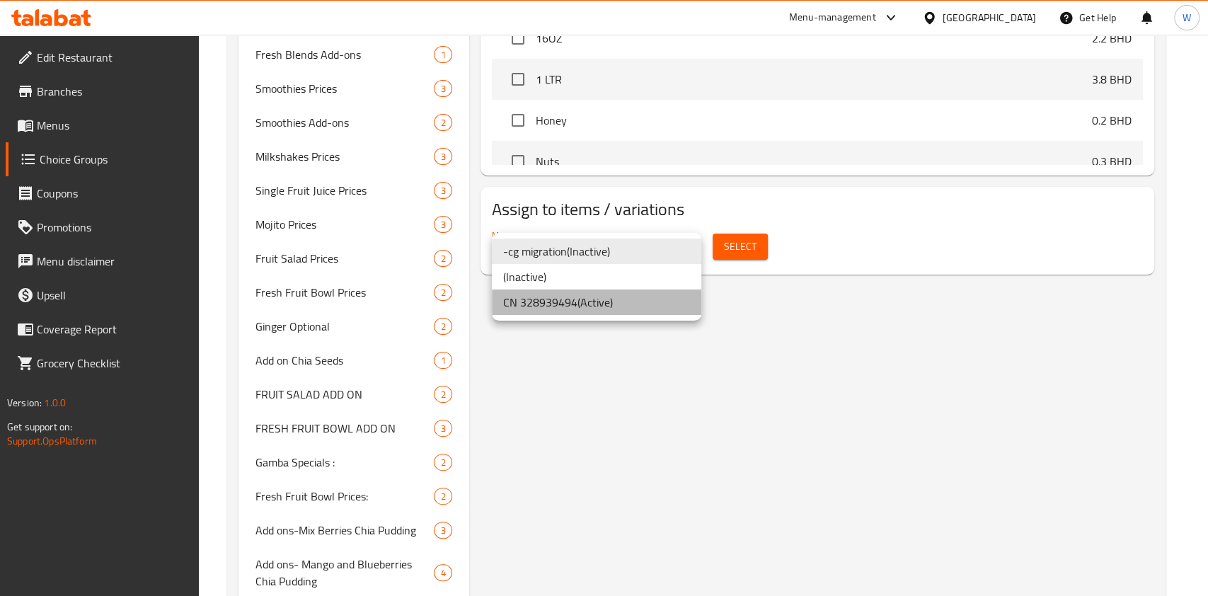
click at [658, 300] on li "CN 328939494 ( Active )" at bounding box center [596, 301] width 209 height 25
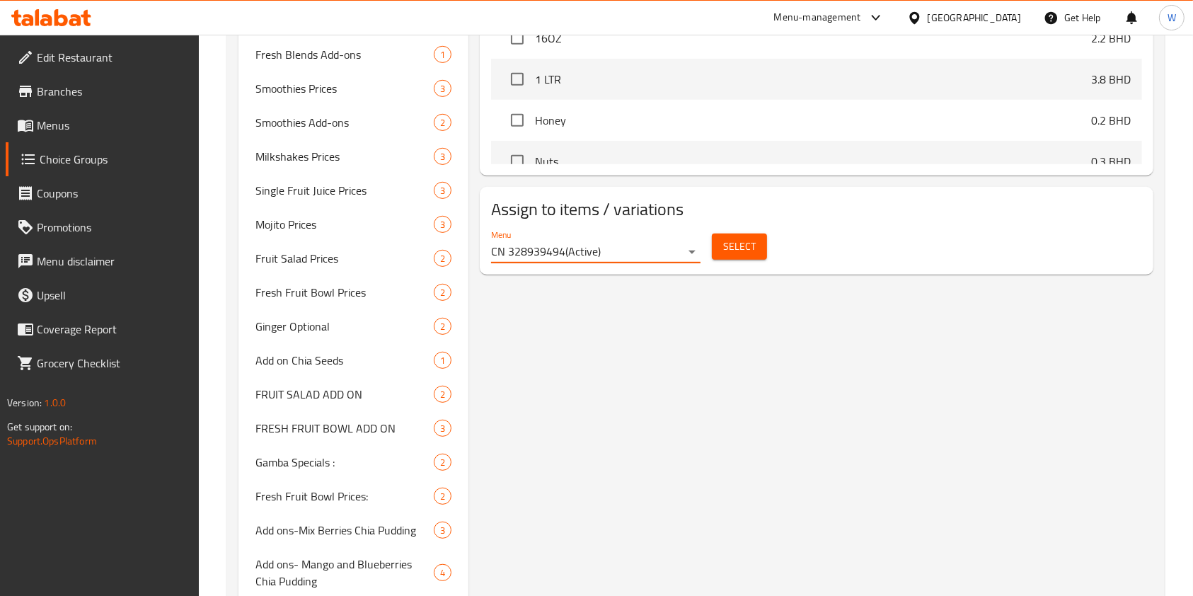
click at [746, 255] on button "Select" at bounding box center [739, 246] width 55 height 26
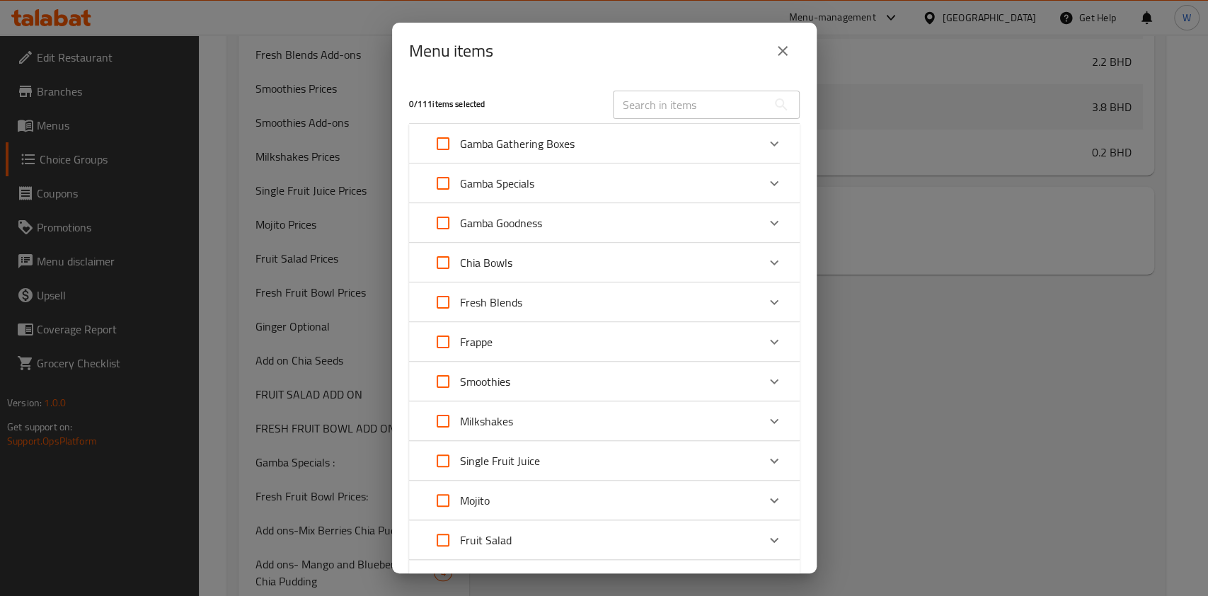
scroll to position [94, 0]
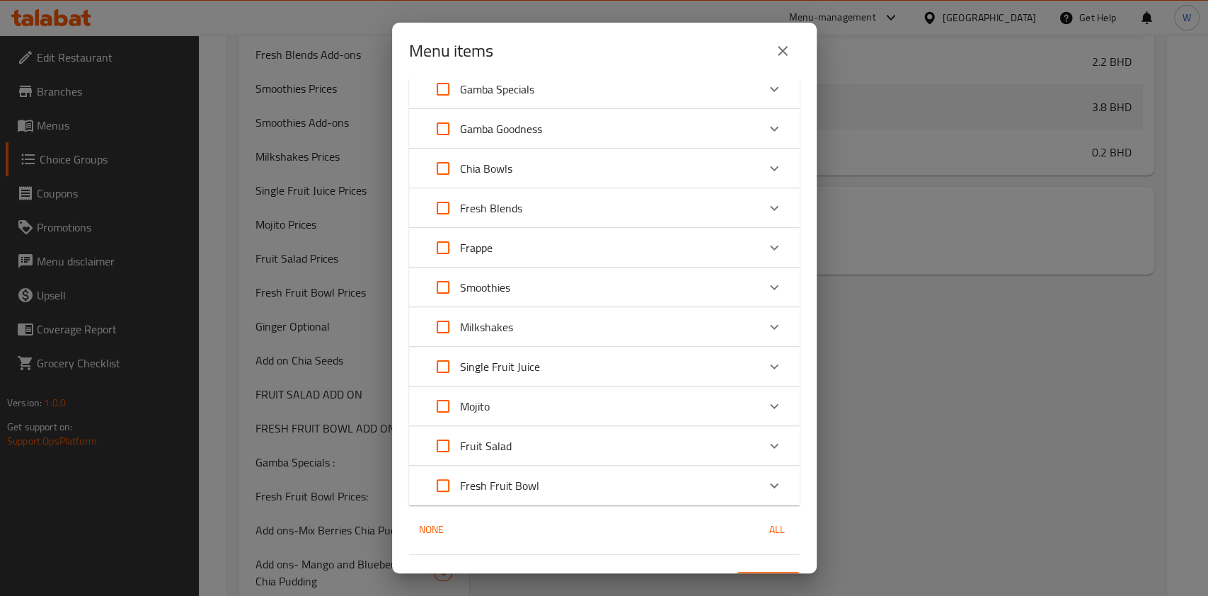
click at [646, 316] on div "Milkshakes" at bounding box center [591, 327] width 331 height 34
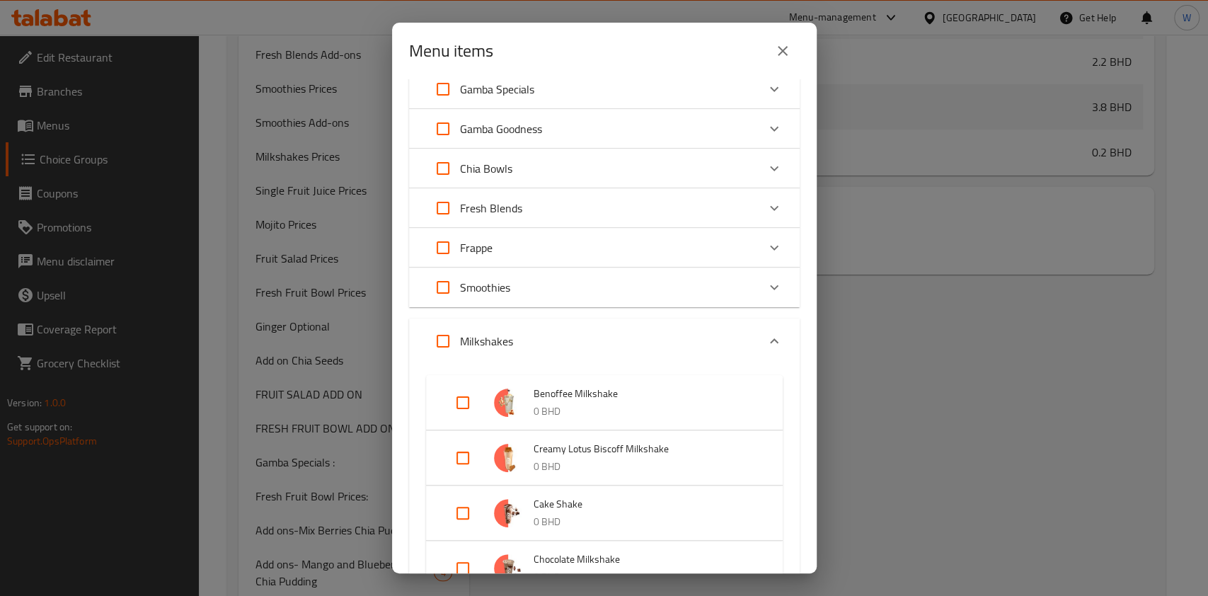
click at [436, 335] on input "Expand" at bounding box center [443, 341] width 34 height 34
checkbox input "true"
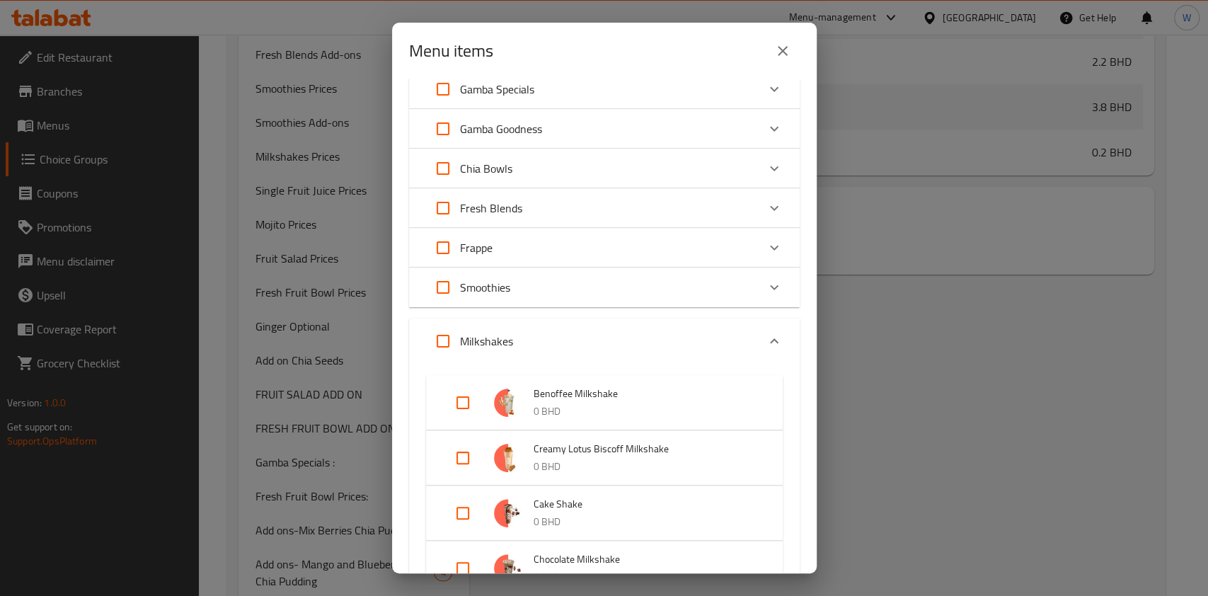
checkbox input "true"
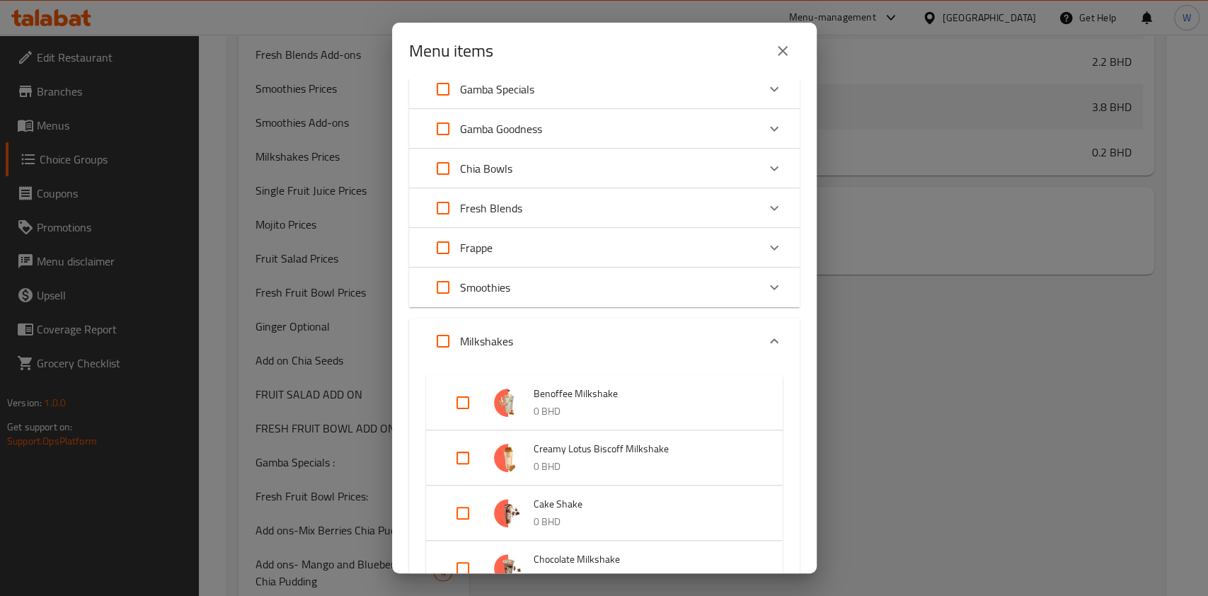
checkbox input "true"
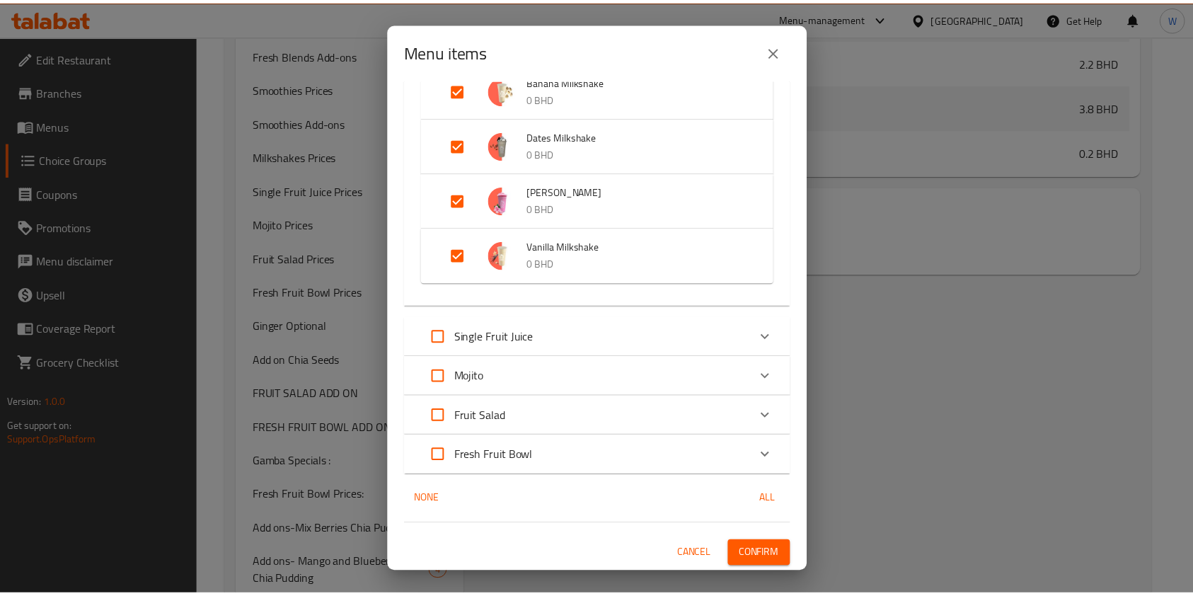
scroll to position [849, 0]
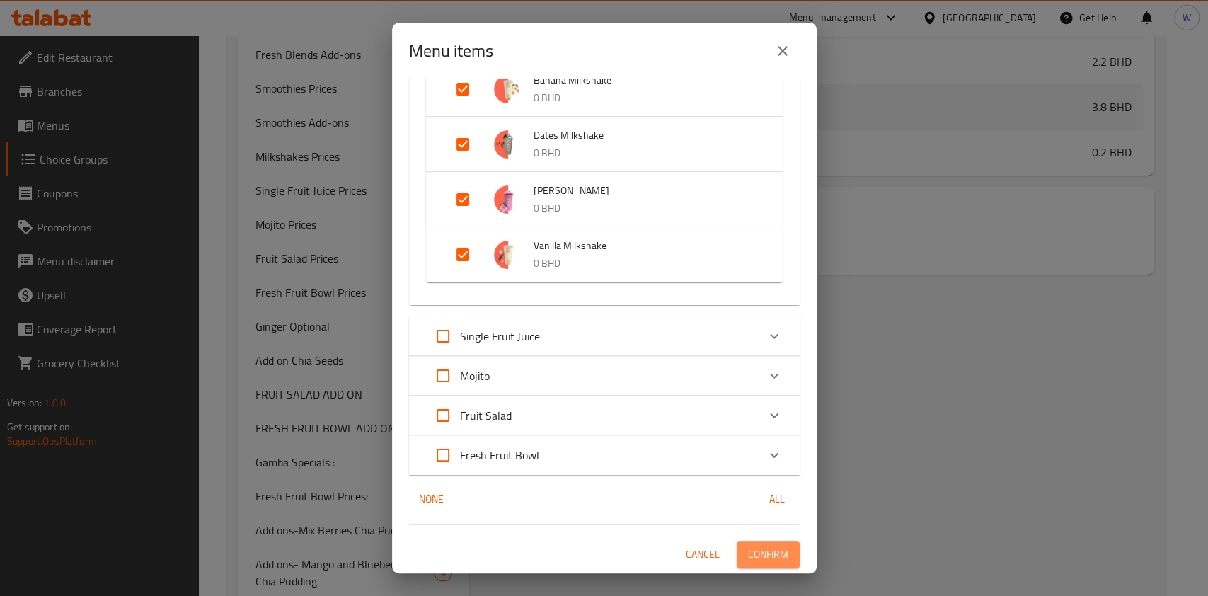
click at [763, 546] on span "Confirm" at bounding box center [768, 554] width 40 height 18
